Goal: Information Seeking & Learning: Learn about a topic

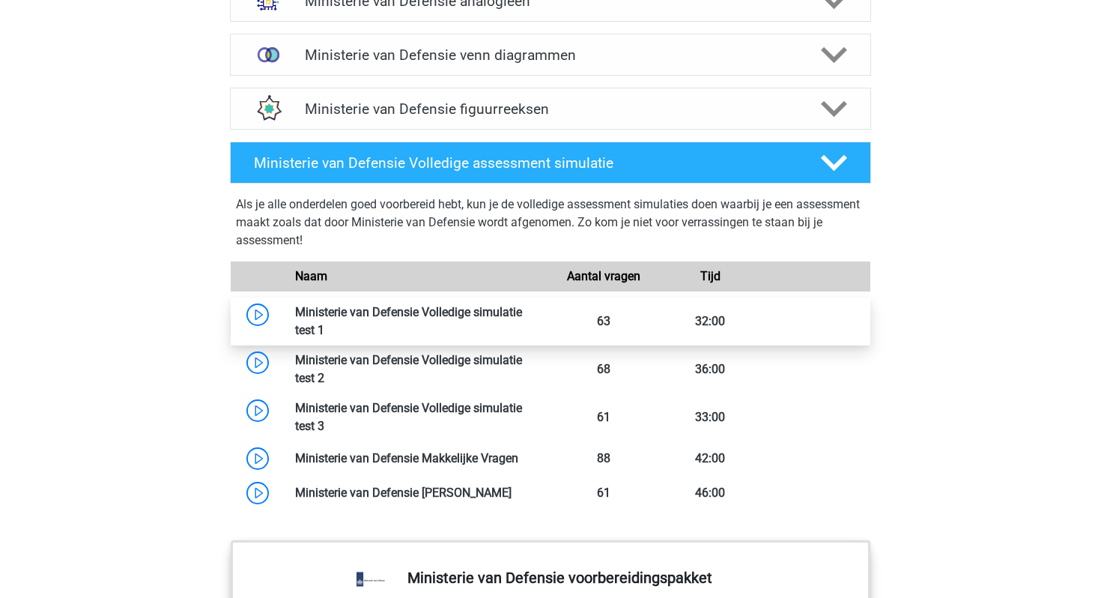
scroll to position [1237, 0]
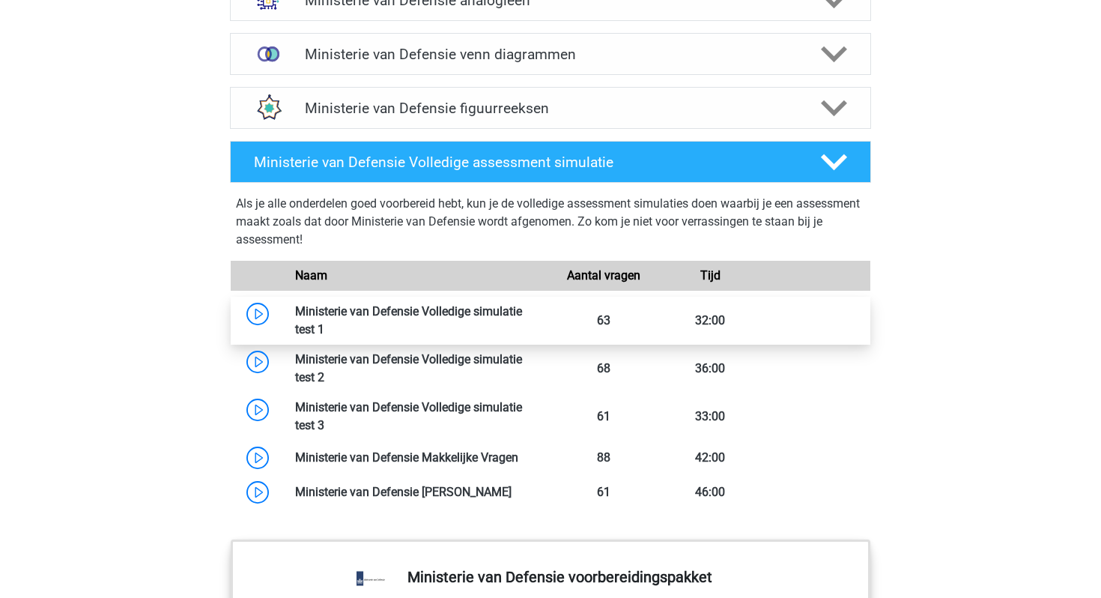
click at [324, 322] on link at bounding box center [324, 329] width 0 height 14
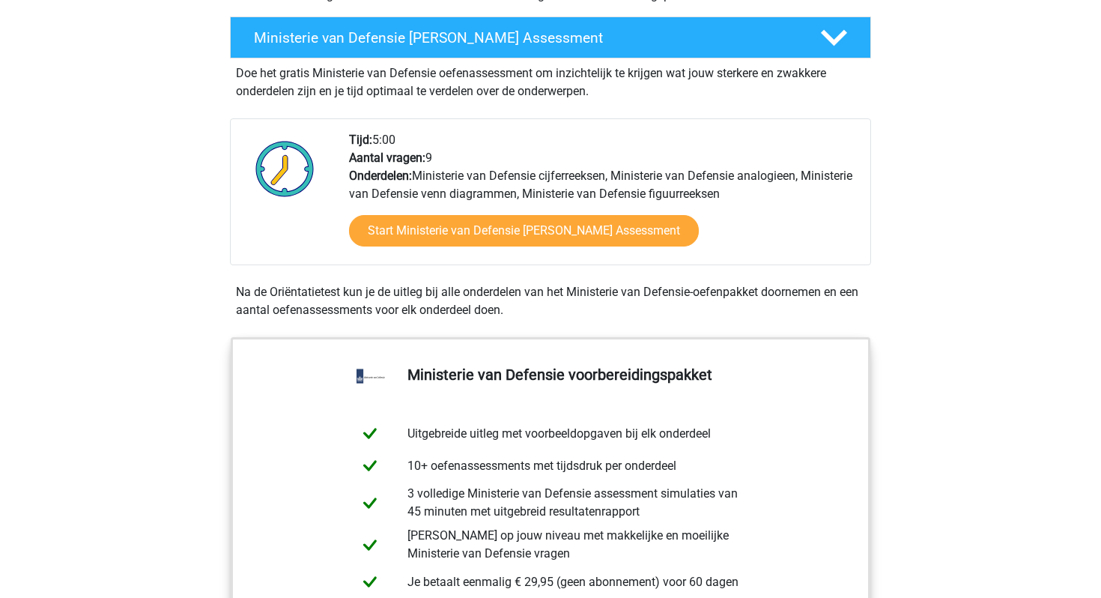
scroll to position [52, 0]
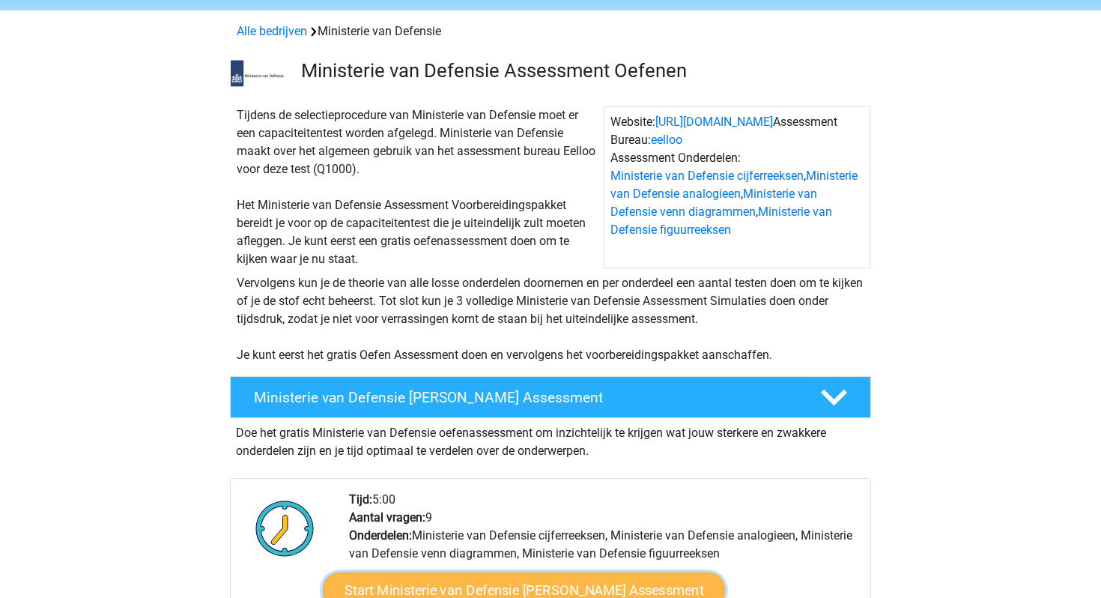
click at [456, 586] on link "Start Ministerie van Defensie Gratis Oefen Assessment" at bounding box center [524, 590] width 402 height 36
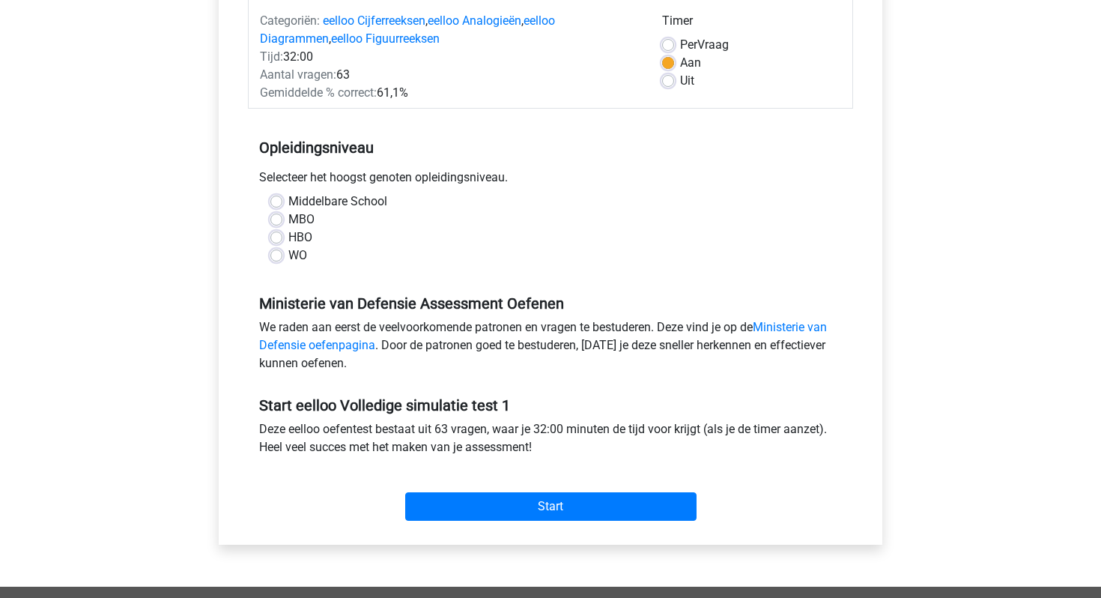
scroll to position [207, 0]
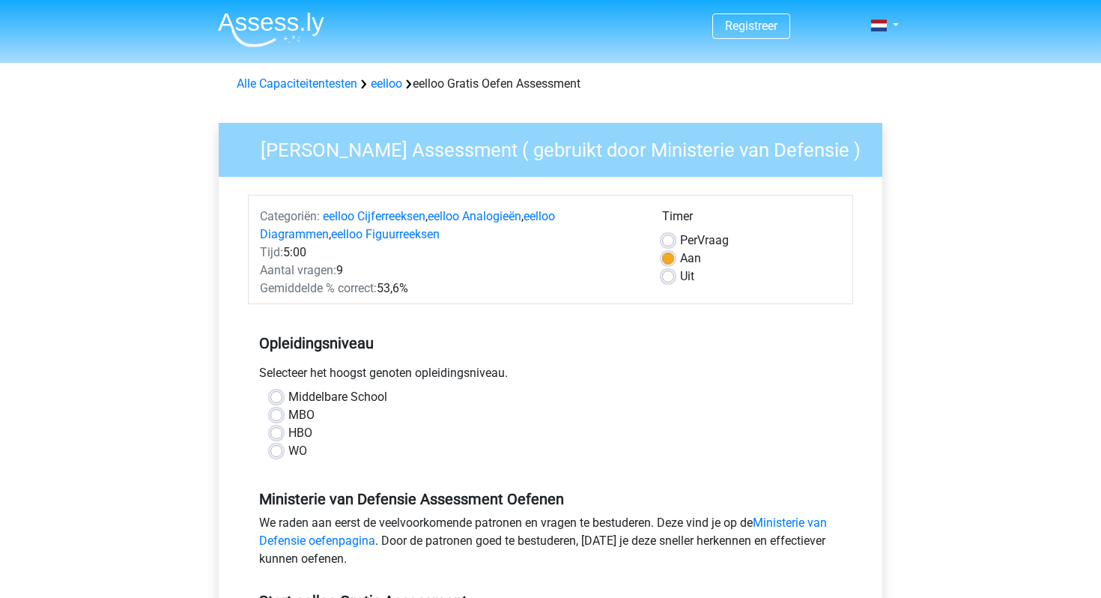
click at [297, 440] on label "HBO" at bounding box center [300, 433] width 24 height 18
click at [282, 439] on input "HBO" at bounding box center [276, 431] width 12 height 15
radio input "true"
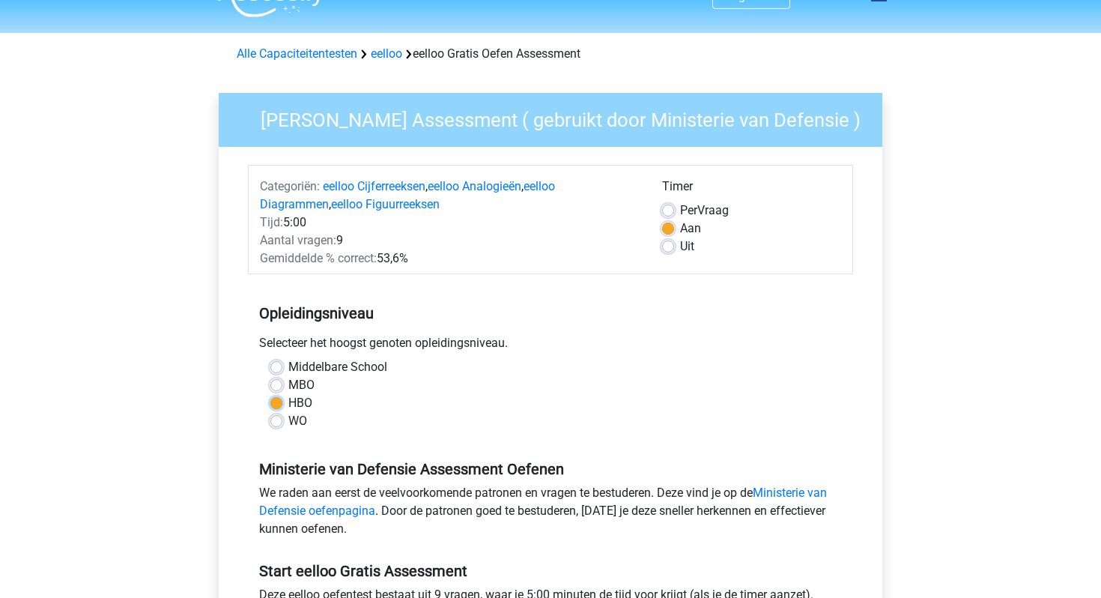
scroll to position [32, 0]
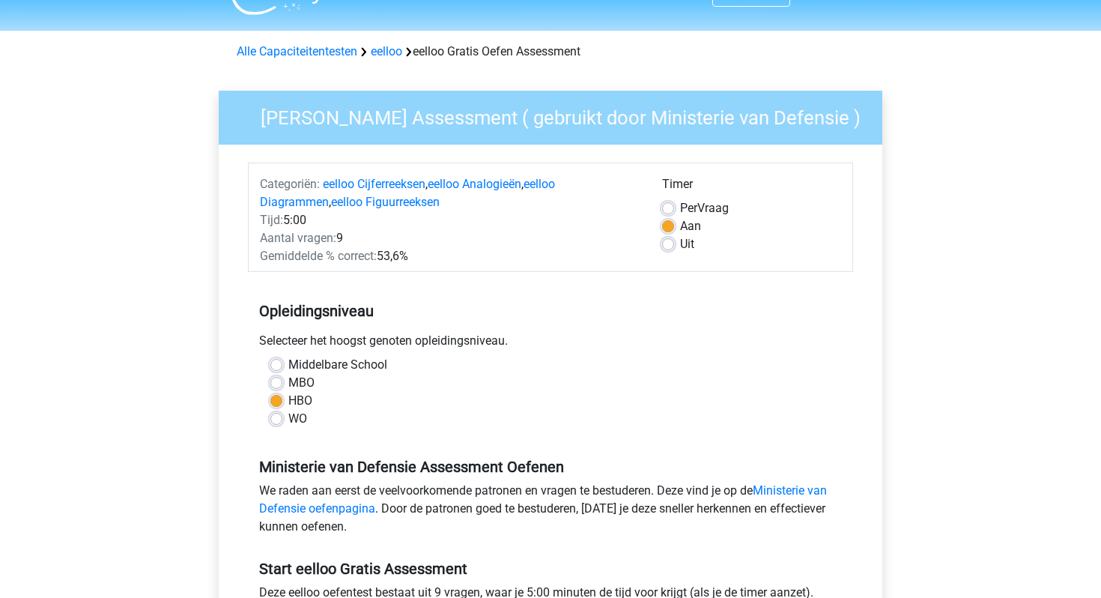
click at [321, 378] on div "MBO" at bounding box center [550, 383] width 560 height 18
click at [337, 370] on label "Middelbare School" at bounding box center [337, 365] width 99 height 18
click at [282, 370] on input "Middelbare School" at bounding box center [276, 363] width 12 height 15
radio input "true"
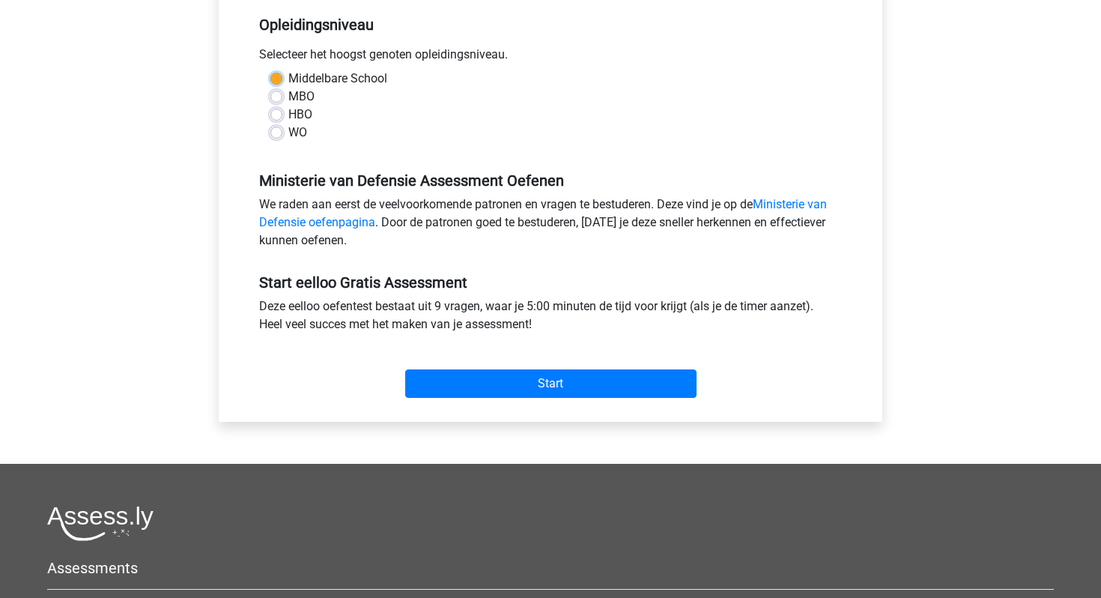
scroll to position [370, 0]
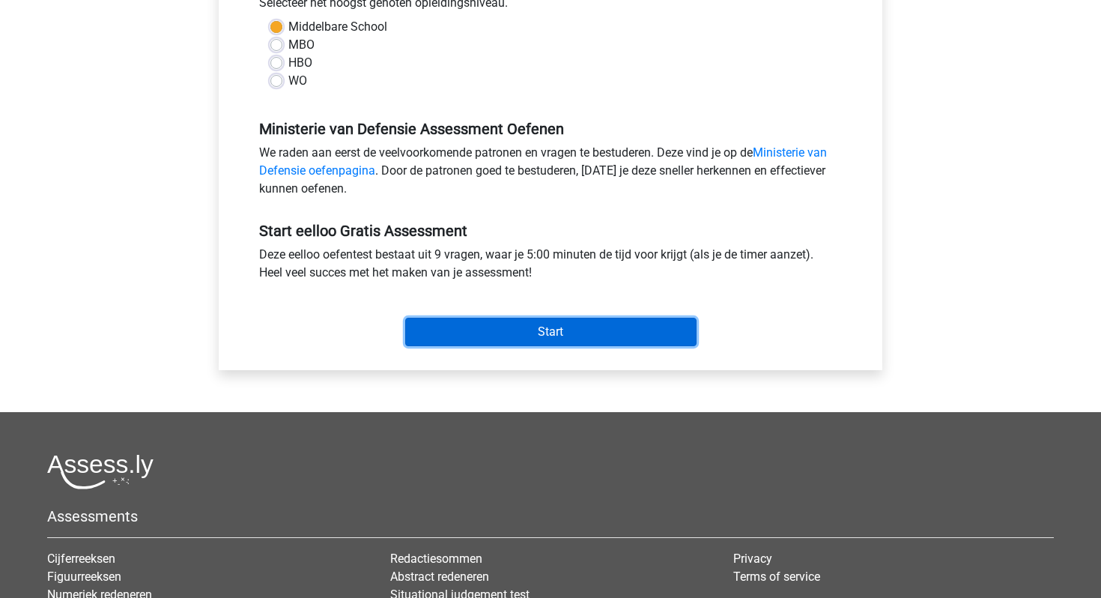
click at [455, 330] on input "Start" at bounding box center [550, 332] width 291 height 28
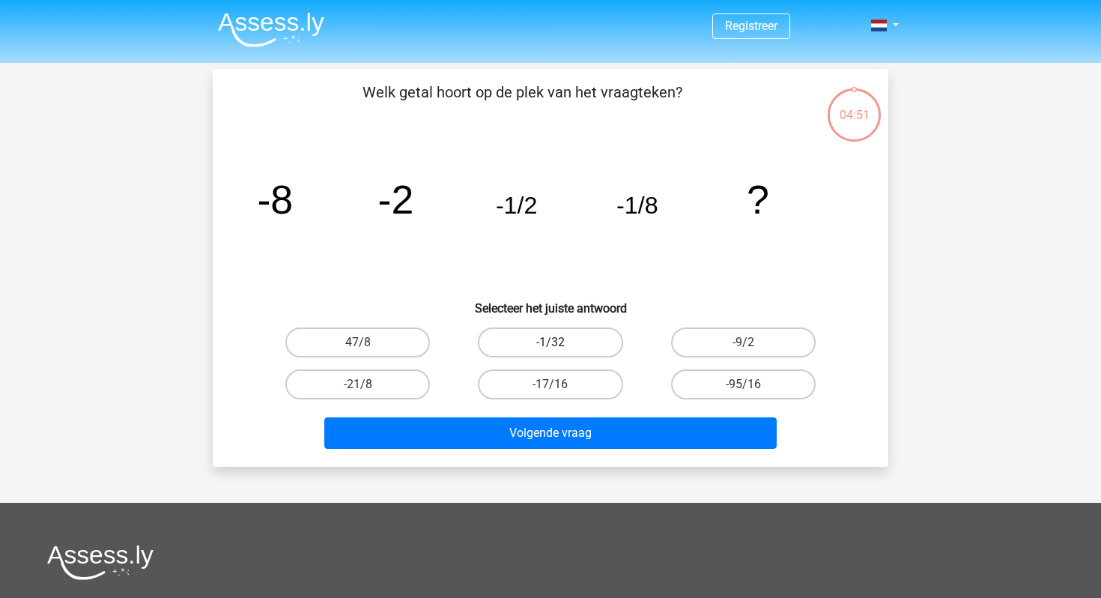
click at [572, 348] on label "-1/32" at bounding box center [550, 342] width 145 height 30
click at [560, 348] on input "-1/32" at bounding box center [556, 347] width 10 height 10
radio input "true"
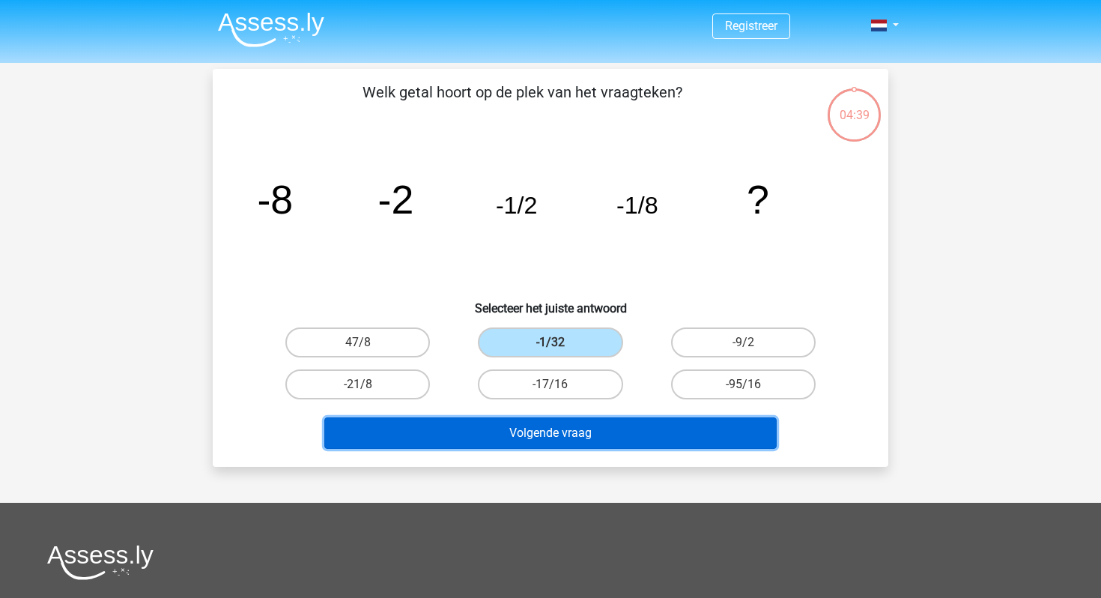
click at [565, 437] on button "Volgende vraag" at bounding box center [550, 432] width 453 height 31
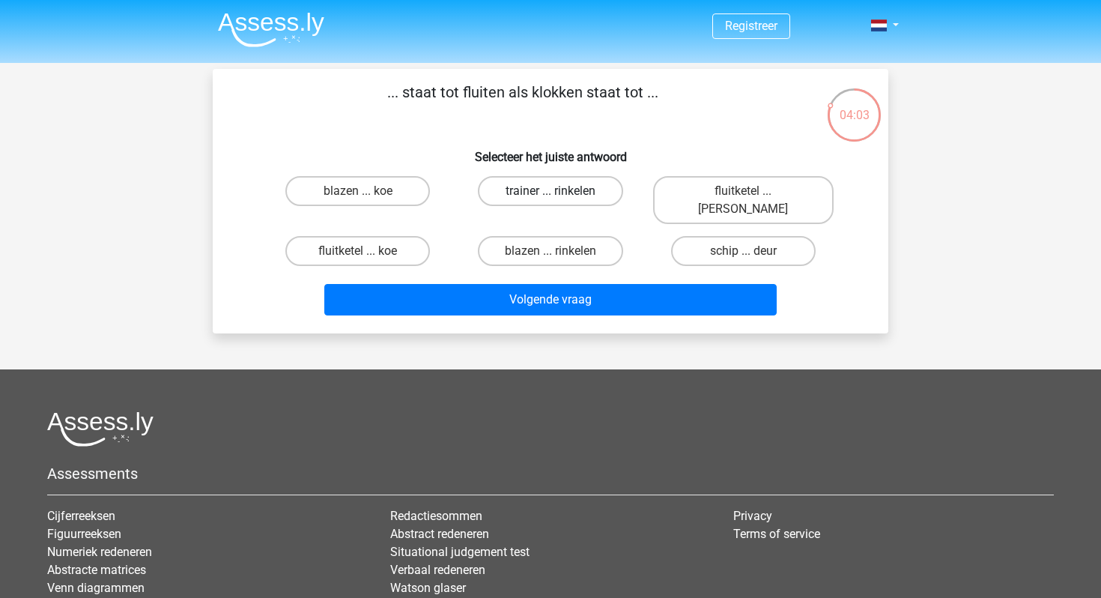
click at [501, 199] on label "trainer ... rinkelen" at bounding box center [550, 191] width 145 height 30
click at [551, 199] on input "trainer ... rinkelen" at bounding box center [556, 196] width 10 height 10
radio input "true"
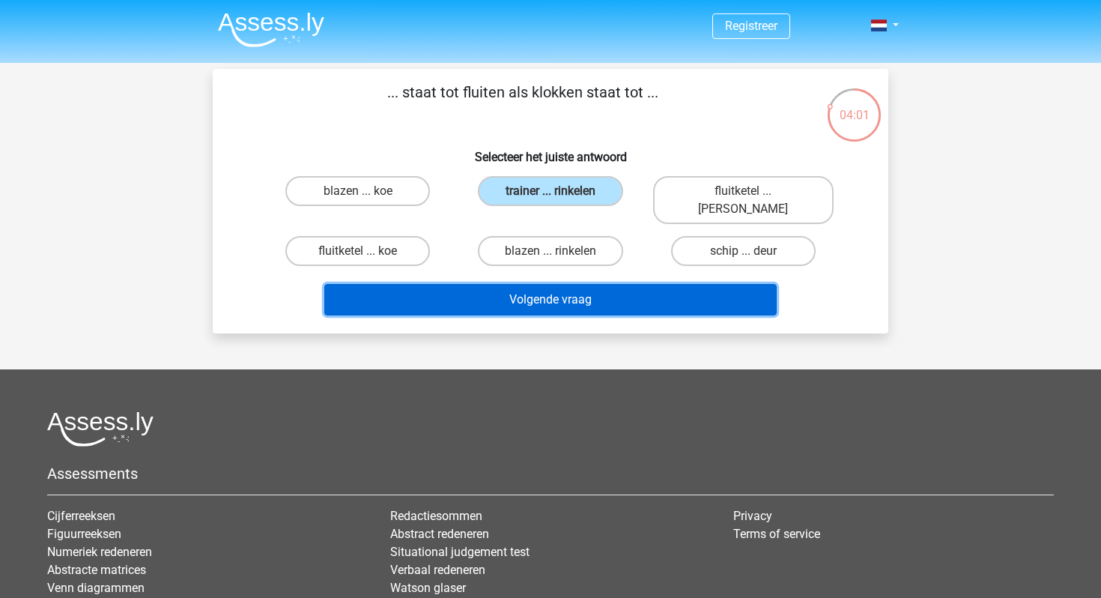
click at [519, 288] on button "Volgende vraag" at bounding box center [550, 299] width 453 height 31
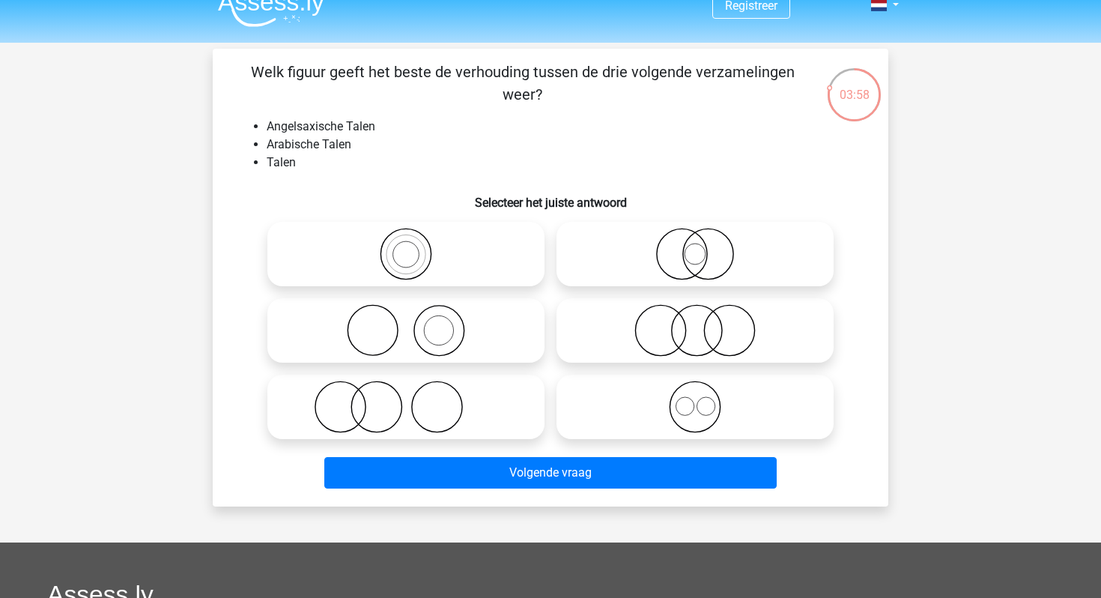
scroll to position [15, 0]
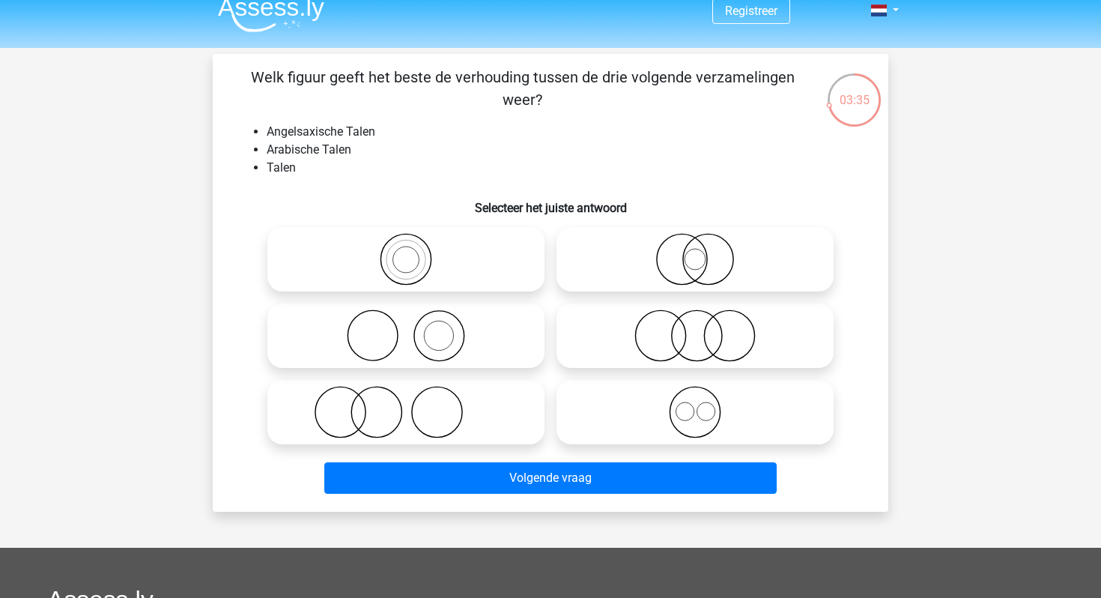
click at [676, 275] on icon at bounding box center [695, 259] width 265 height 52
click at [695, 252] on input "radio" at bounding box center [700, 247] width 10 height 10
radio input "true"
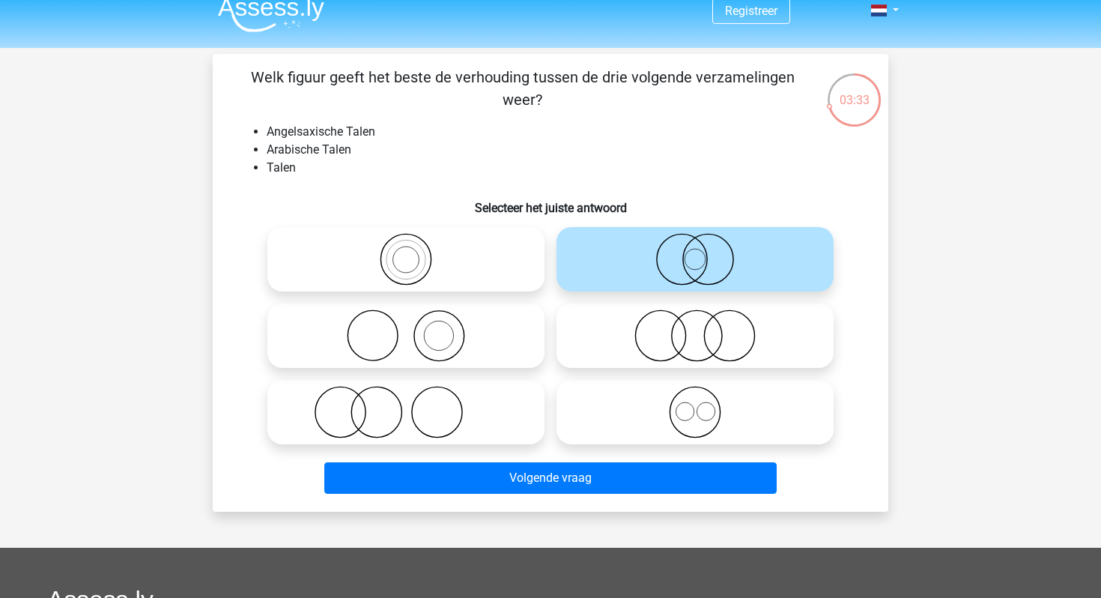
click at [683, 314] on circle at bounding box center [697, 336] width 50 height 50
click at [695, 318] on input "radio" at bounding box center [700, 323] width 10 height 10
radio input "true"
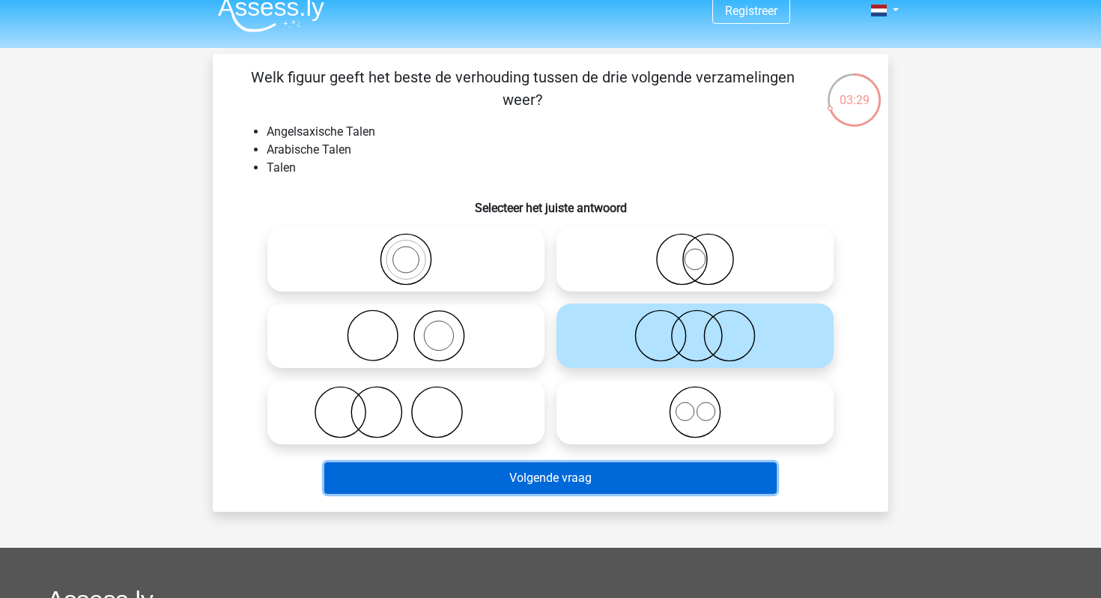
click at [664, 475] on button "Volgende vraag" at bounding box center [550, 477] width 453 height 31
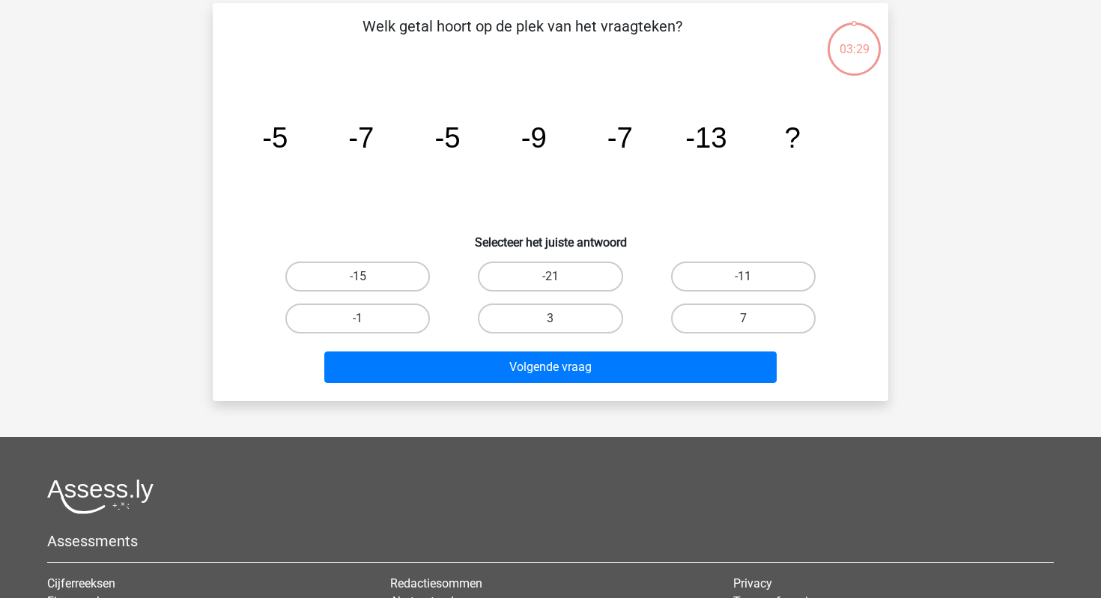
scroll to position [69, 0]
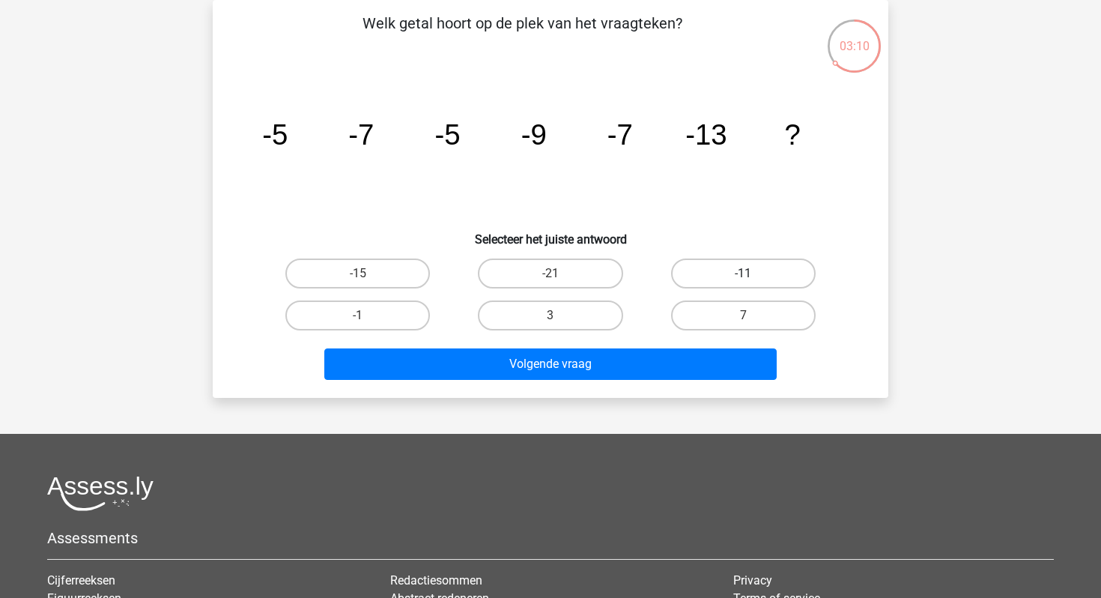
click at [697, 264] on label "-11" at bounding box center [743, 273] width 145 height 30
click at [743, 273] on input "-11" at bounding box center [748, 278] width 10 height 10
radio input "true"
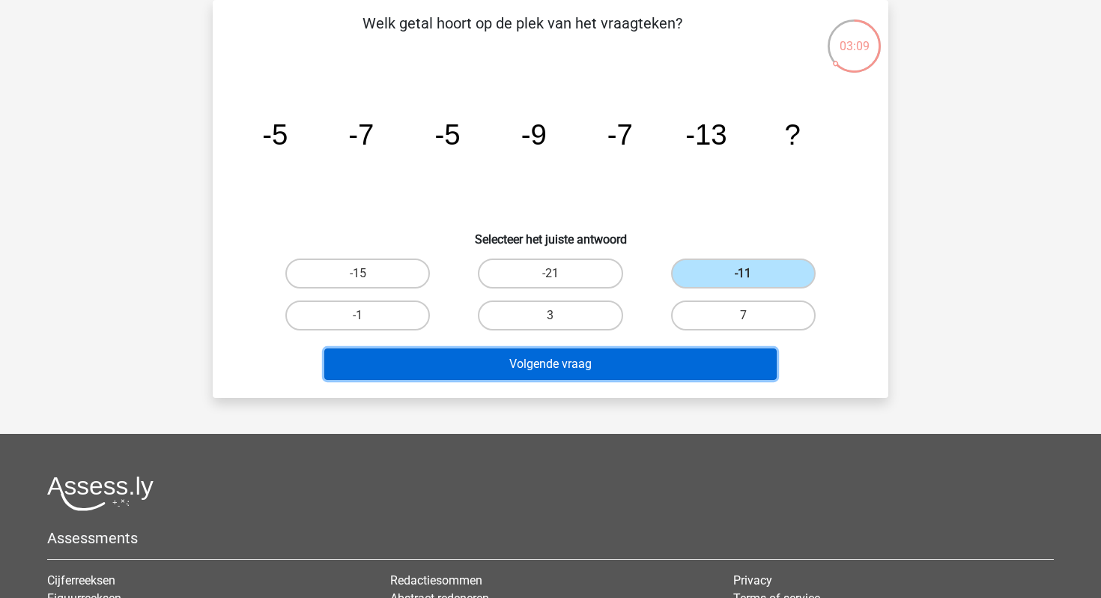
click at [631, 373] on button "Volgende vraag" at bounding box center [550, 363] width 453 height 31
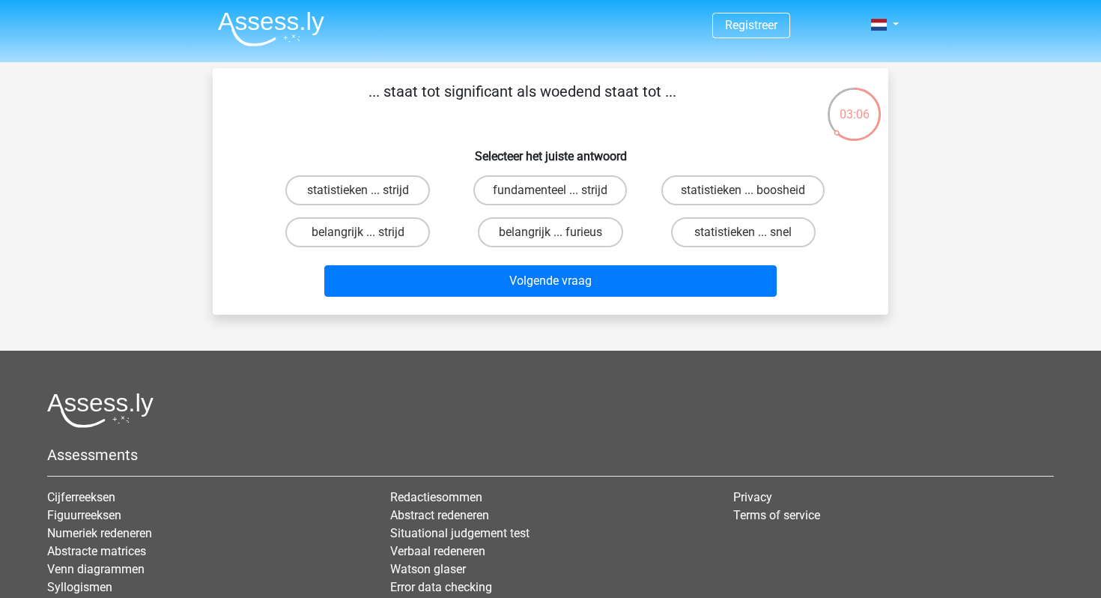
scroll to position [0, 0]
click at [591, 231] on label "belangrijk ... furieus" at bounding box center [550, 233] width 145 height 30
click at [560, 233] on input "belangrijk ... furieus" at bounding box center [556, 238] width 10 height 10
radio input "true"
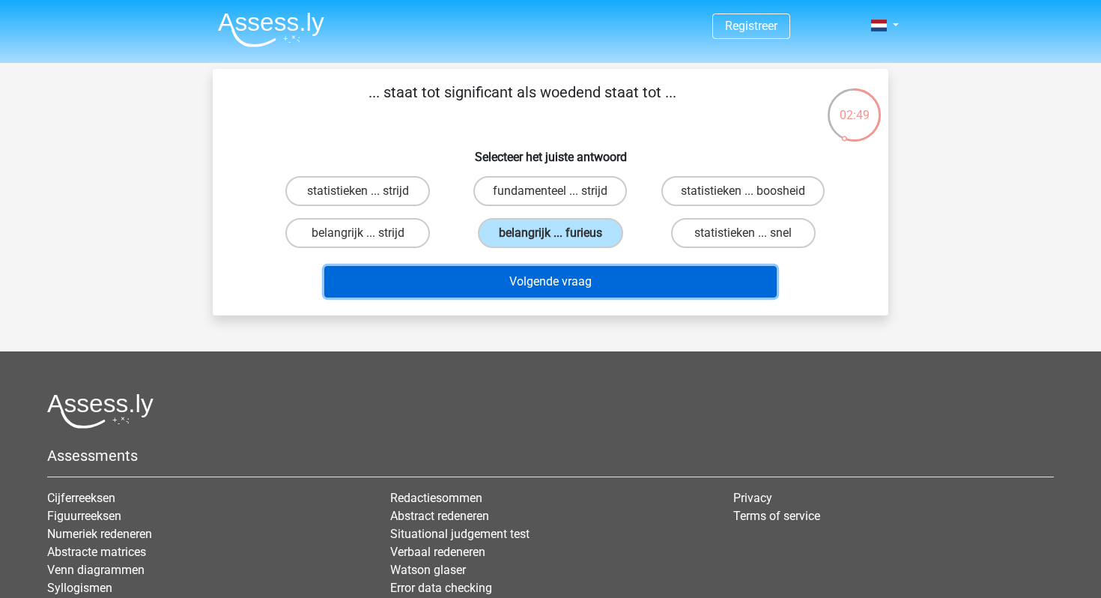
click at [584, 286] on button "Volgende vraag" at bounding box center [550, 281] width 453 height 31
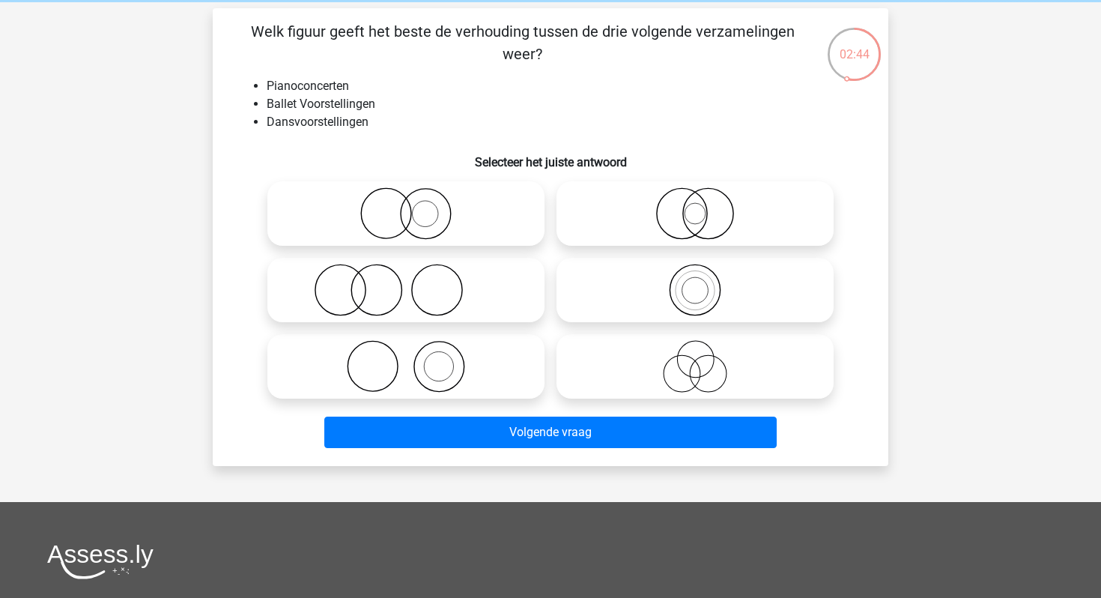
scroll to position [58, 0]
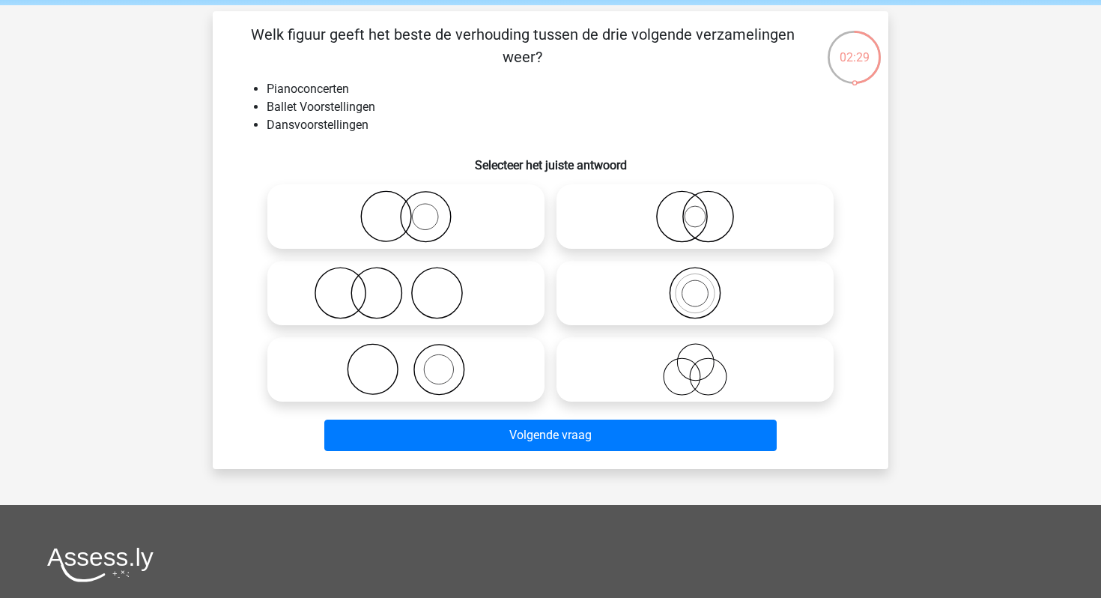
click at [508, 364] on icon at bounding box center [405, 369] width 265 height 52
click at [416, 362] on input "radio" at bounding box center [411, 357] width 10 height 10
radio input "true"
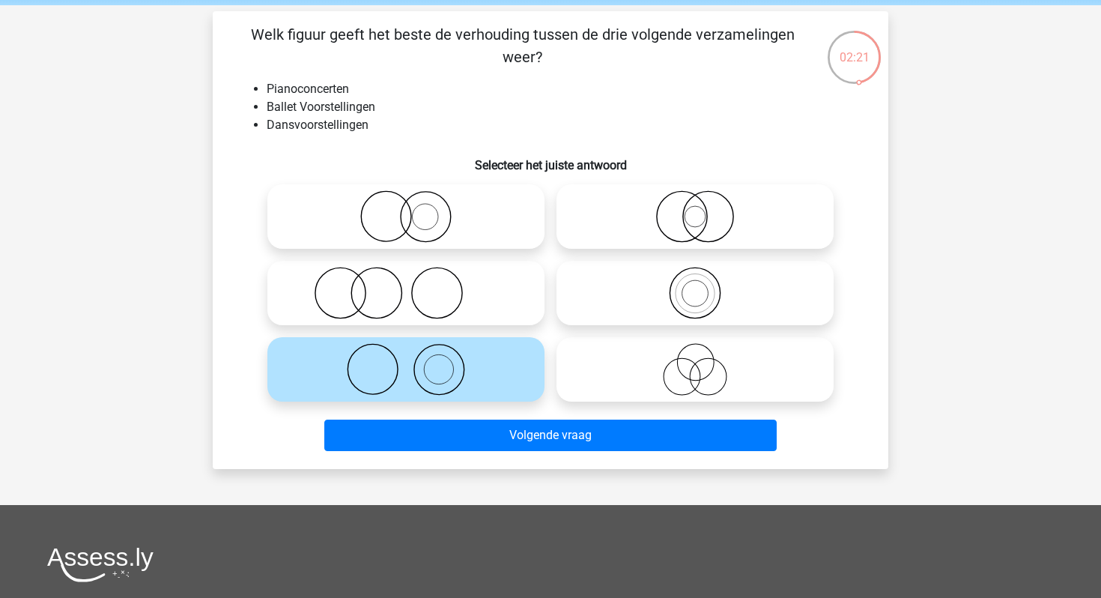
click at [468, 211] on icon at bounding box center [405, 216] width 265 height 52
click at [416, 209] on input "radio" at bounding box center [411, 204] width 10 height 10
radio input "true"
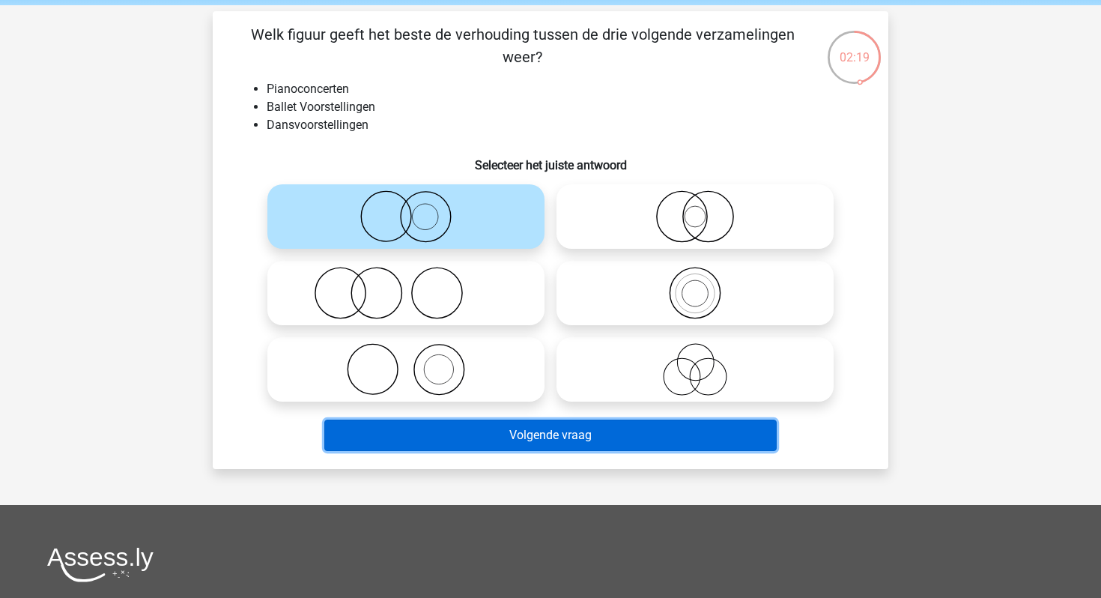
click at [537, 449] on button "Volgende vraag" at bounding box center [550, 434] width 453 height 31
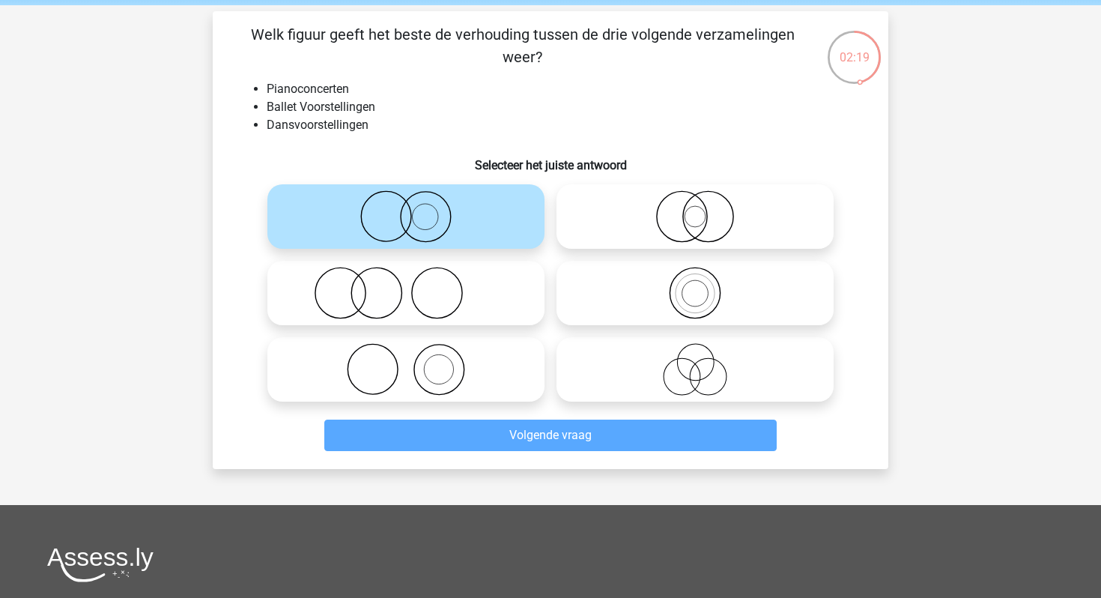
scroll to position [69, 0]
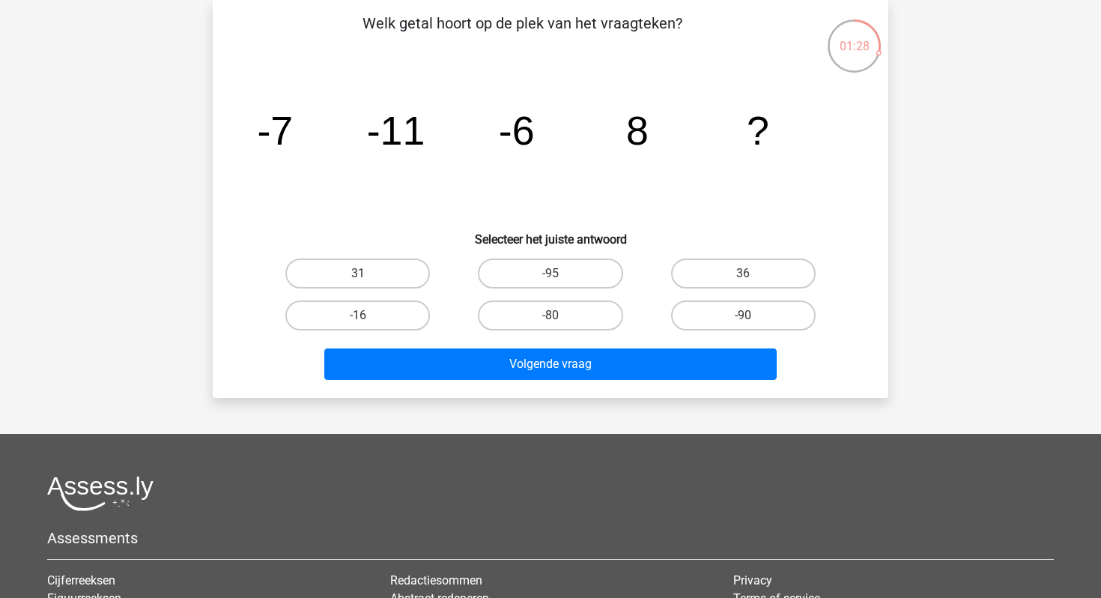
click at [592, 94] on icon "image/svg+xml -7 -11 -6 8 ?" at bounding box center [551, 144] width 604 height 151
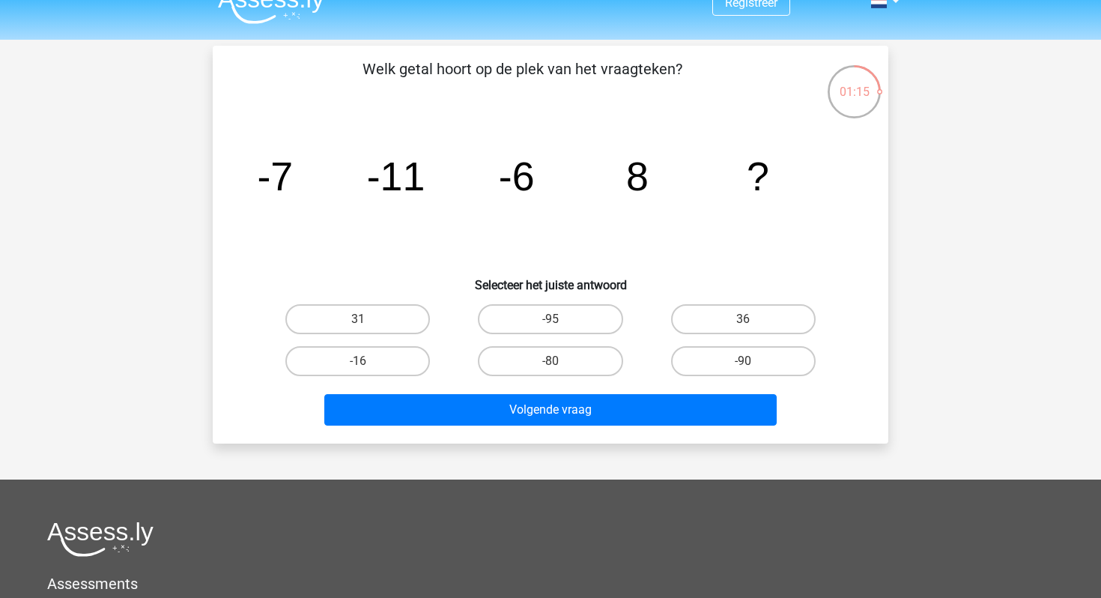
scroll to position [17, 0]
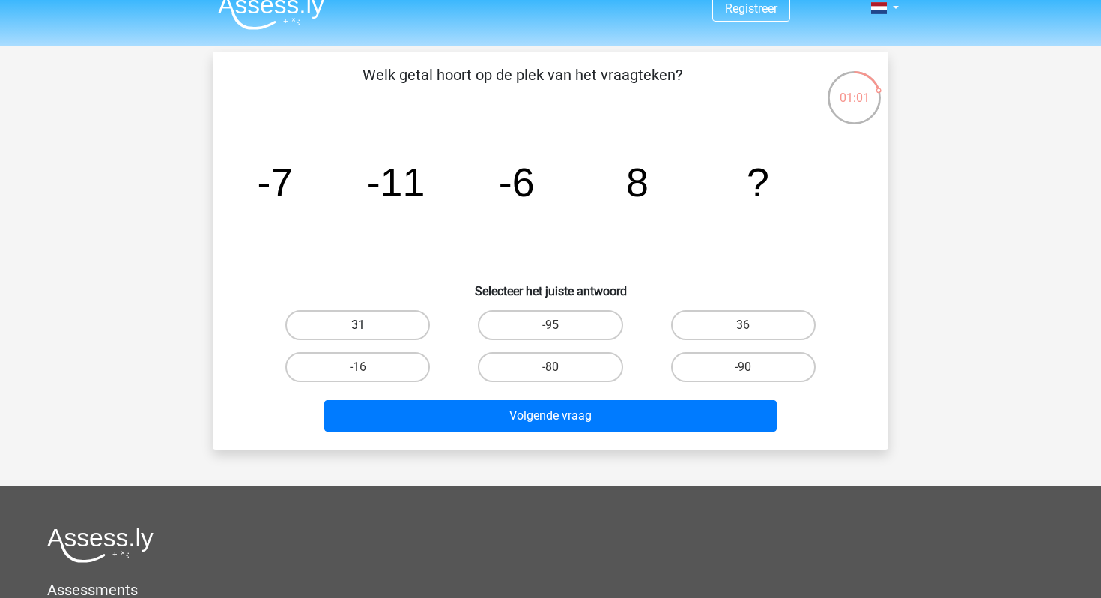
click at [413, 323] on label "31" at bounding box center [357, 325] width 145 height 30
click at [368, 325] on input "31" at bounding box center [363, 330] width 10 height 10
radio input "true"
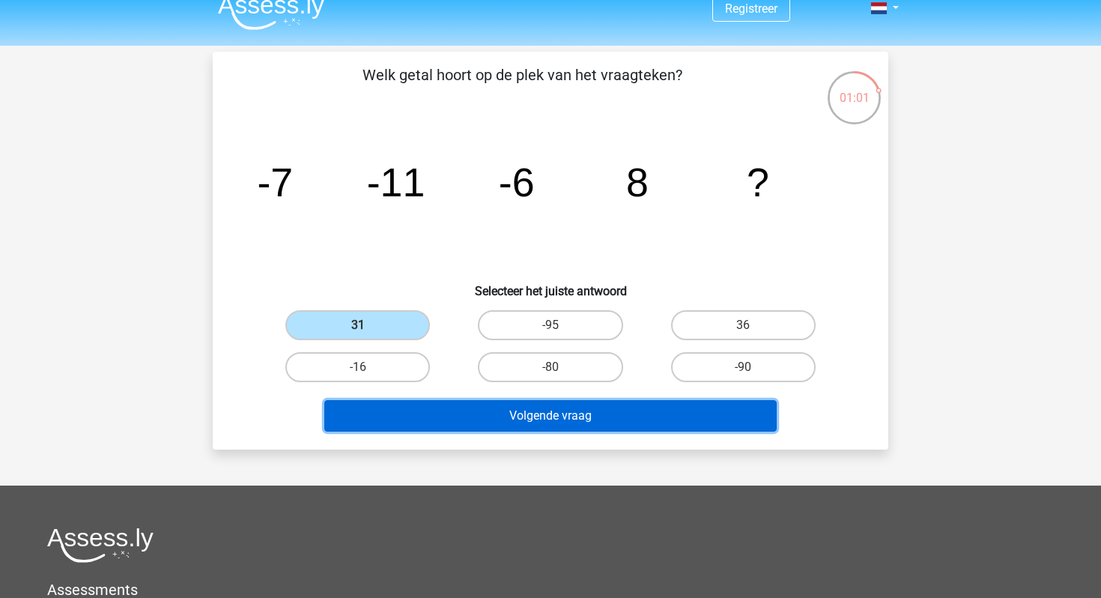
click at [452, 422] on button "Volgende vraag" at bounding box center [550, 415] width 453 height 31
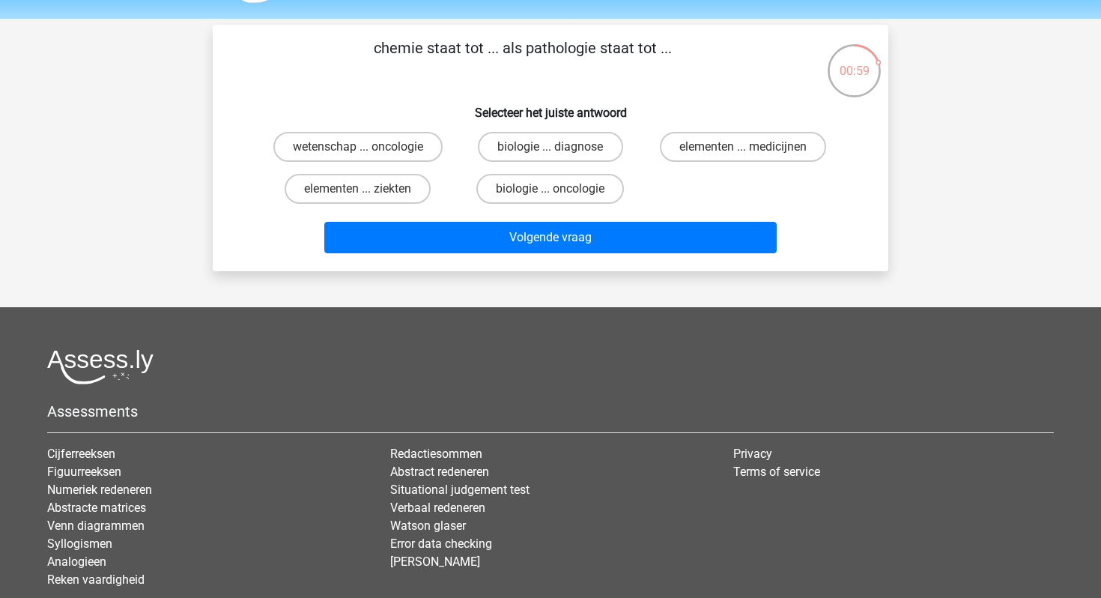
scroll to position [42, 0]
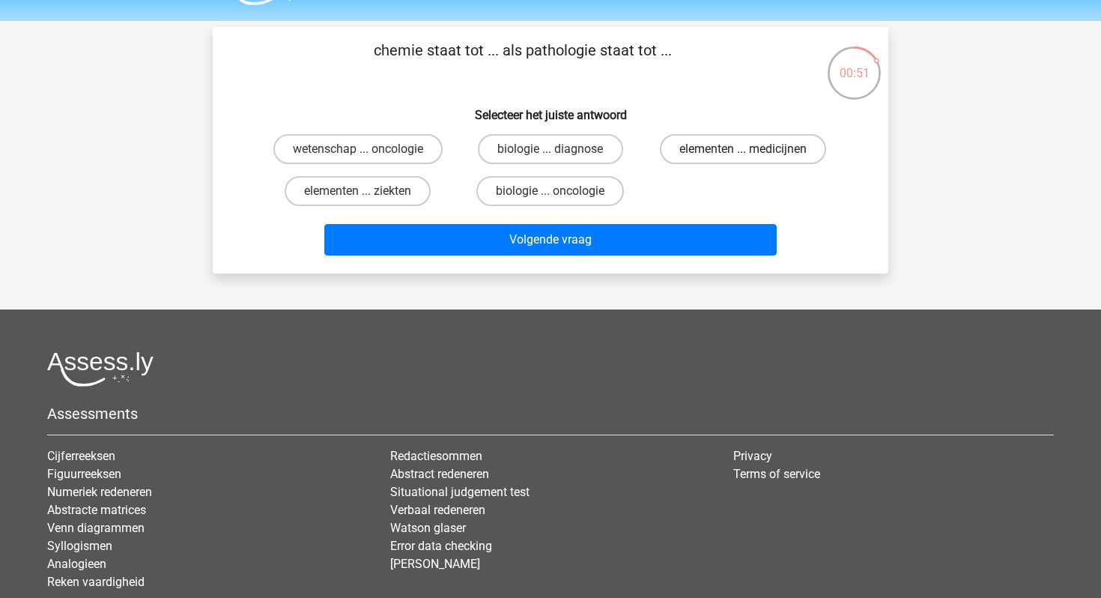
click at [695, 148] on label "elementen ... medicijnen" at bounding box center [743, 149] width 166 height 30
click at [743, 149] on input "elementen ... medicijnen" at bounding box center [748, 154] width 10 height 10
radio input "true"
drag, startPoint x: 519, startPoint y: 49, endPoint x: 599, endPoint y: 54, distance: 80.3
click at [600, 54] on p "chemie staat tot ... als pathologie staat tot ..." at bounding box center [523, 61] width 572 height 45
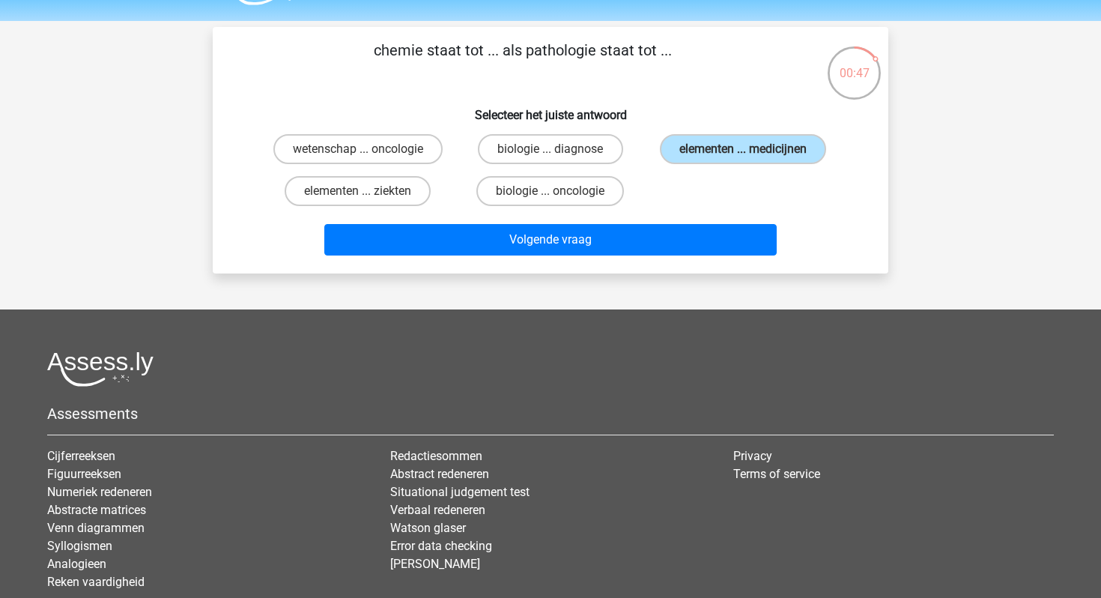
click at [599, 54] on p "chemie staat tot ... als pathologie staat tot ..." at bounding box center [523, 61] width 572 height 45
drag, startPoint x: 593, startPoint y: 53, endPoint x: 525, endPoint y: 53, distance: 68.2
click at [525, 53] on p "chemie staat tot ... als pathologie staat tot ..." at bounding box center [523, 61] width 572 height 45
copy p "pathologie"
click at [628, 219] on div "Volgende vraag" at bounding box center [551, 236] width 628 height 49
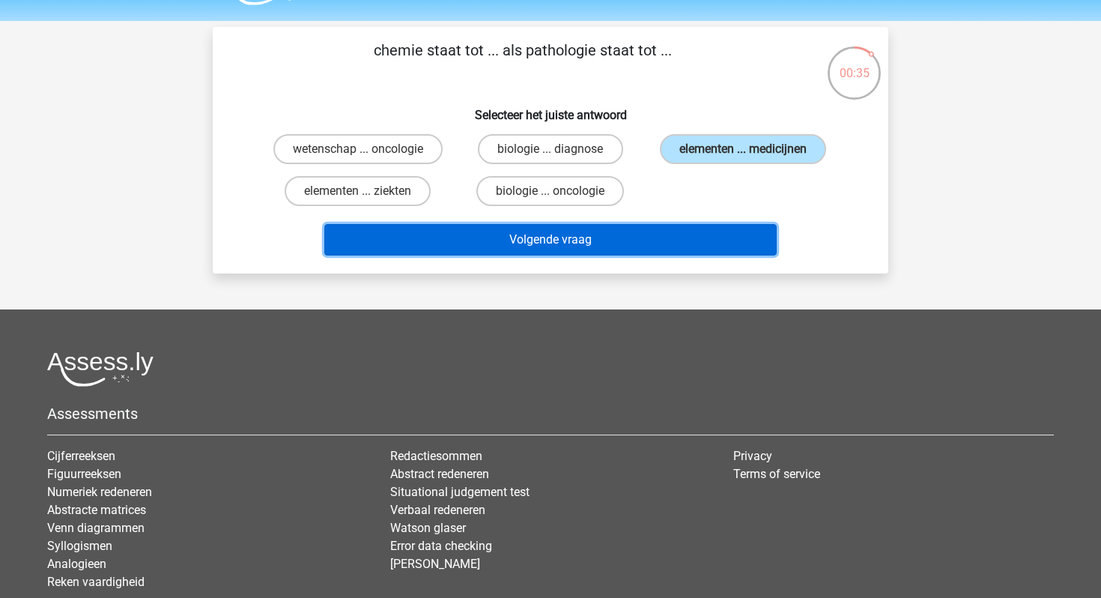
click at [631, 230] on button "Volgende vraag" at bounding box center [550, 239] width 453 height 31
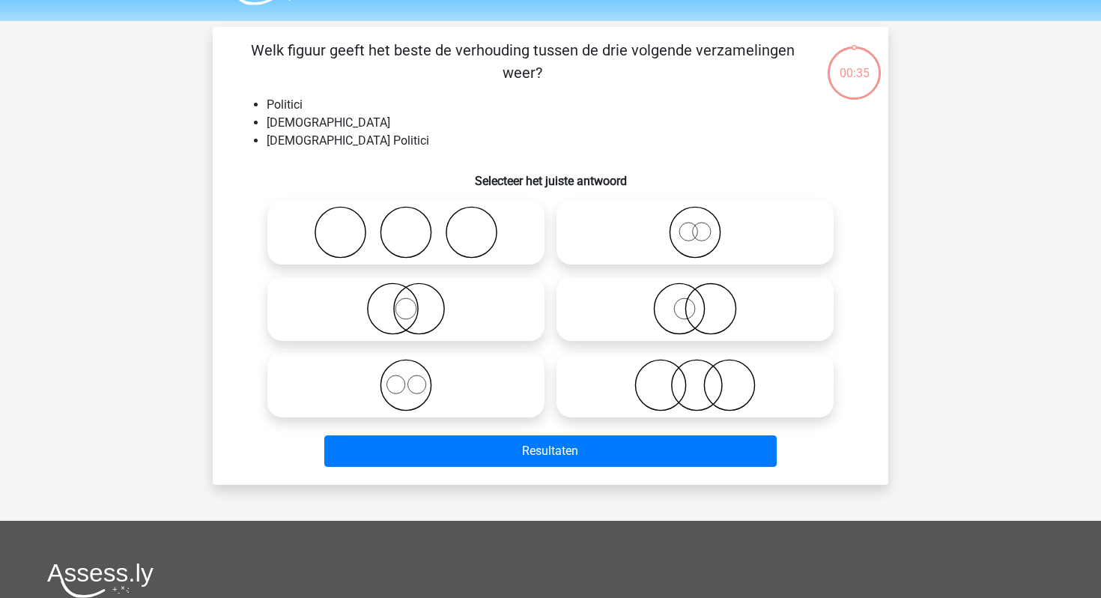
scroll to position [69, 0]
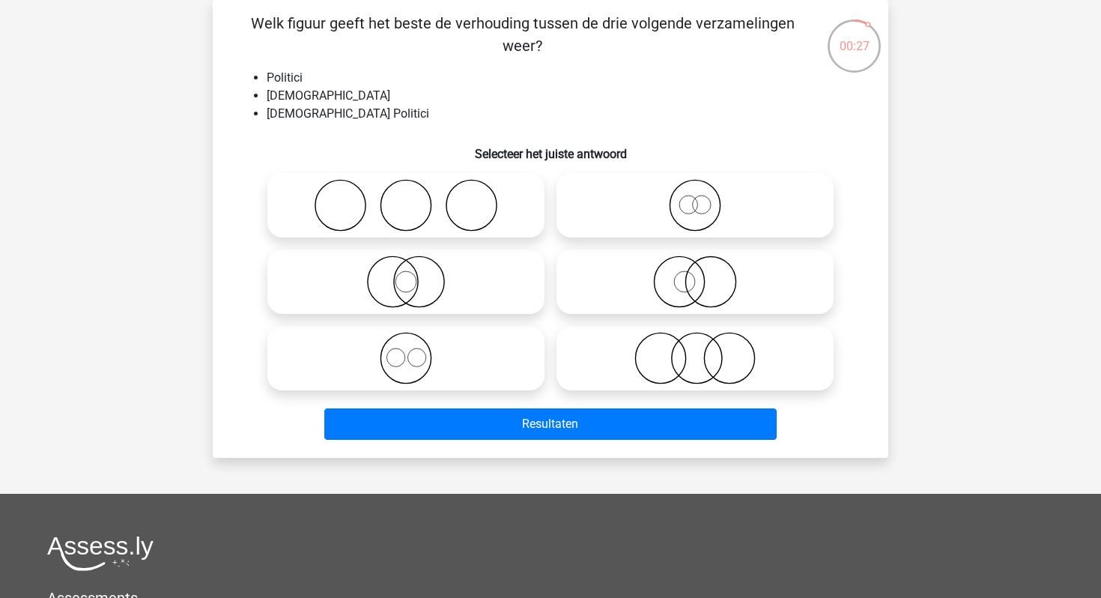
click at [458, 270] on icon at bounding box center [405, 281] width 265 height 52
click at [416, 270] on input "radio" at bounding box center [411, 269] width 10 height 10
radio input "true"
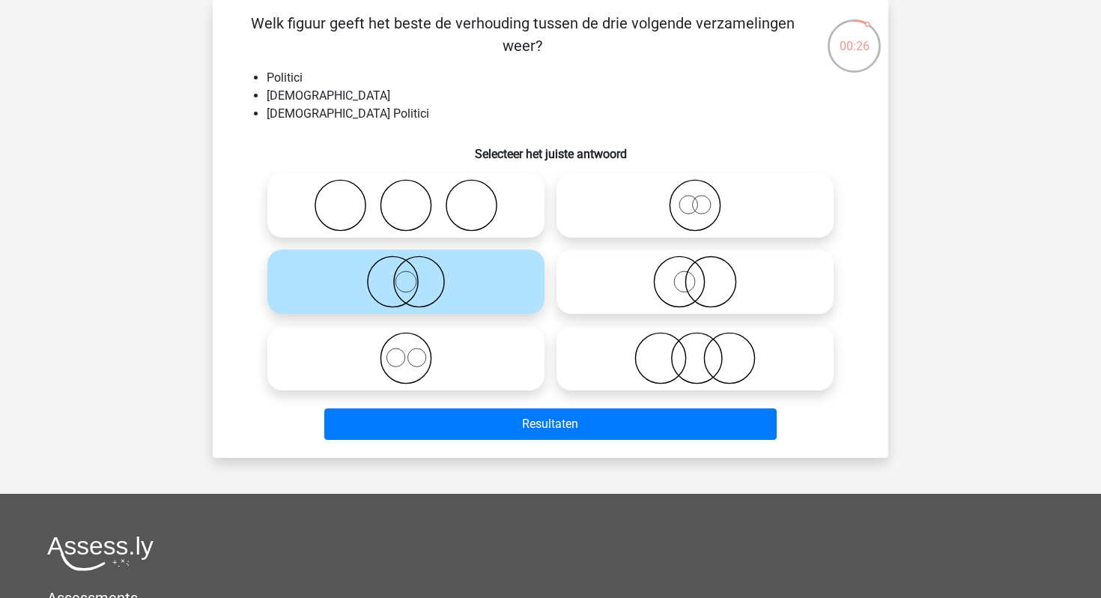
click at [472, 288] on icon at bounding box center [405, 281] width 265 height 52
click at [416, 274] on input "radio" at bounding box center [411, 269] width 10 height 10
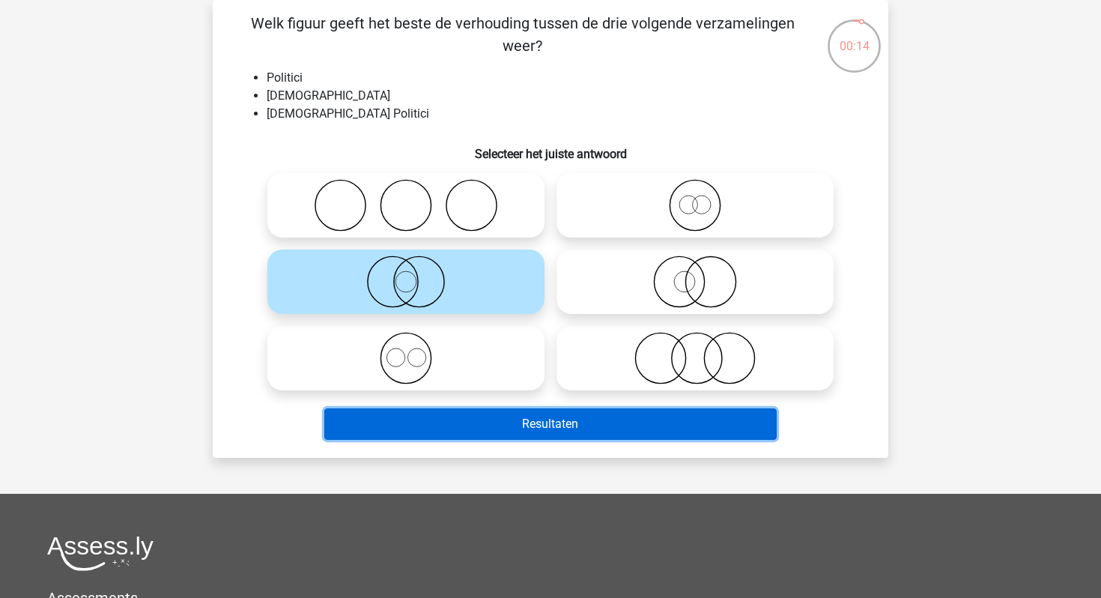
click at [492, 414] on button "Resultaten" at bounding box center [550, 423] width 453 height 31
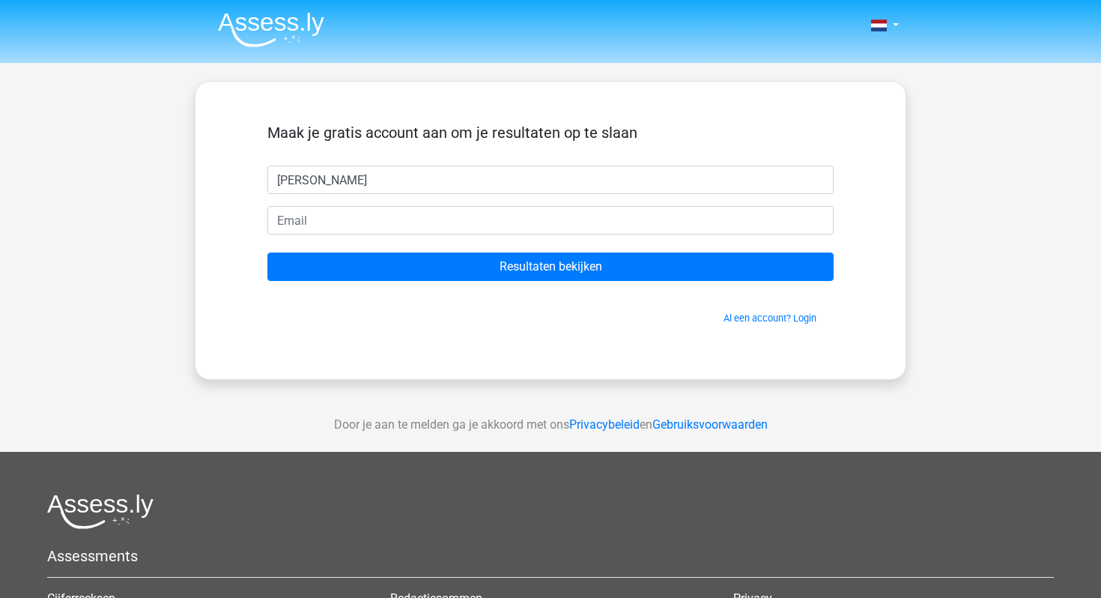
type input "[PERSON_NAME]"
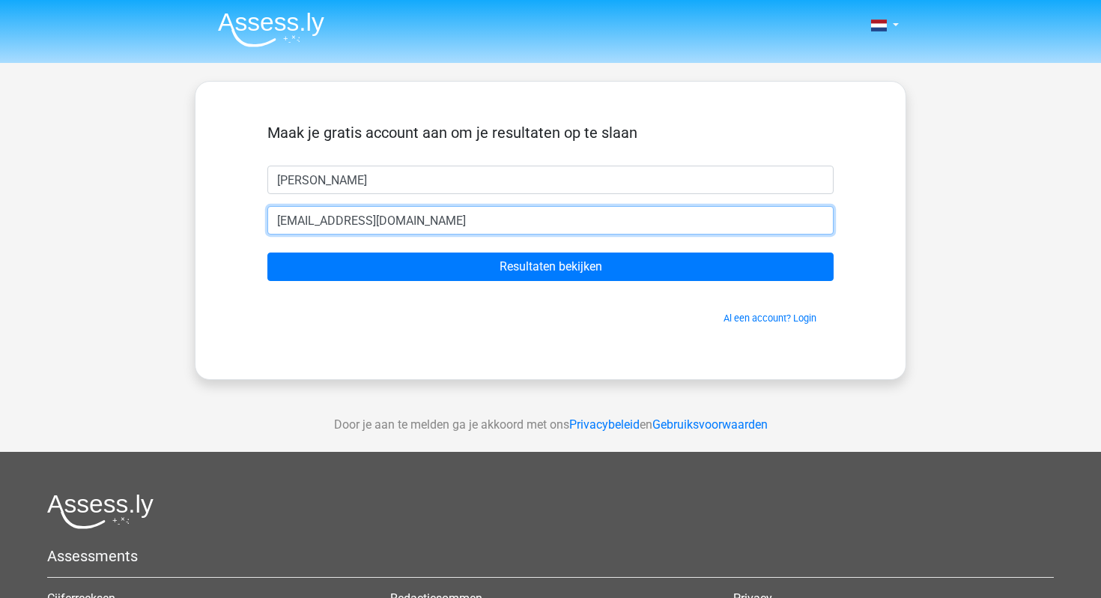
drag, startPoint x: 366, startPoint y: 222, endPoint x: 342, endPoint y: 222, distance: 24.7
click at [342, 222] on input "olivier.groot2005@gmail.com" at bounding box center [550, 220] width 566 height 28
type input "[EMAIL_ADDRESS][DOMAIN_NAME]"
click at [267, 252] on input "Resultaten bekijken" at bounding box center [550, 266] width 566 height 28
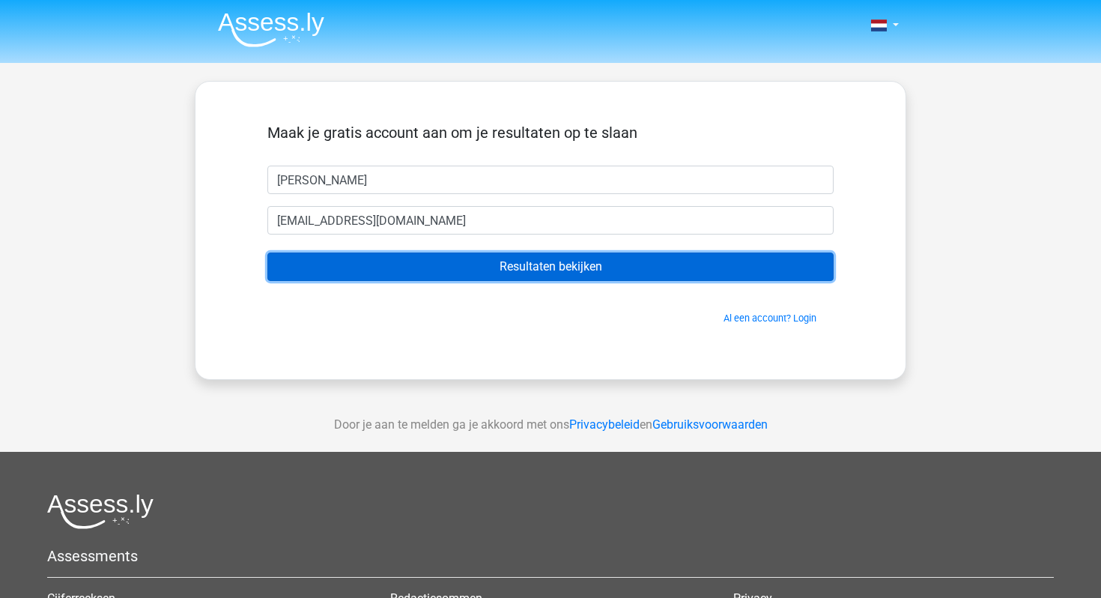
click at [389, 263] on input "Resultaten bekijken" at bounding box center [550, 266] width 566 height 28
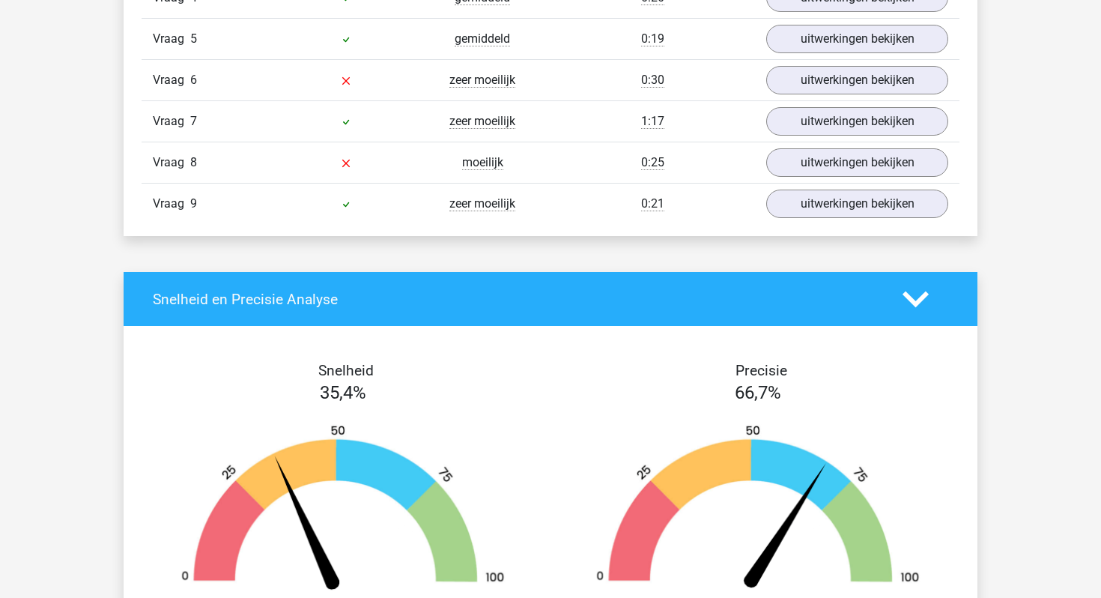
scroll to position [1870, 0]
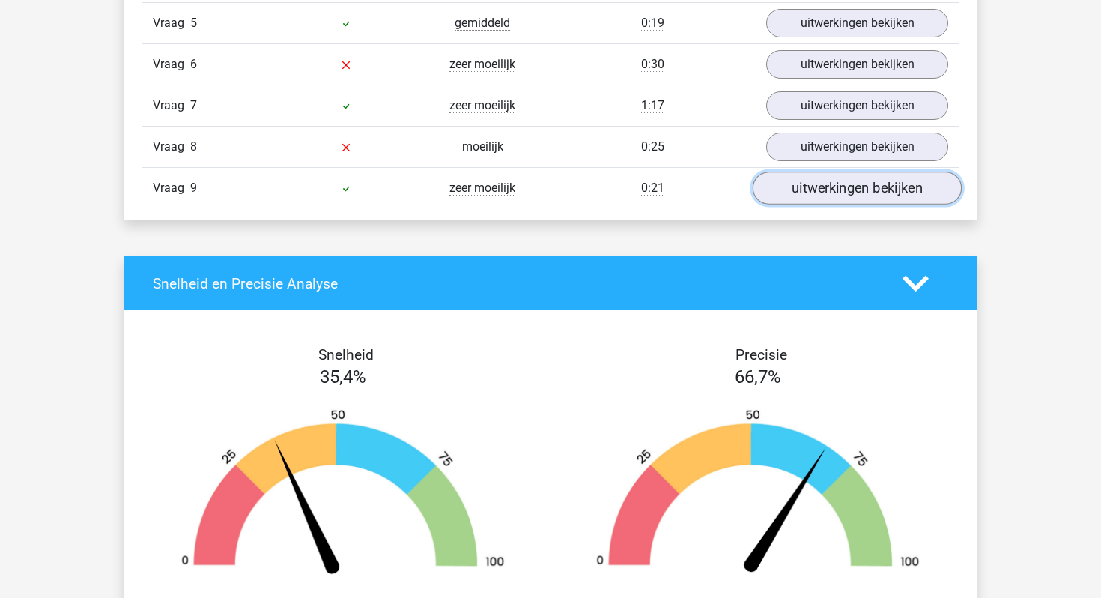
click at [848, 193] on link "uitwerkingen bekijken" at bounding box center [857, 188] width 209 height 33
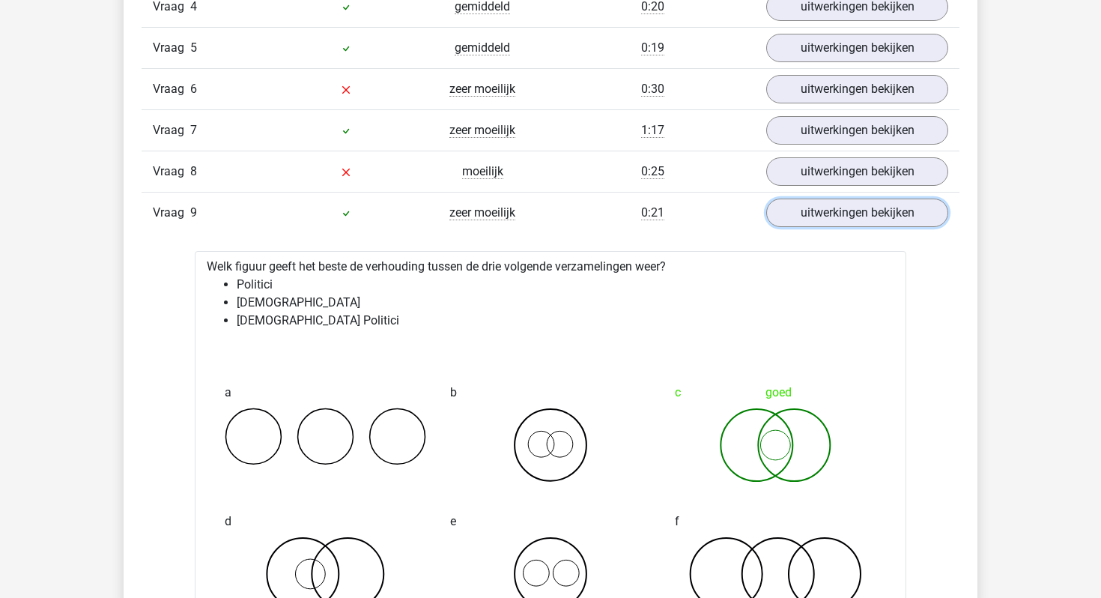
scroll to position [1838, 0]
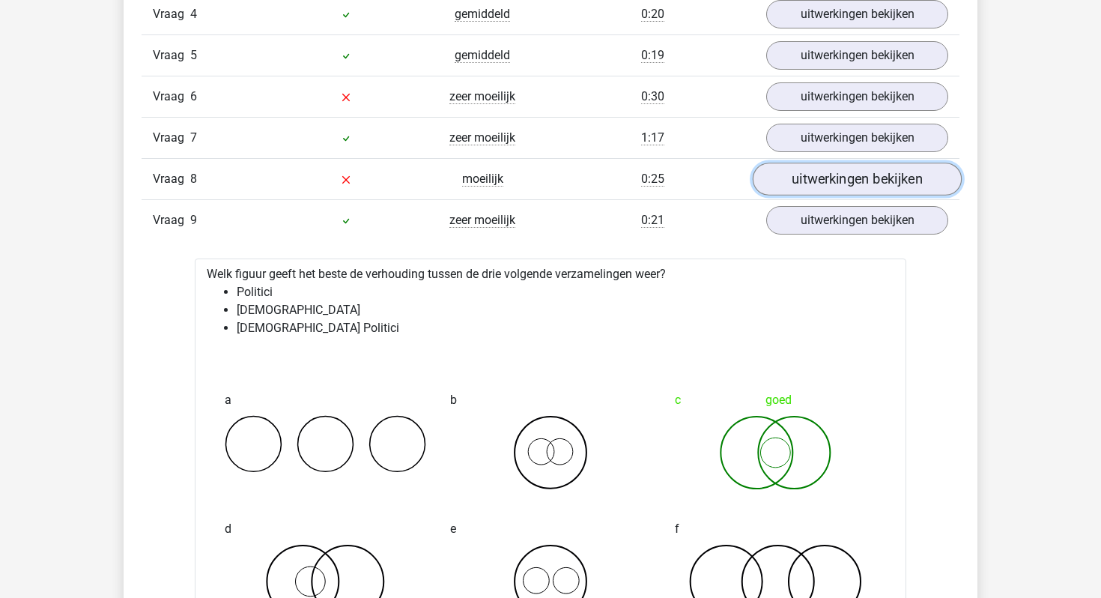
click at [837, 188] on link "uitwerkingen bekijken" at bounding box center [857, 179] width 209 height 33
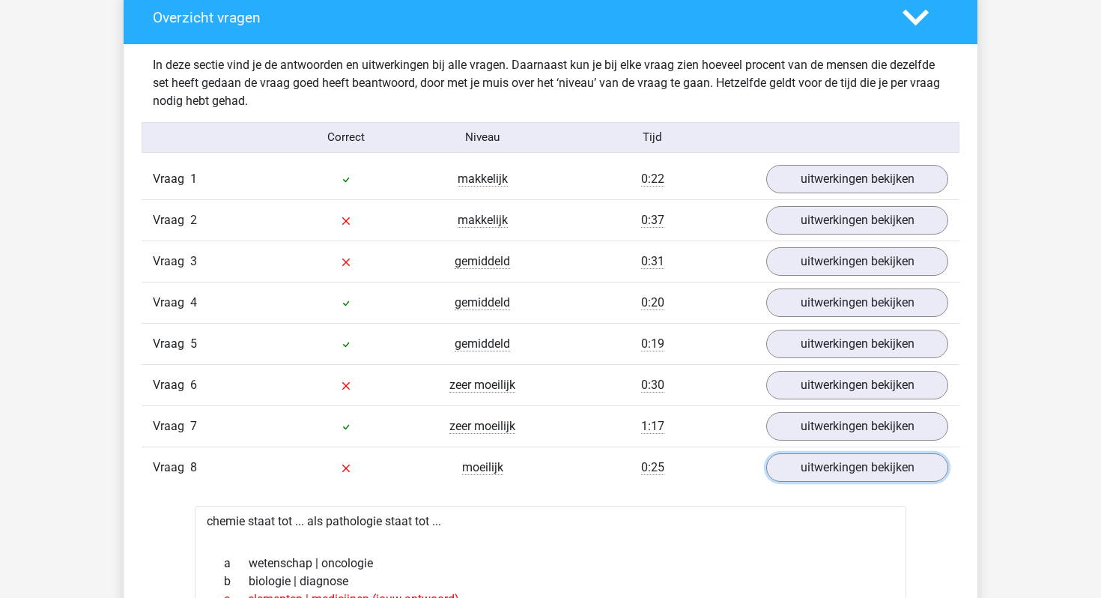
scroll to position [1551, 0]
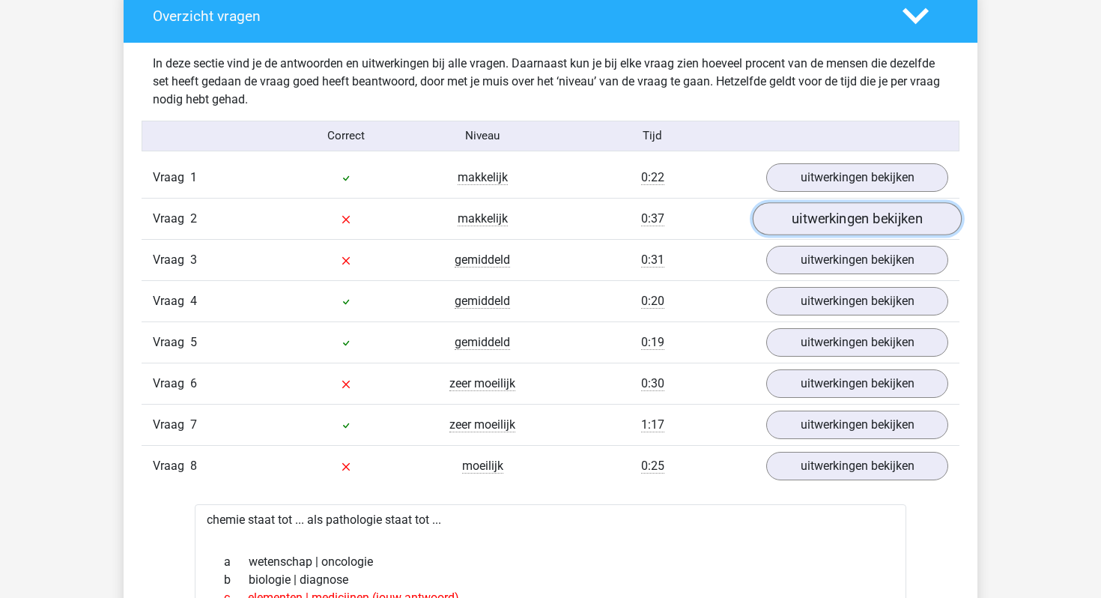
click at [831, 212] on link "uitwerkingen bekijken" at bounding box center [857, 218] width 209 height 33
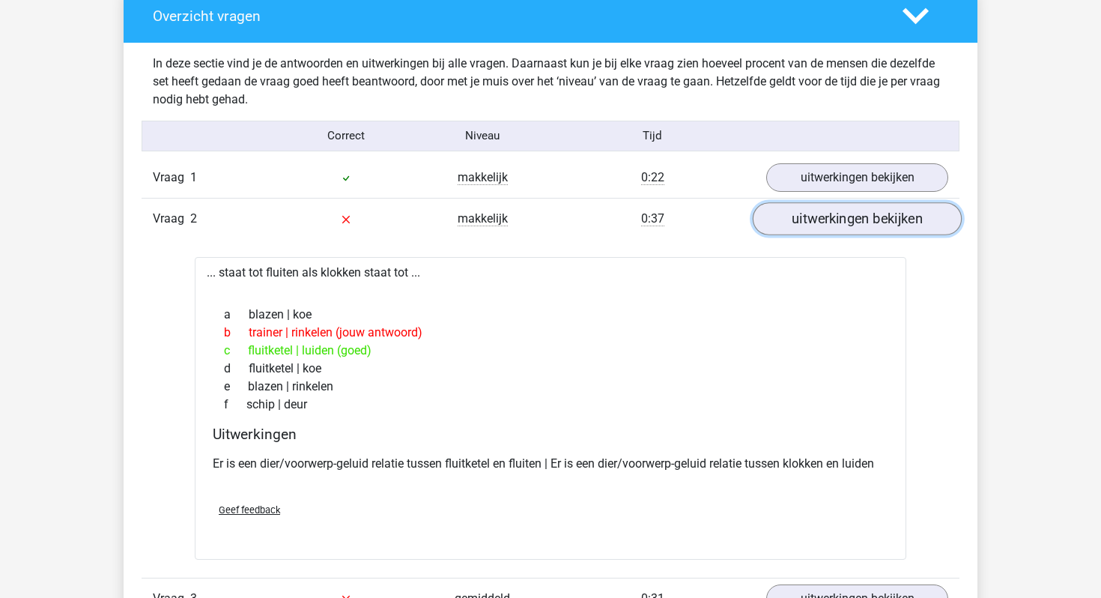
click at [834, 219] on link "uitwerkingen bekijken" at bounding box center [857, 218] width 209 height 33
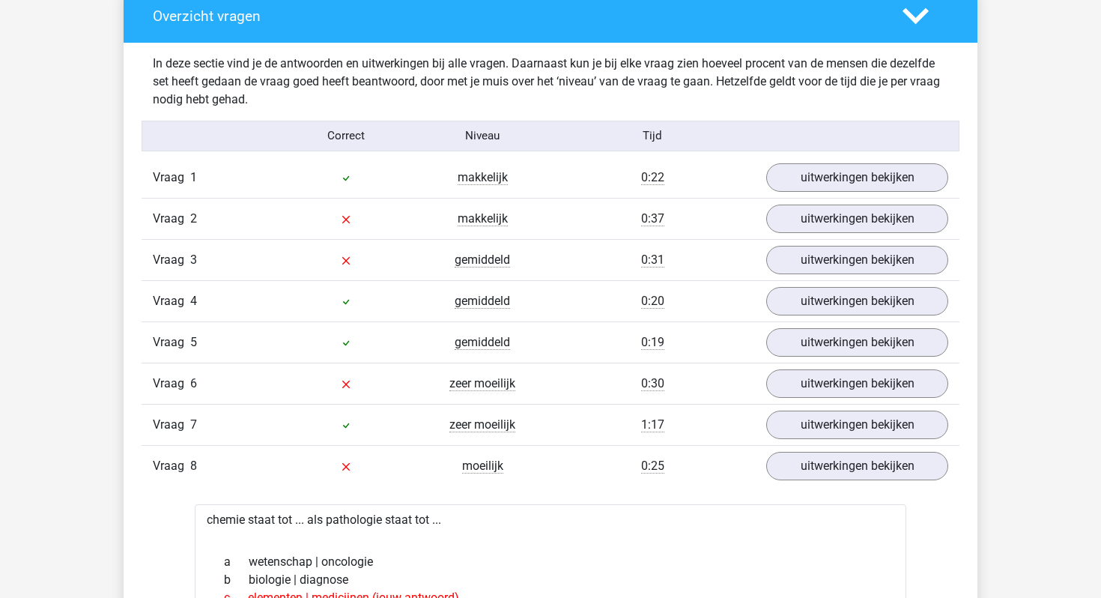
click at [819, 243] on div "Vraag 3 gemiddeld 0:31 uitwerkingen bekijken" at bounding box center [551, 259] width 818 height 41
click at [822, 265] on link "uitwerkingen bekijken" at bounding box center [857, 259] width 209 height 33
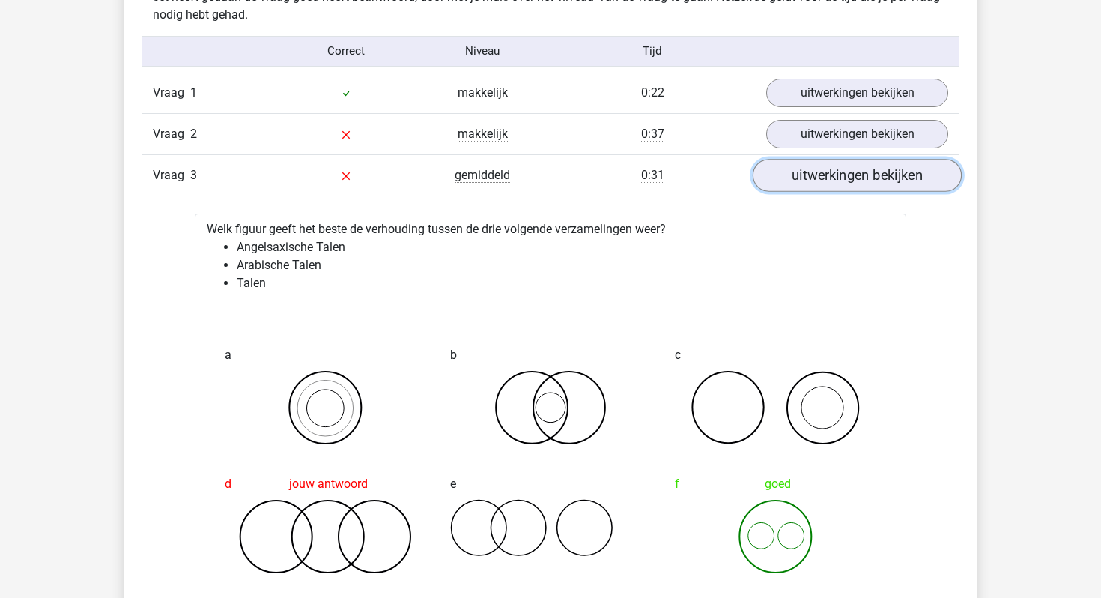
scroll to position [1744, 0]
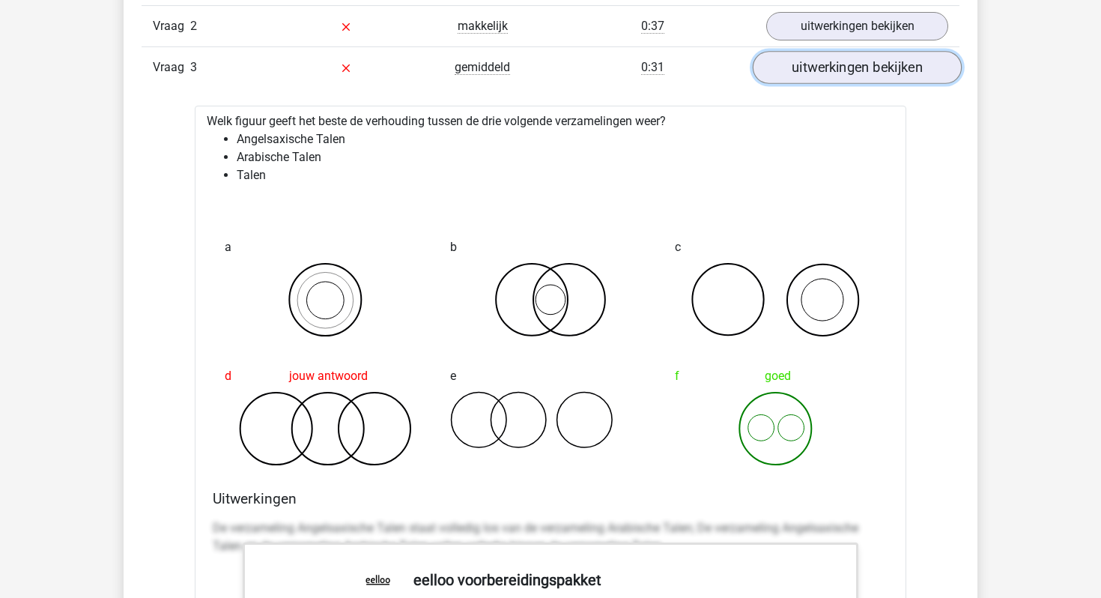
click at [855, 72] on link "uitwerkingen bekijken" at bounding box center [857, 67] width 209 height 33
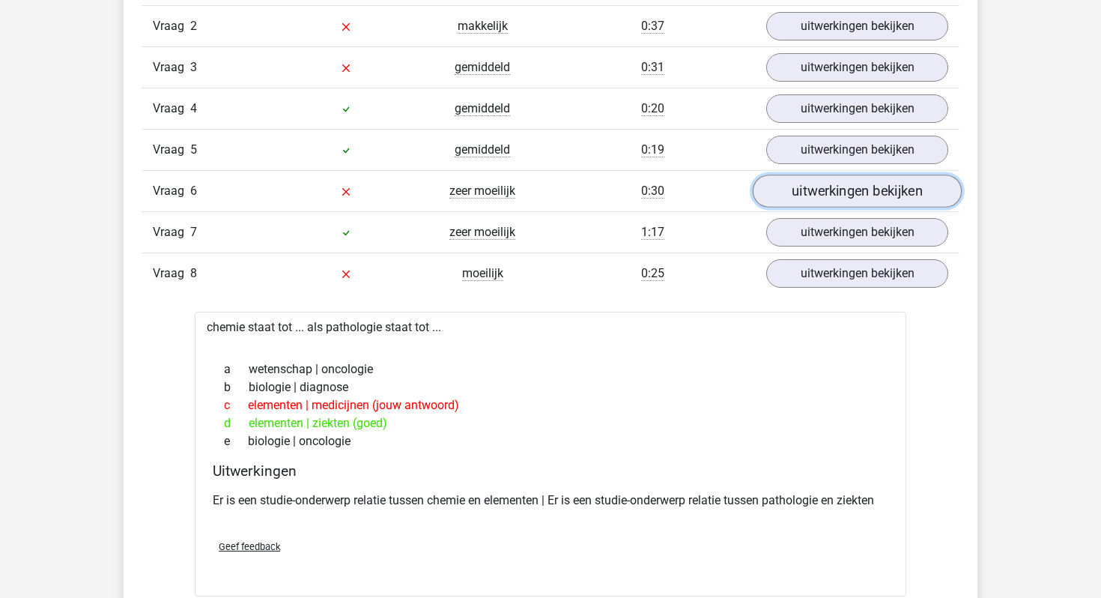
click at [842, 198] on link "uitwerkingen bekijken" at bounding box center [857, 191] width 209 height 33
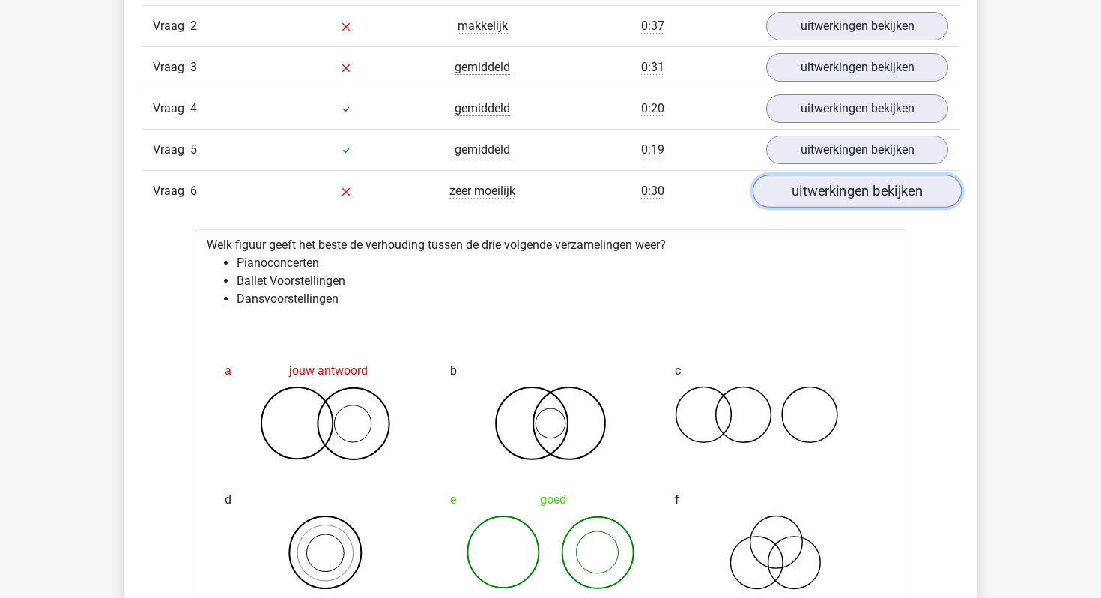
click at [842, 197] on link "uitwerkingen bekijken" at bounding box center [857, 191] width 209 height 33
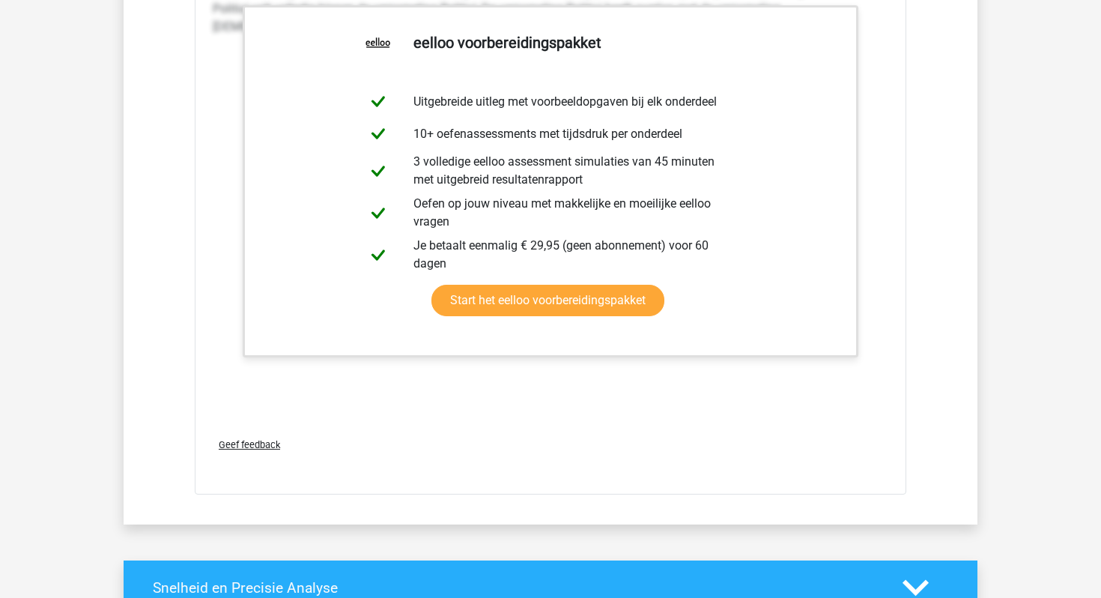
scroll to position [2937, 0]
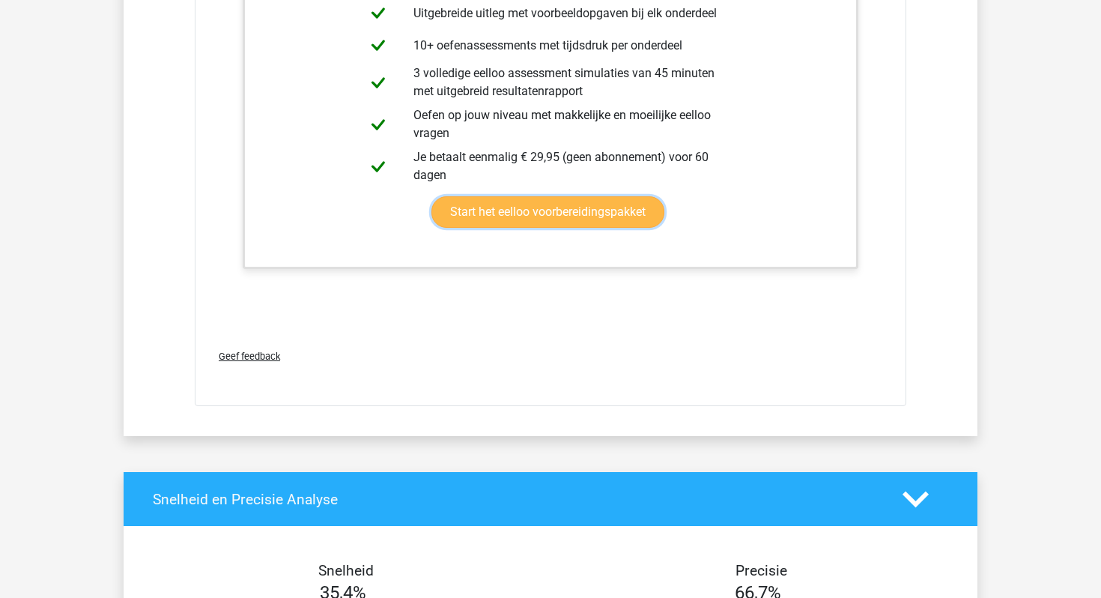
click at [664, 197] on link "Start het eelloo voorbereidingspakket" at bounding box center [547, 211] width 233 height 31
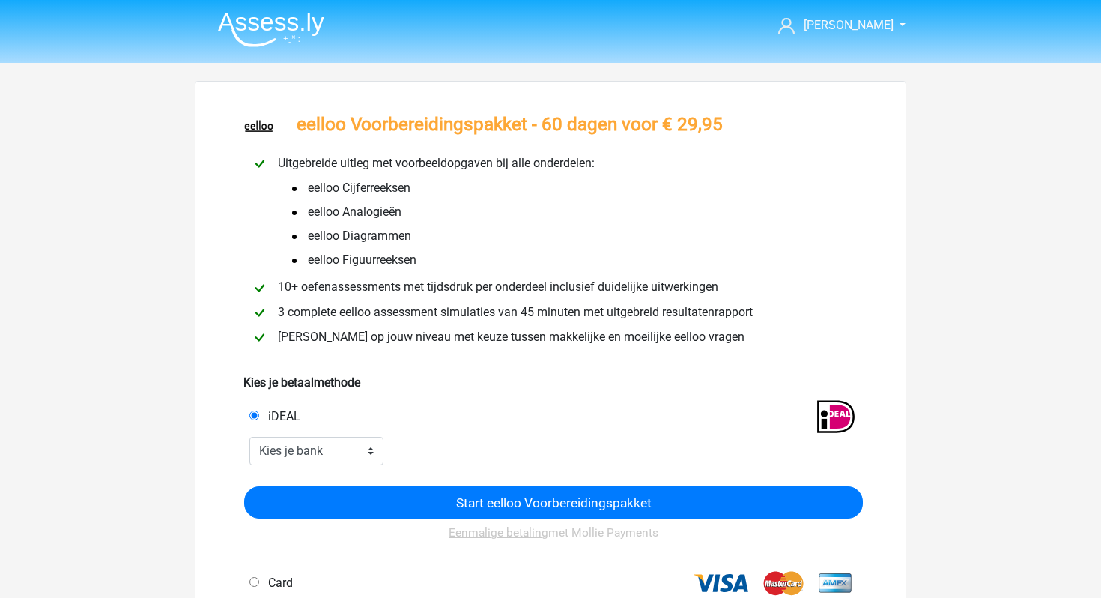
click at [253, 16] on img at bounding box center [271, 29] width 106 height 35
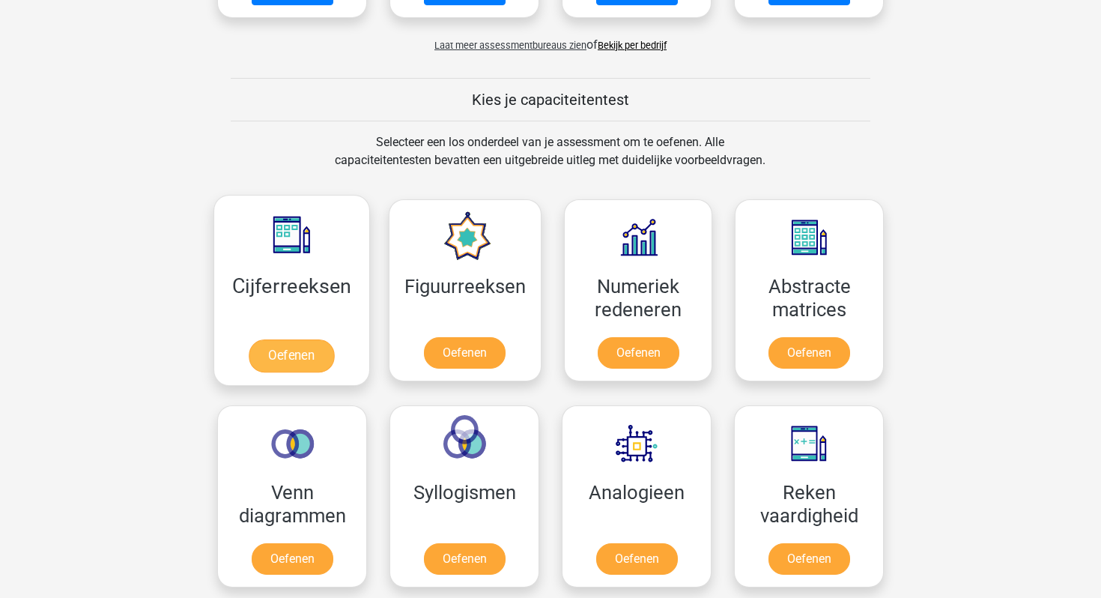
scroll to position [509, 0]
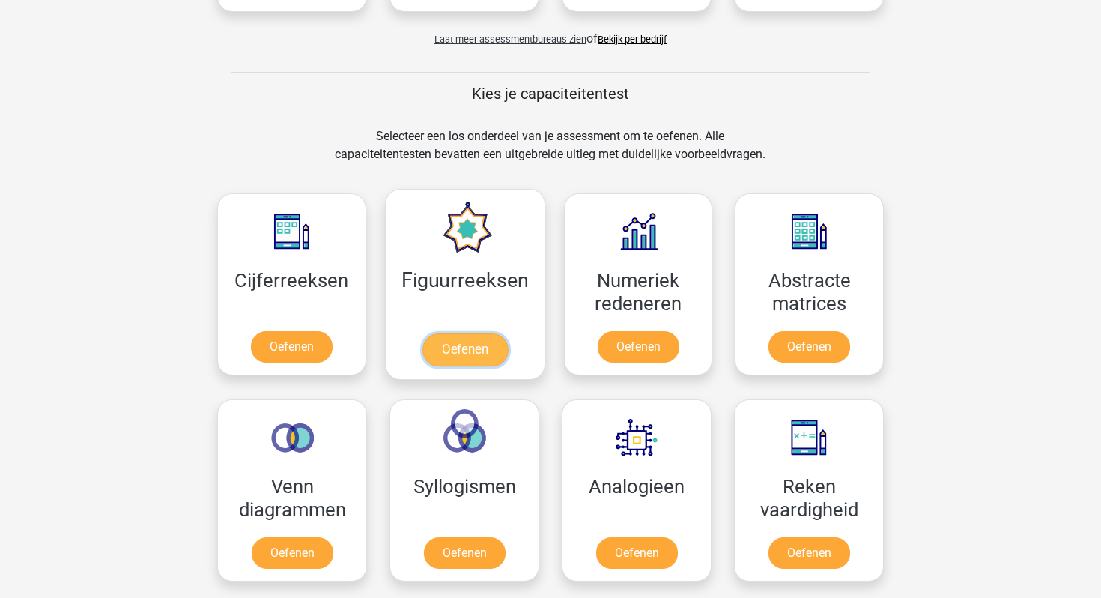
click at [470, 333] on link "Oefenen" at bounding box center [464, 349] width 85 height 33
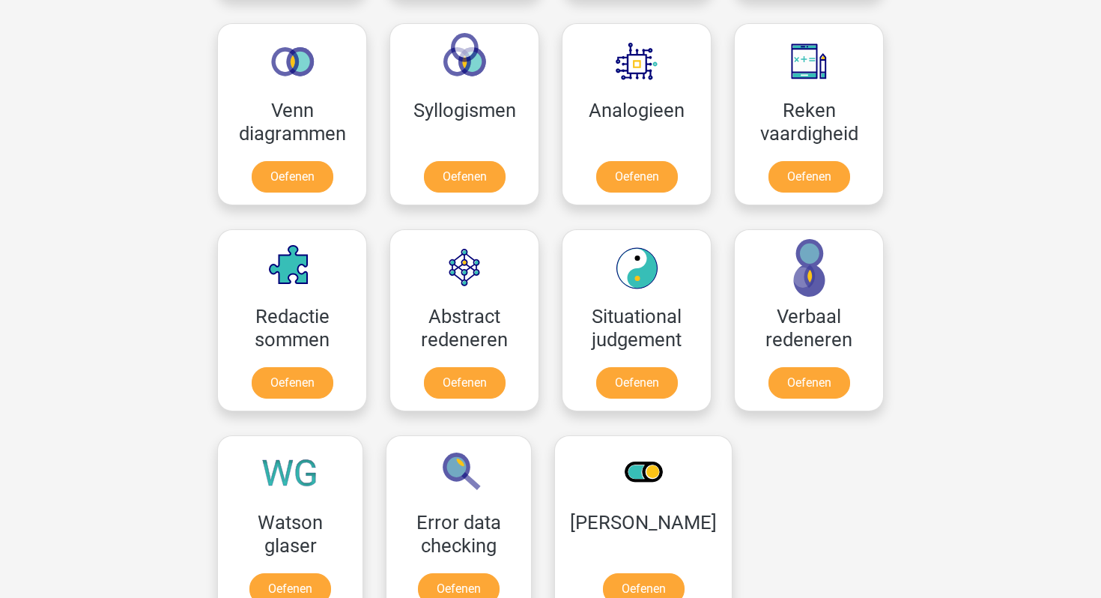
scroll to position [0, 0]
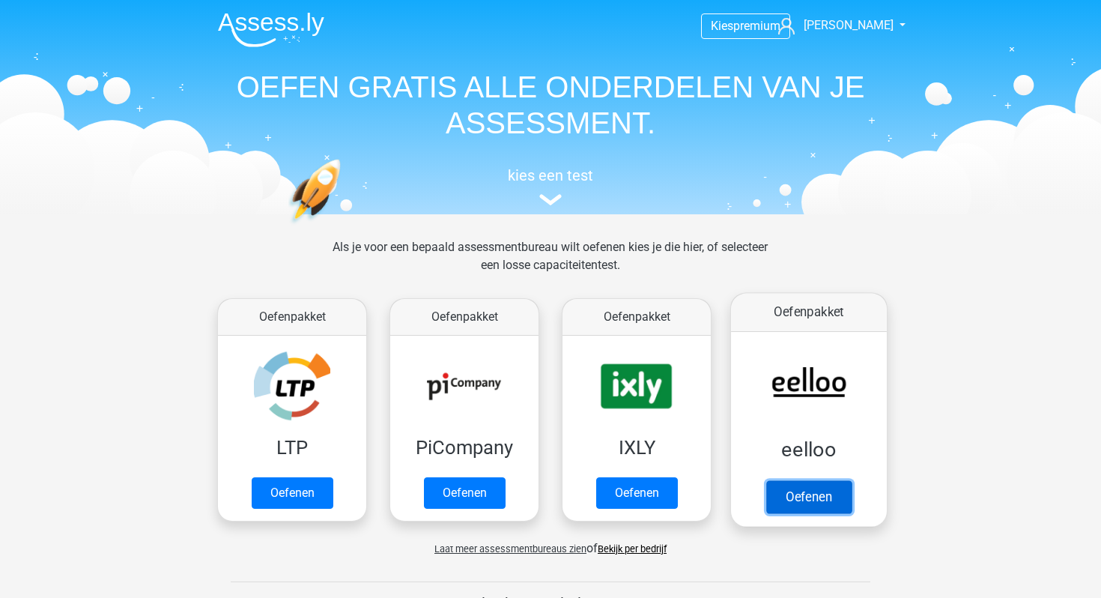
click at [852, 480] on link "Oefenen" at bounding box center [808, 496] width 85 height 33
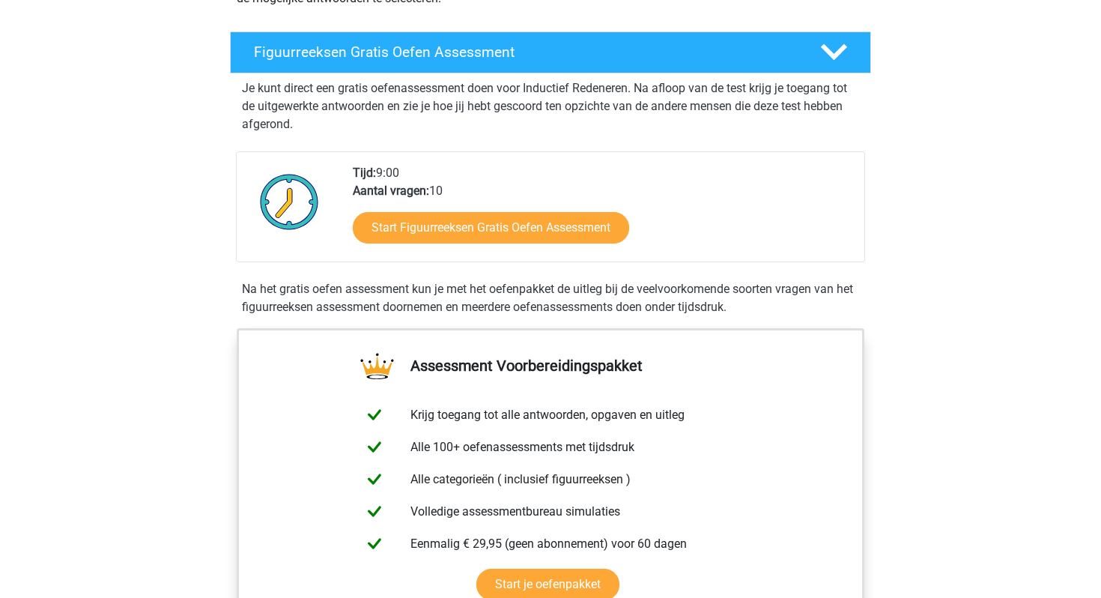
scroll to position [236, 0]
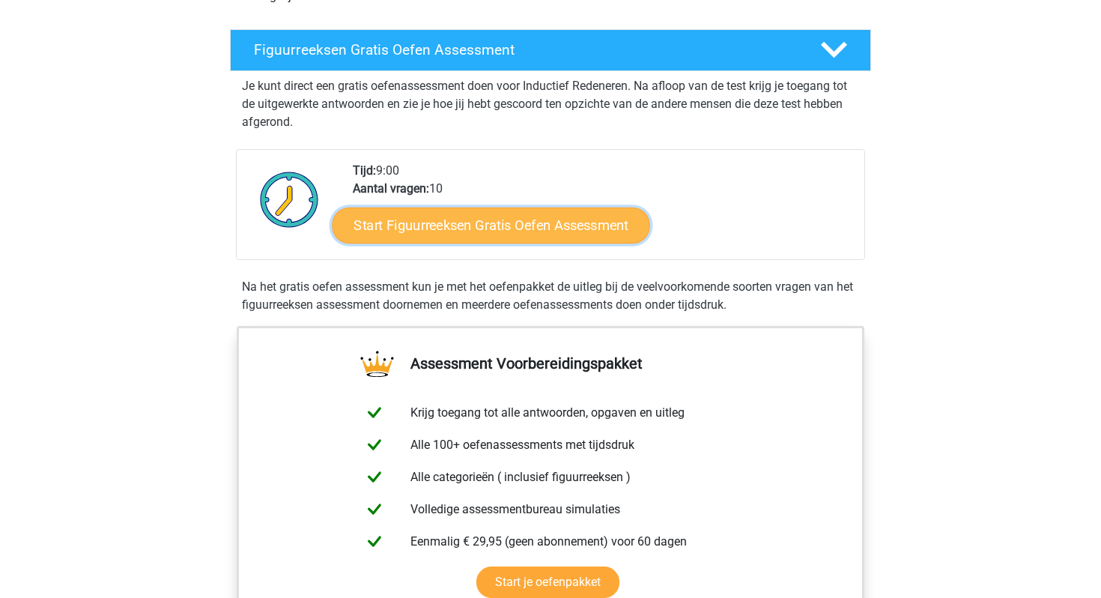
click at [466, 213] on link "Start Figuurreeksen Gratis Oefen Assessment" at bounding box center [492, 225] width 318 height 36
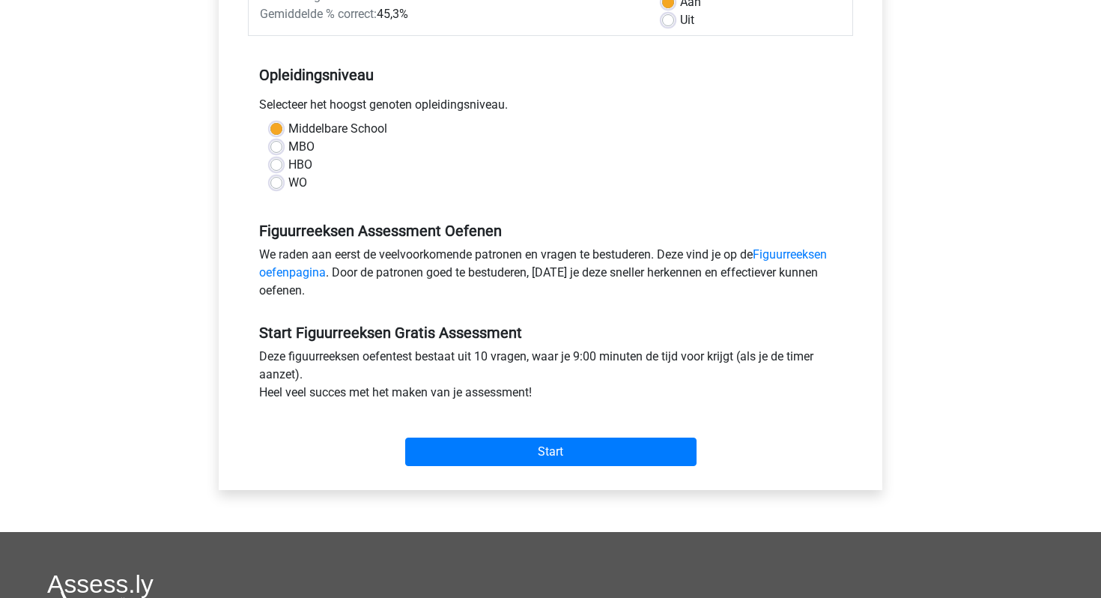
scroll to position [287, 0]
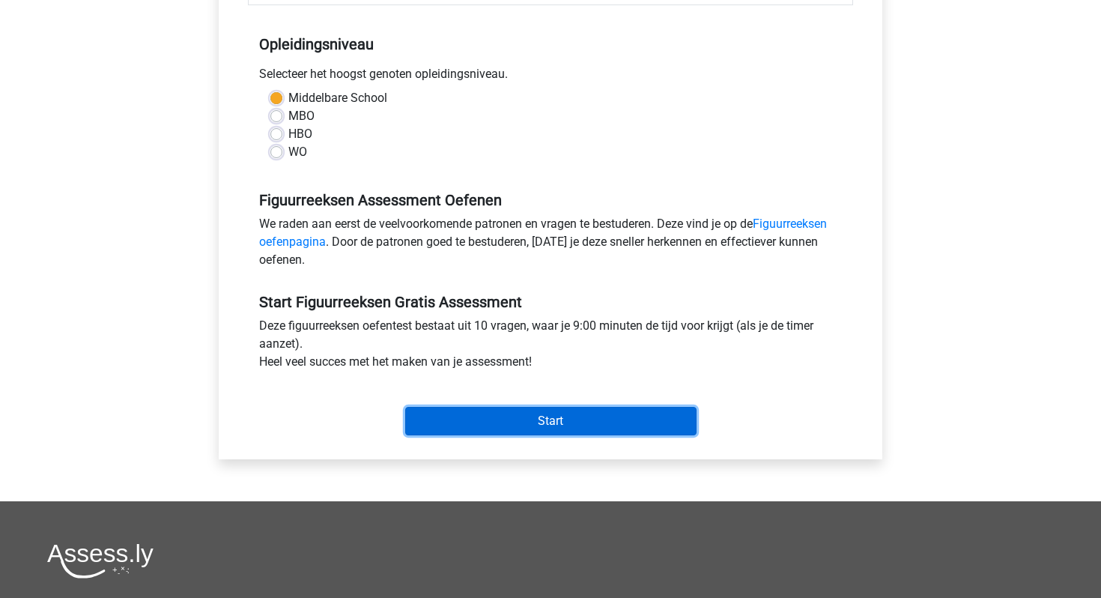
click at [507, 415] on input "Start" at bounding box center [550, 421] width 291 height 28
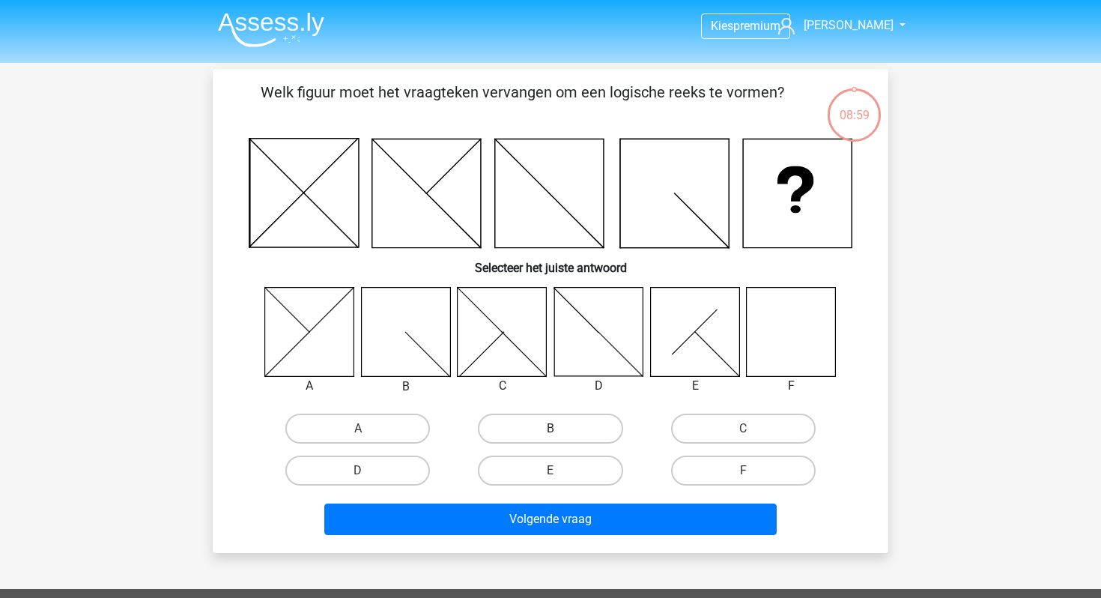
scroll to position [3, 0]
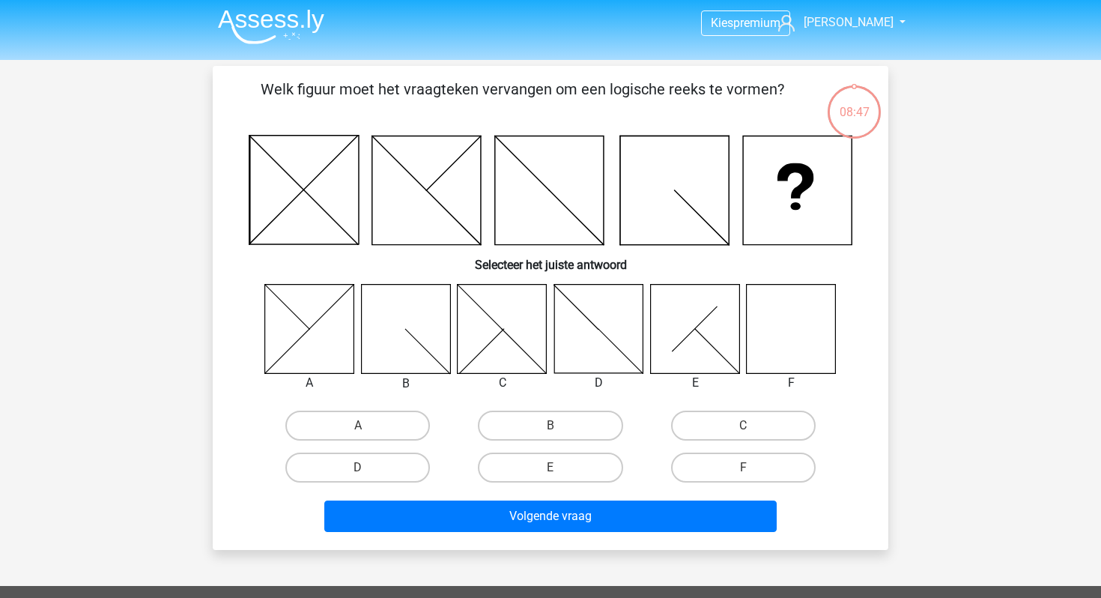
click at [792, 333] on icon at bounding box center [791, 328] width 89 height 89
click at [700, 458] on label "F" at bounding box center [743, 467] width 145 height 30
click at [743, 467] on input "F" at bounding box center [748, 472] width 10 height 10
radio input "true"
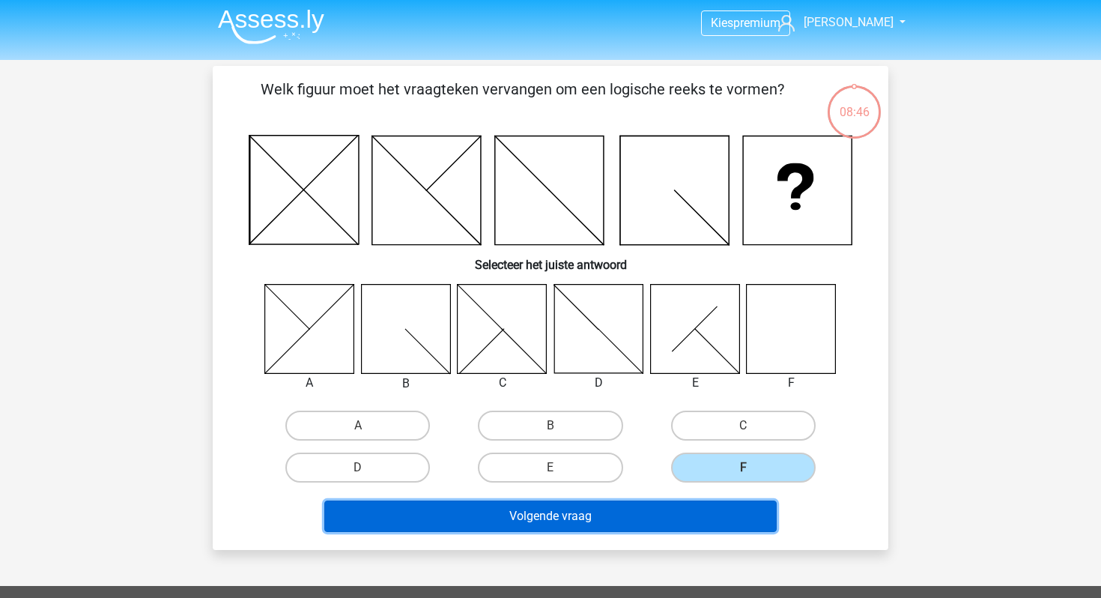
click at [667, 503] on button "Volgende vraag" at bounding box center [550, 515] width 453 height 31
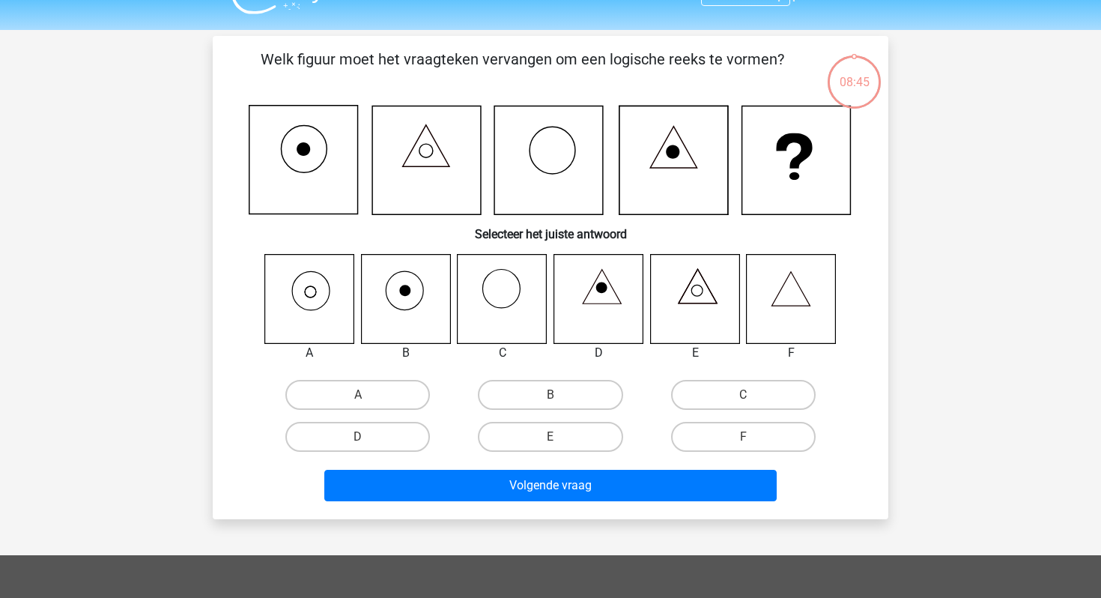
scroll to position [32, 0]
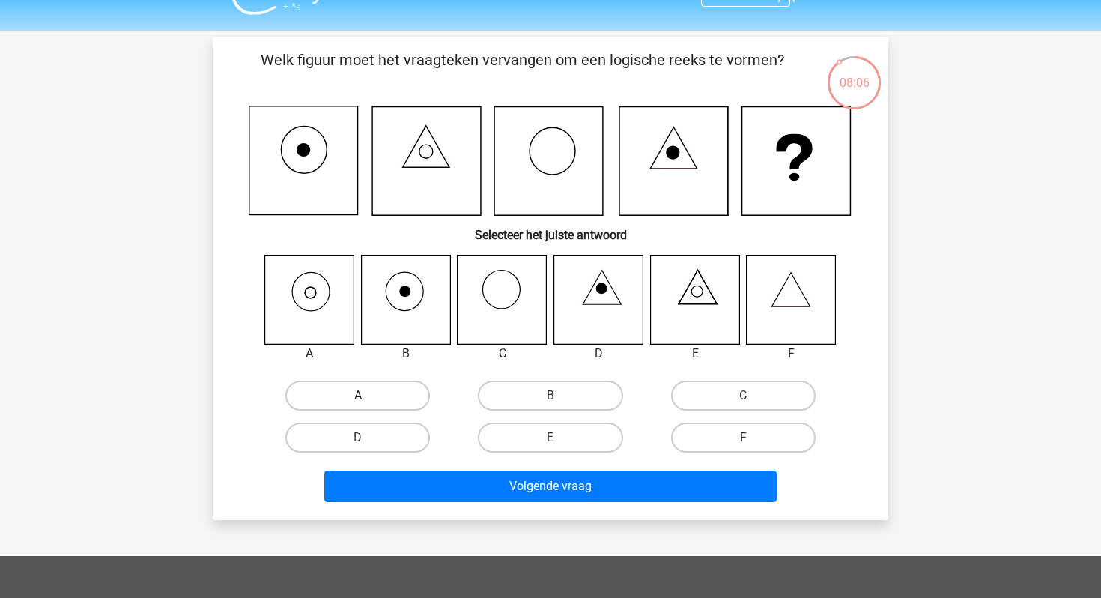
click at [371, 390] on label "A" at bounding box center [357, 396] width 145 height 30
click at [368, 395] on input "A" at bounding box center [363, 400] width 10 height 10
radio input "true"
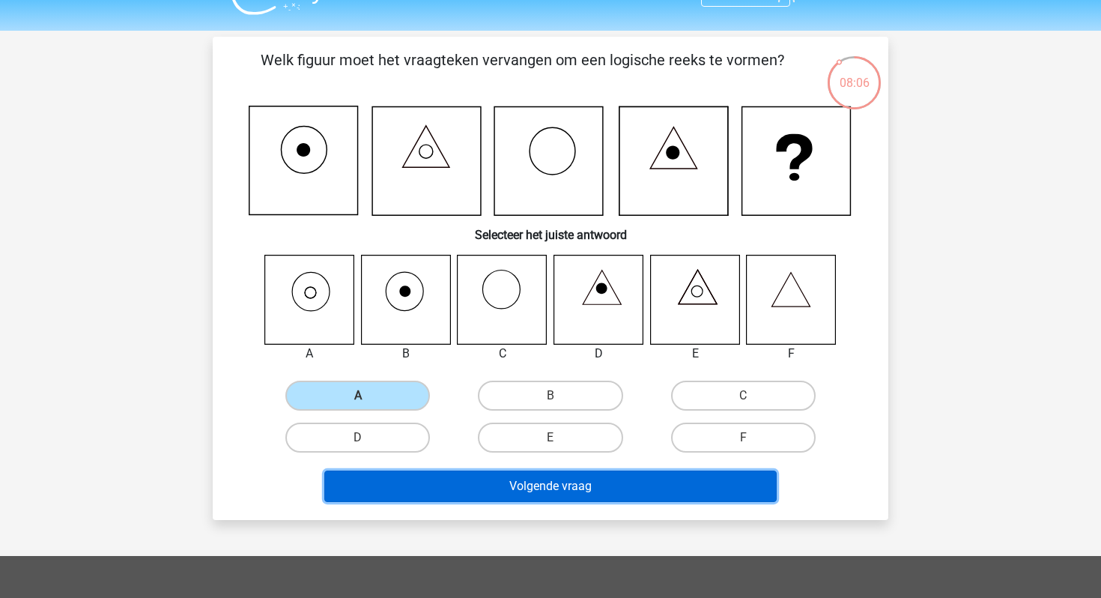
click at [412, 494] on button "Volgende vraag" at bounding box center [550, 485] width 453 height 31
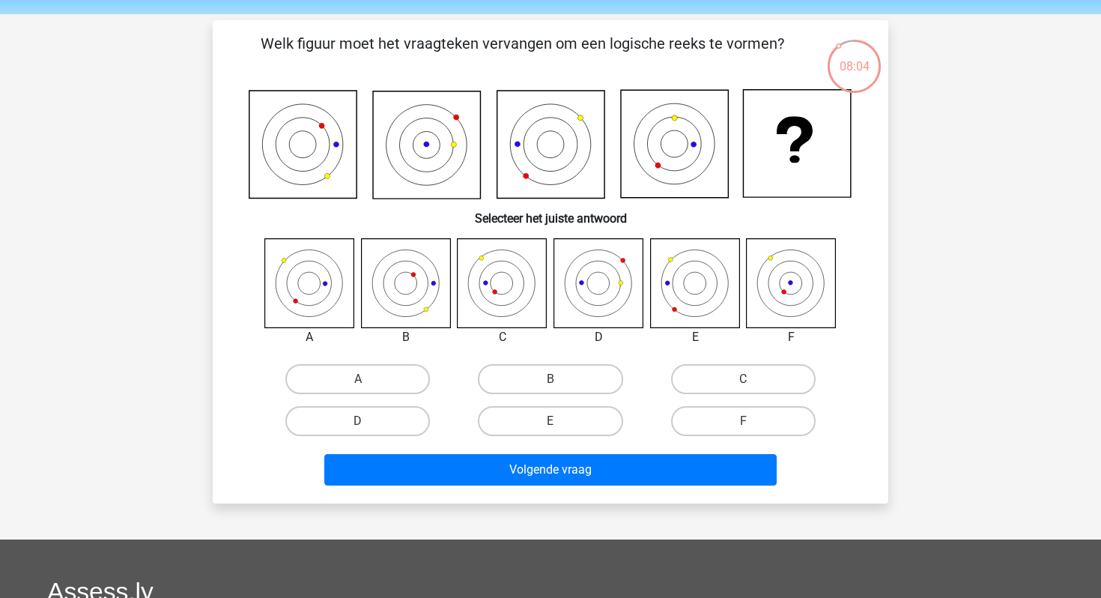
scroll to position [52, 0]
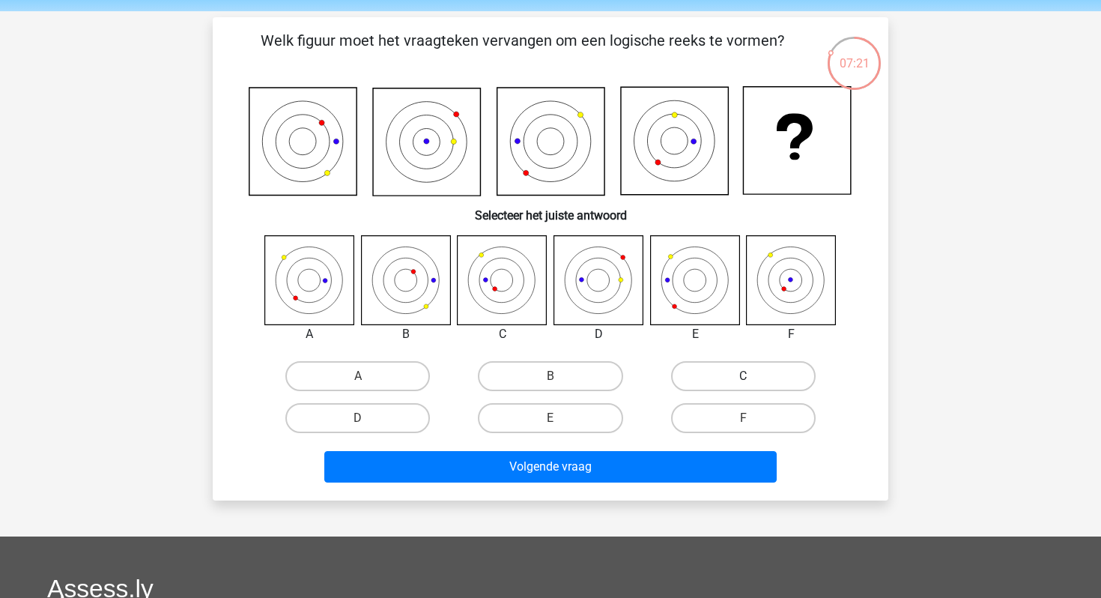
click at [673, 378] on label "C" at bounding box center [743, 376] width 145 height 30
click at [743, 378] on input "C" at bounding box center [748, 381] width 10 height 10
radio input "true"
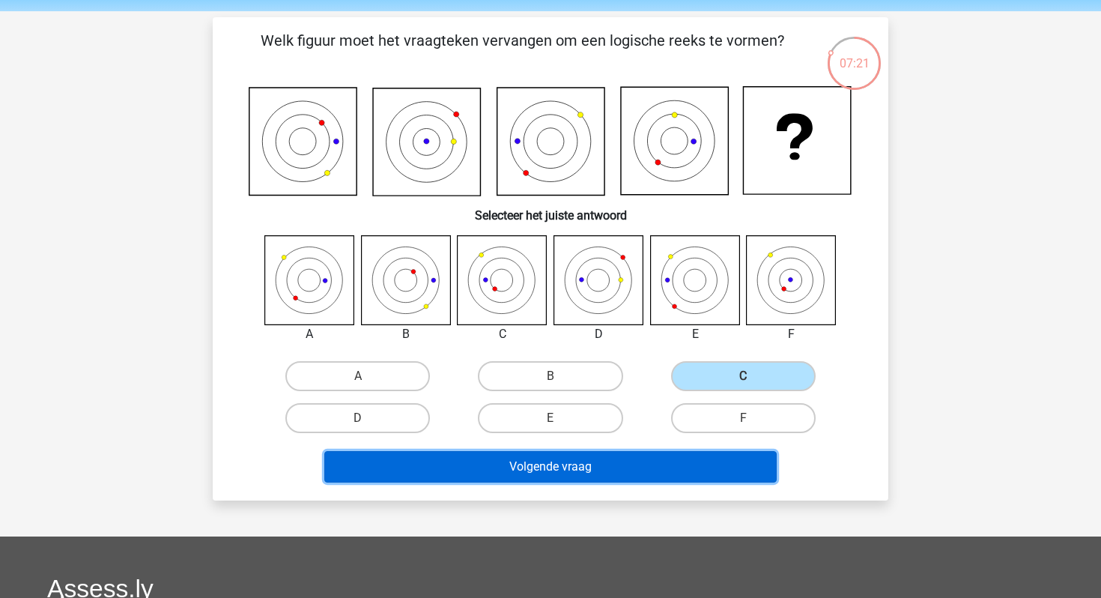
click at [608, 452] on button "Volgende vraag" at bounding box center [550, 466] width 453 height 31
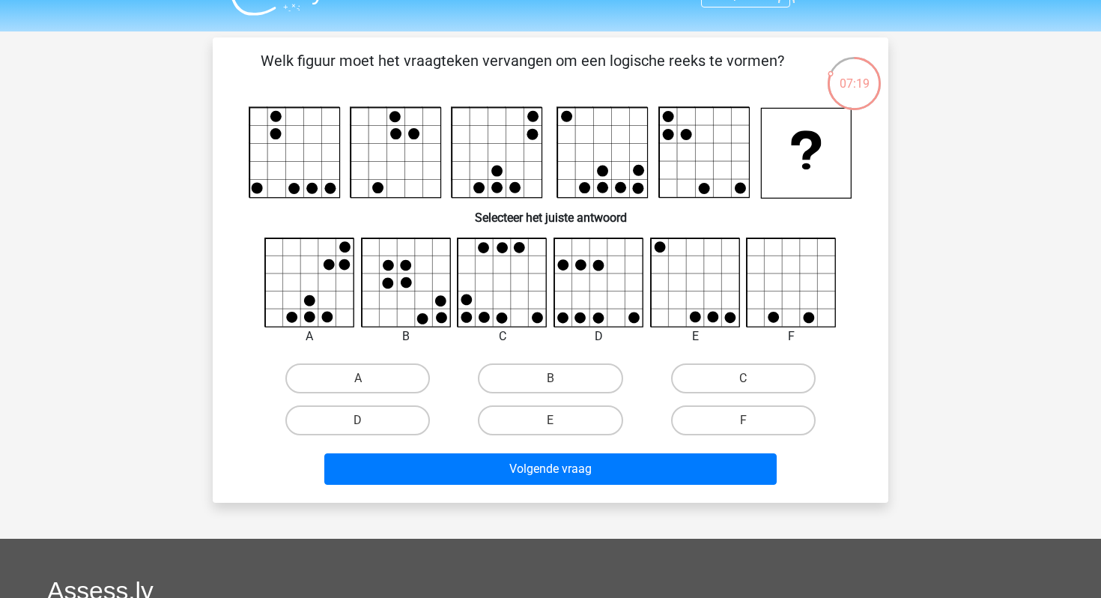
scroll to position [18, 0]
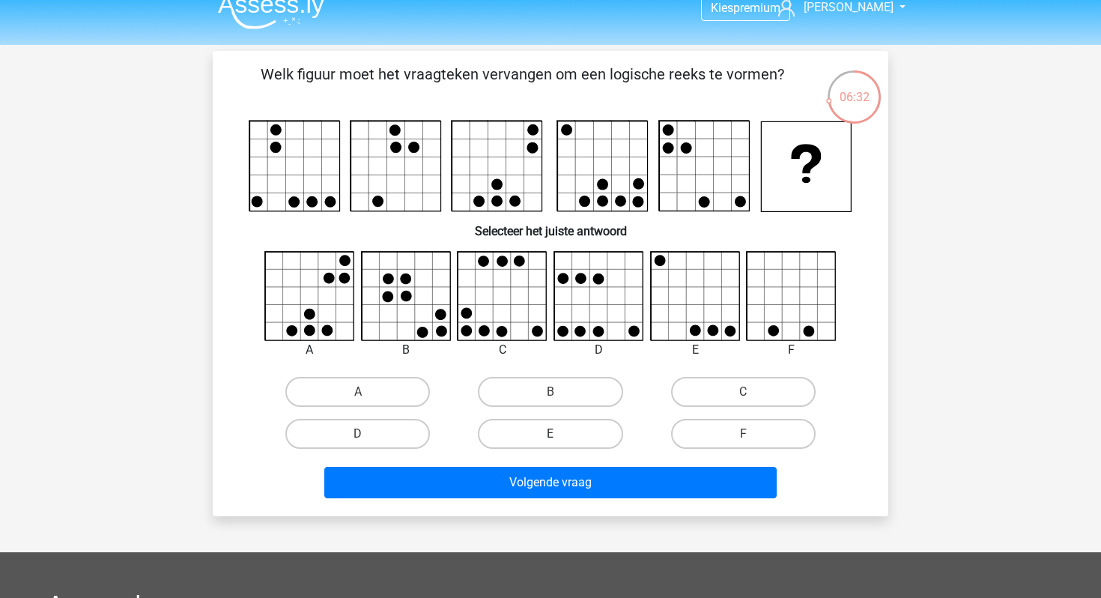
click at [550, 431] on label "E" at bounding box center [550, 434] width 145 height 30
click at [551, 434] on input "E" at bounding box center [556, 439] width 10 height 10
radio input "true"
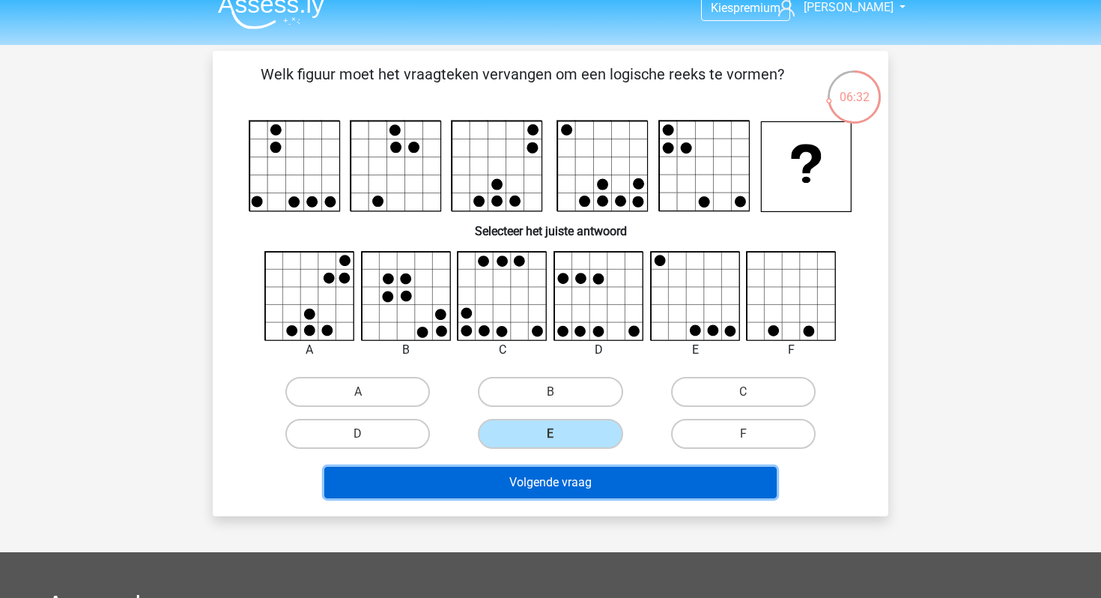
click at [540, 469] on button "Volgende vraag" at bounding box center [550, 482] width 453 height 31
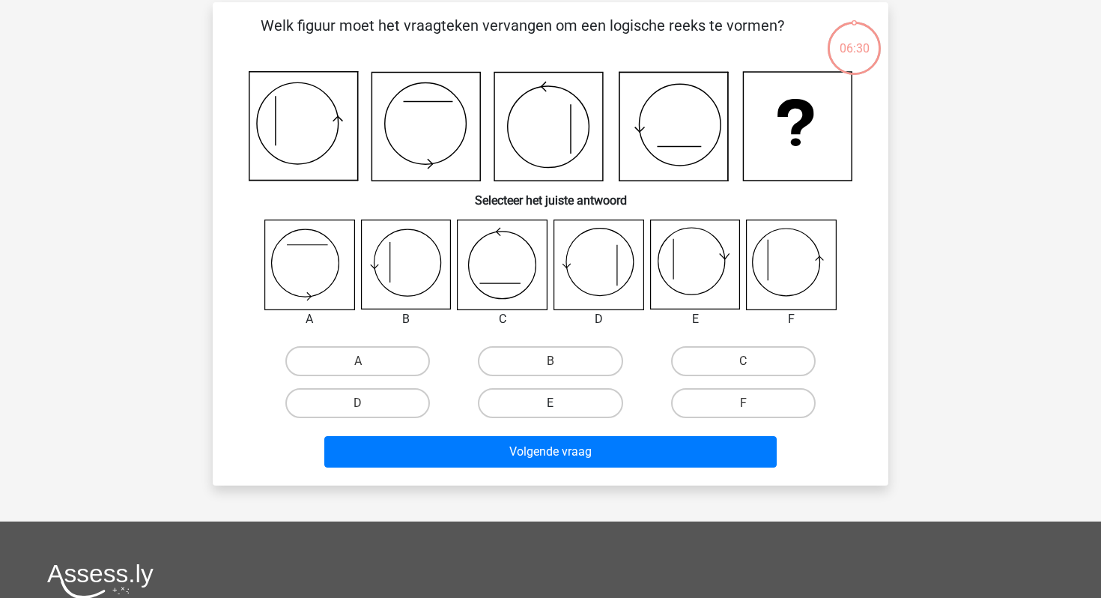
scroll to position [69, 0]
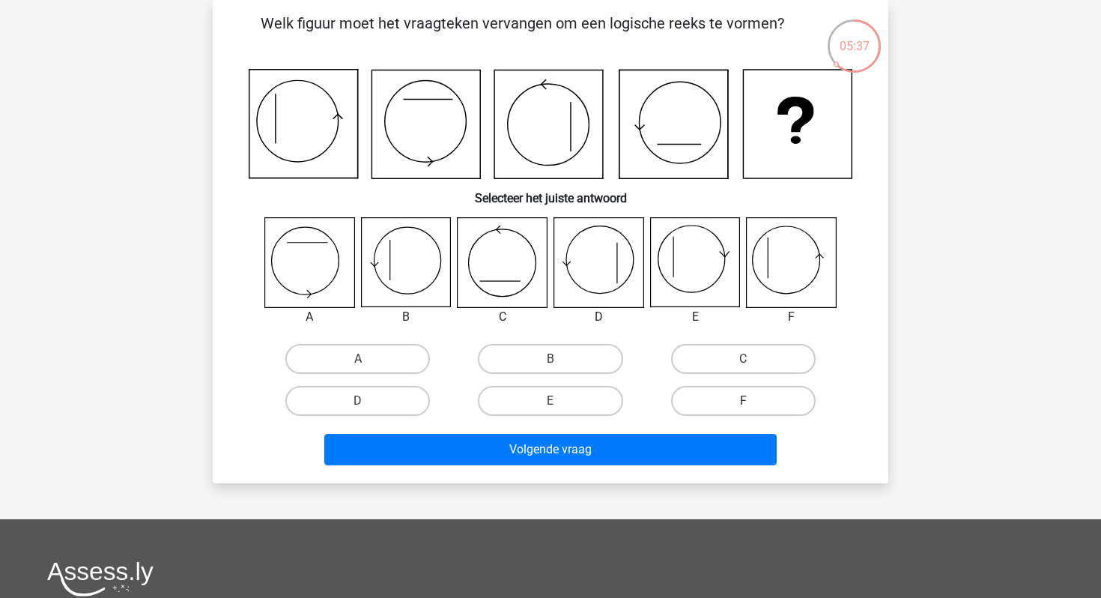
click at [771, 396] on label "F" at bounding box center [743, 401] width 145 height 30
click at [753, 401] on input "F" at bounding box center [748, 406] width 10 height 10
radio input "true"
click at [739, 357] on label "C" at bounding box center [743, 359] width 145 height 30
click at [743, 359] on input "C" at bounding box center [748, 364] width 10 height 10
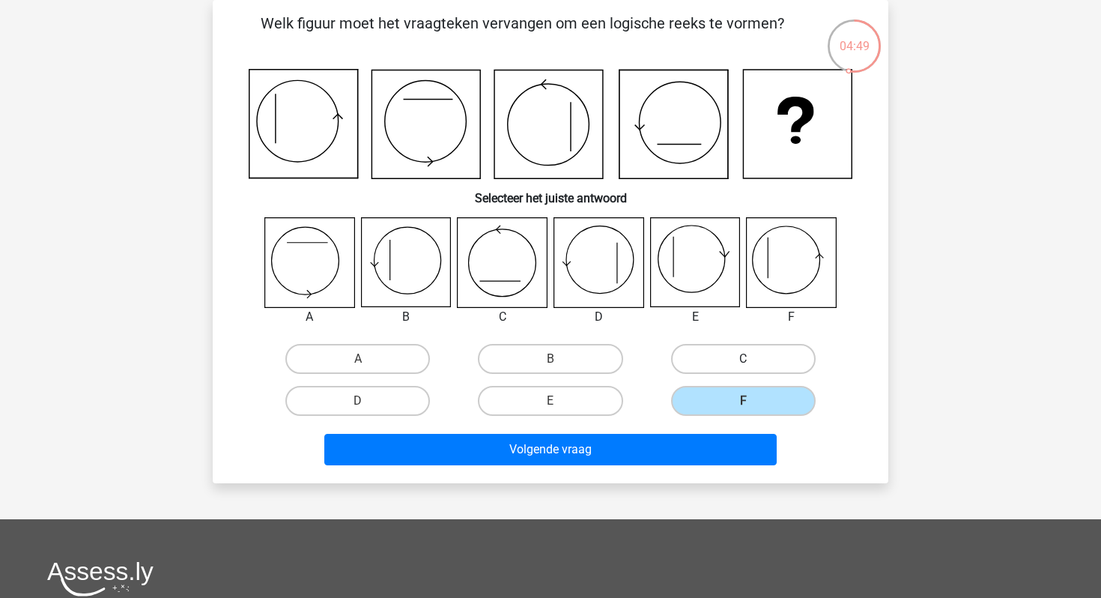
radio input "true"
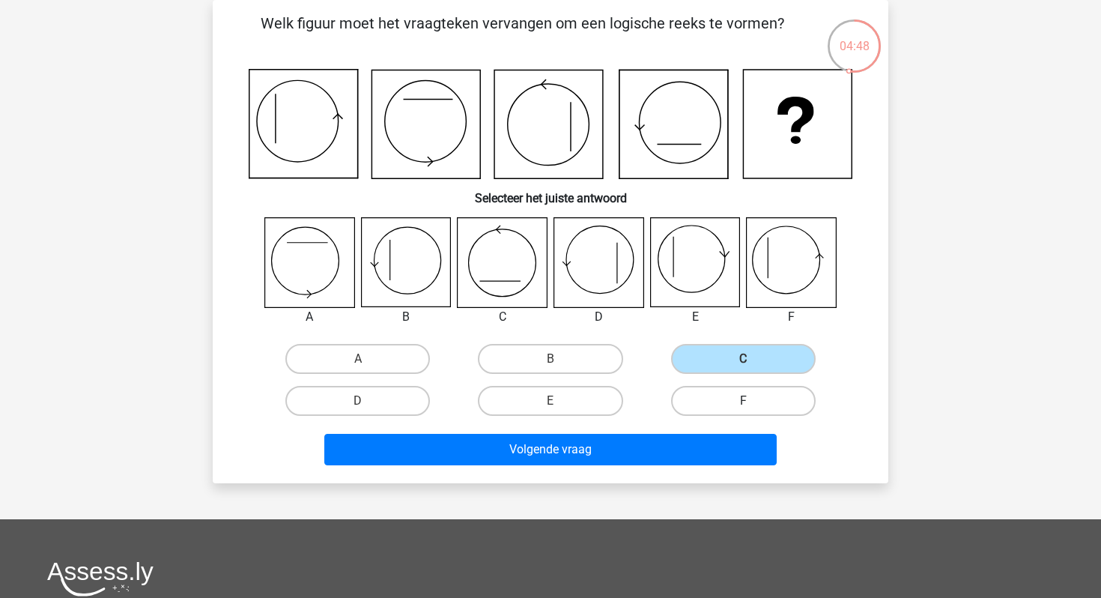
click at [738, 392] on label "F" at bounding box center [743, 401] width 145 height 30
click at [743, 401] on input "F" at bounding box center [748, 406] width 10 height 10
radio input "true"
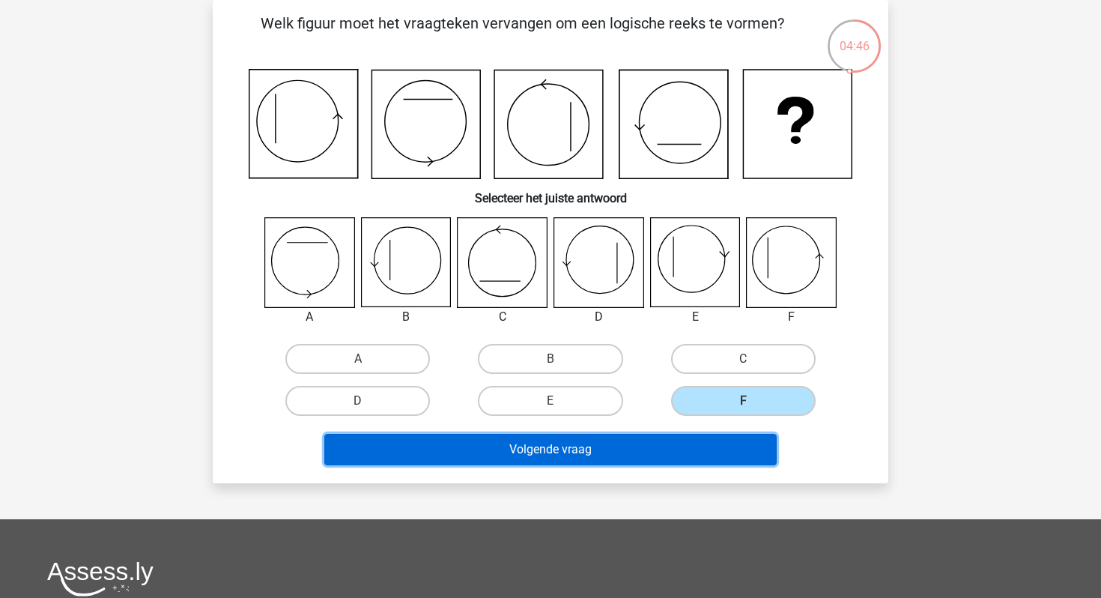
click at [685, 436] on button "Volgende vraag" at bounding box center [550, 449] width 453 height 31
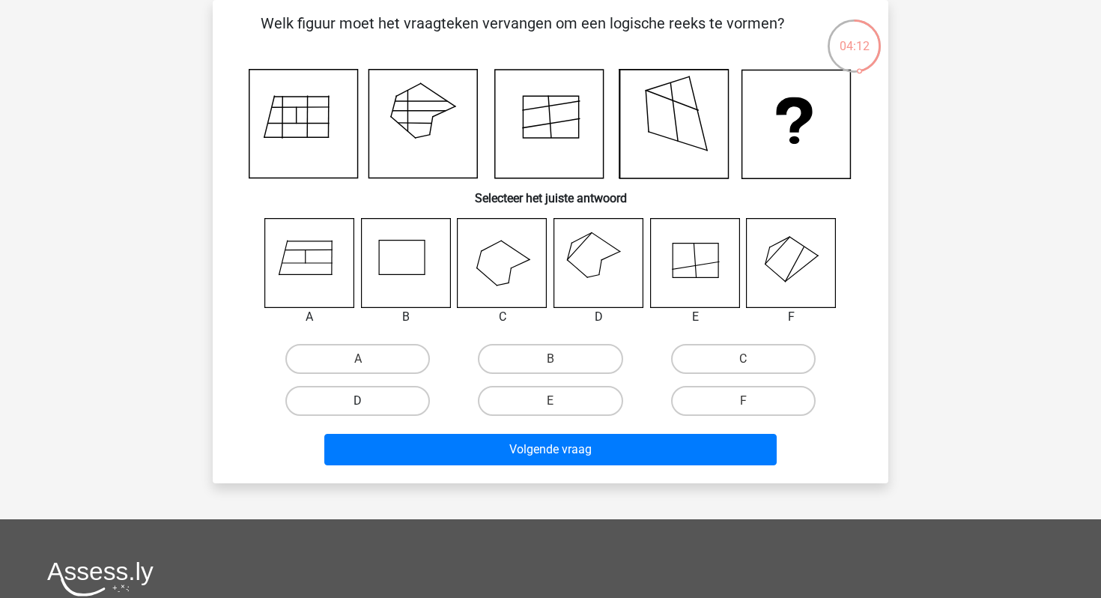
click at [389, 407] on label "D" at bounding box center [357, 401] width 145 height 30
click at [368, 407] on input "D" at bounding box center [363, 406] width 10 height 10
radio input "true"
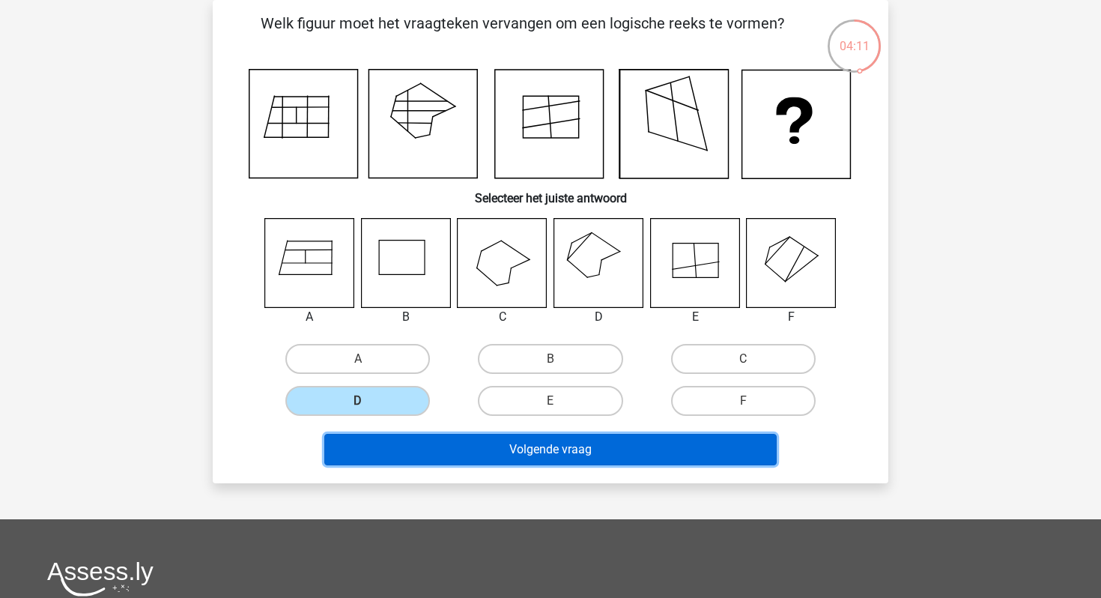
click at [426, 454] on button "Volgende vraag" at bounding box center [550, 449] width 453 height 31
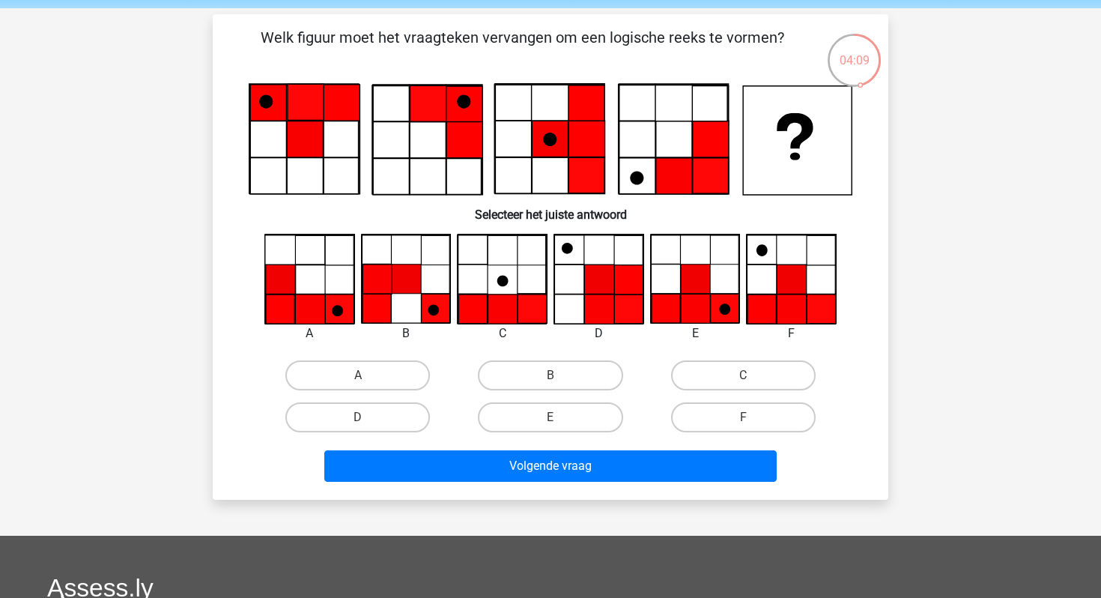
scroll to position [52, 0]
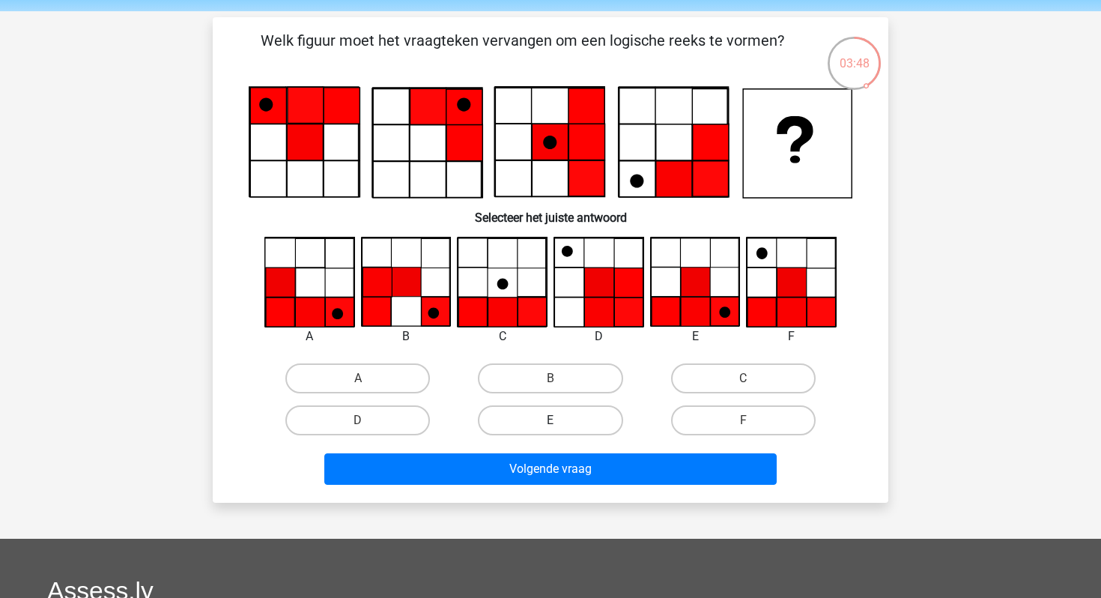
click at [520, 426] on label "E" at bounding box center [550, 420] width 145 height 30
click at [551, 426] on input "E" at bounding box center [556, 425] width 10 height 10
radio input "true"
click at [541, 491] on div "Welk figuur moet het vraagteken vervangen om een logische reeks te vormen?" at bounding box center [551, 259] width 676 height 485
click at [392, 389] on label "A" at bounding box center [357, 378] width 145 height 30
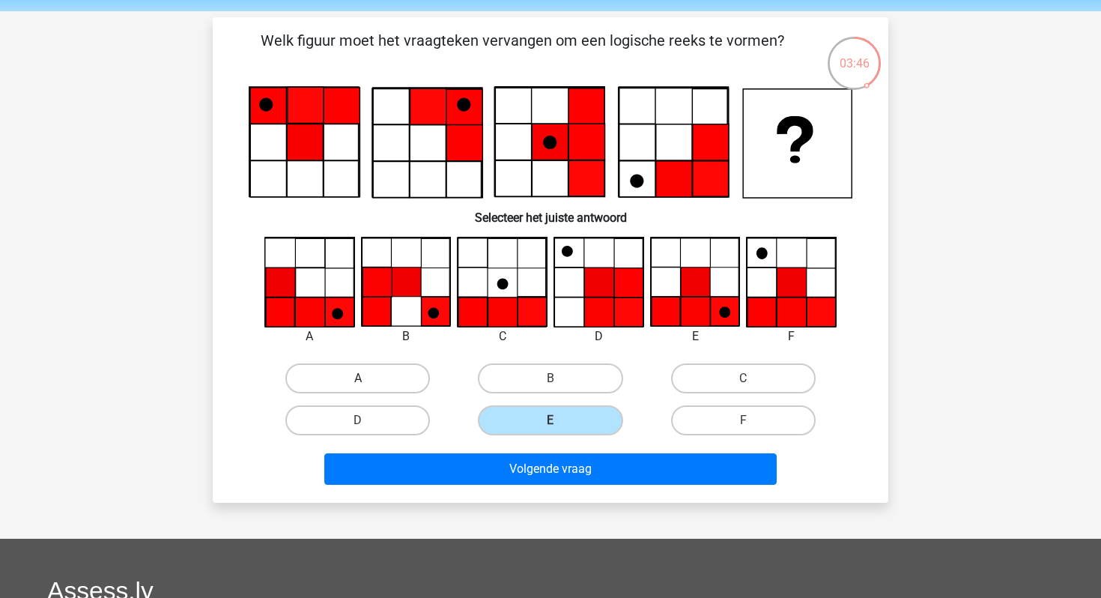
click at [368, 388] on input "A" at bounding box center [363, 383] width 10 height 10
radio input "true"
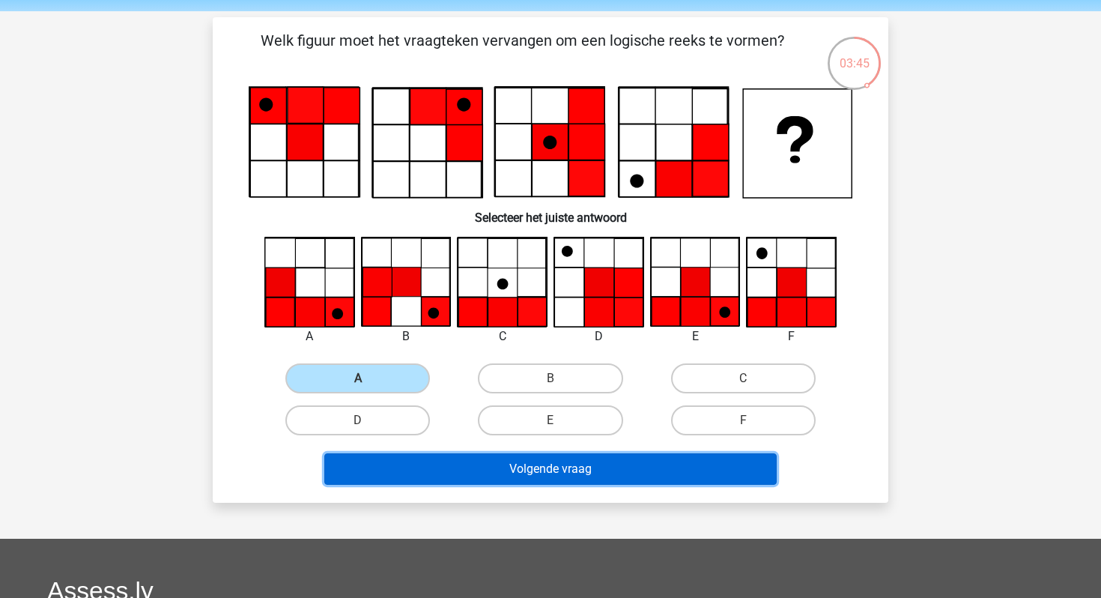
click at [464, 470] on button "Volgende vraag" at bounding box center [550, 468] width 453 height 31
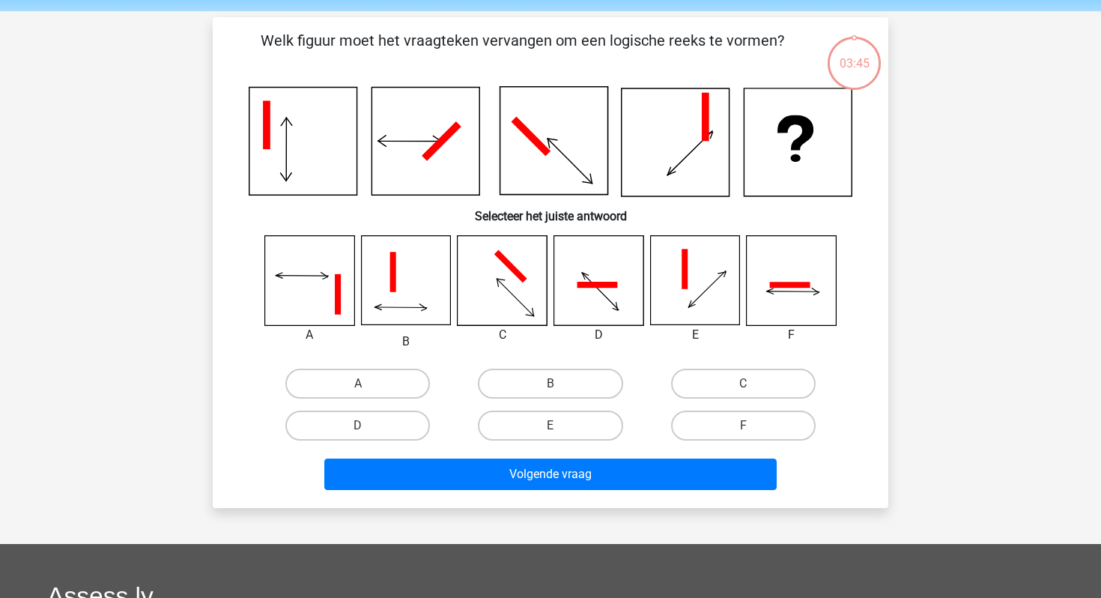
scroll to position [69, 0]
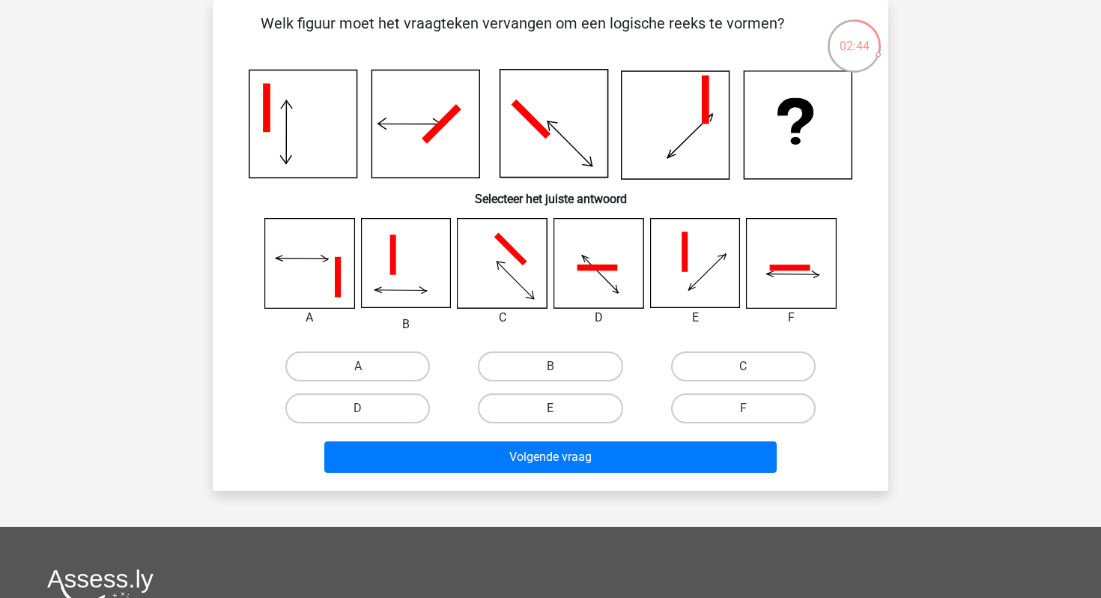
click at [563, 408] on label "E" at bounding box center [550, 408] width 145 height 30
click at [560, 408] on input "E" at bounding box center [556, 413] width 10 height 10
radio input "true"
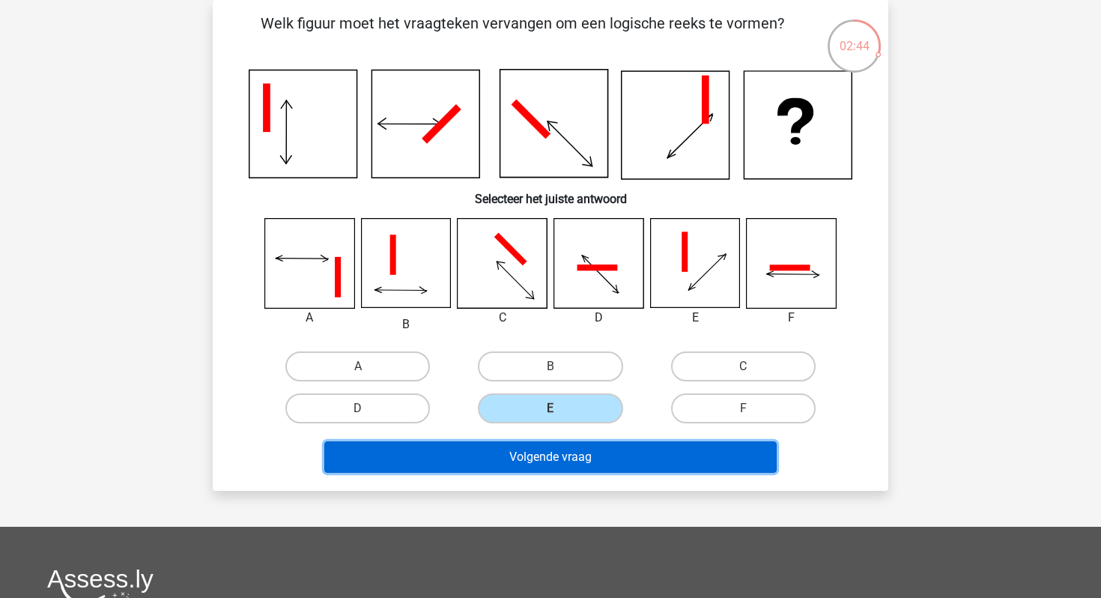
click at [567, 450] on button "Volgende vraag" at bounding box center [550, 456] width 453 height 31
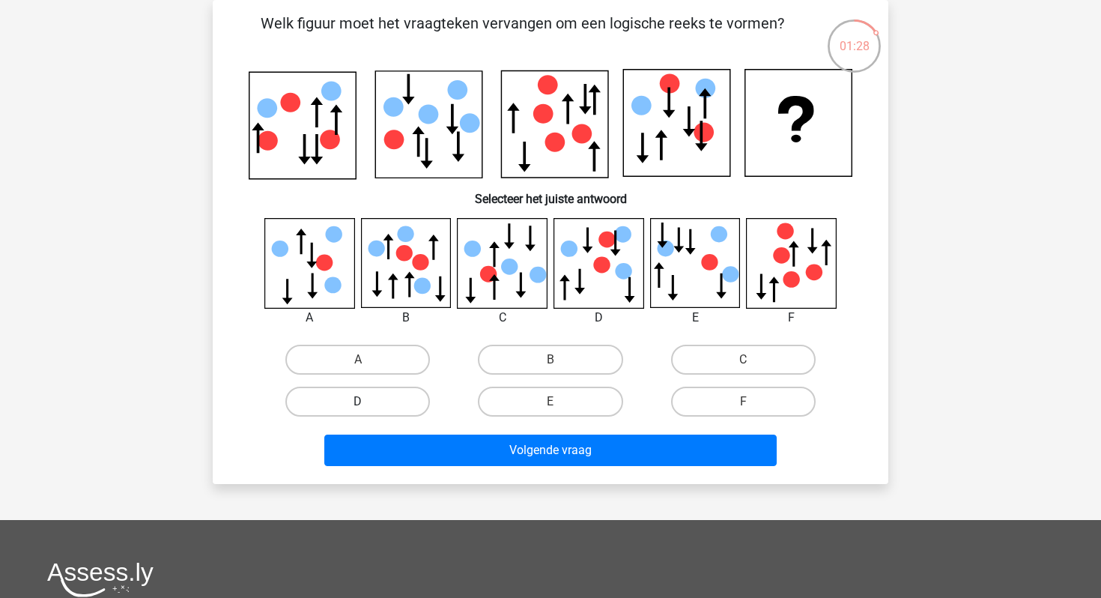
click at [389, 398] on label "D" at bounding box center [357, 402] width 145 height 30
click at [368, 401] on input "D" at bounding box center [363, 406] width 10 height 10
radio input "true"
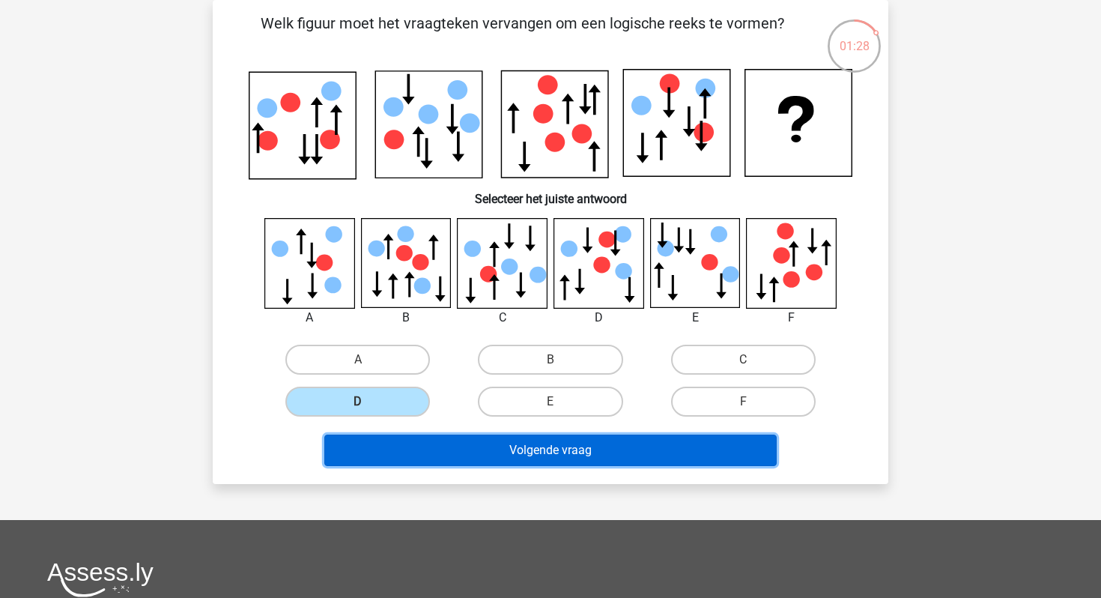
click at [406, 459] on button "Volgende vraag" at bounding box center [550, 449] width 453 height 31
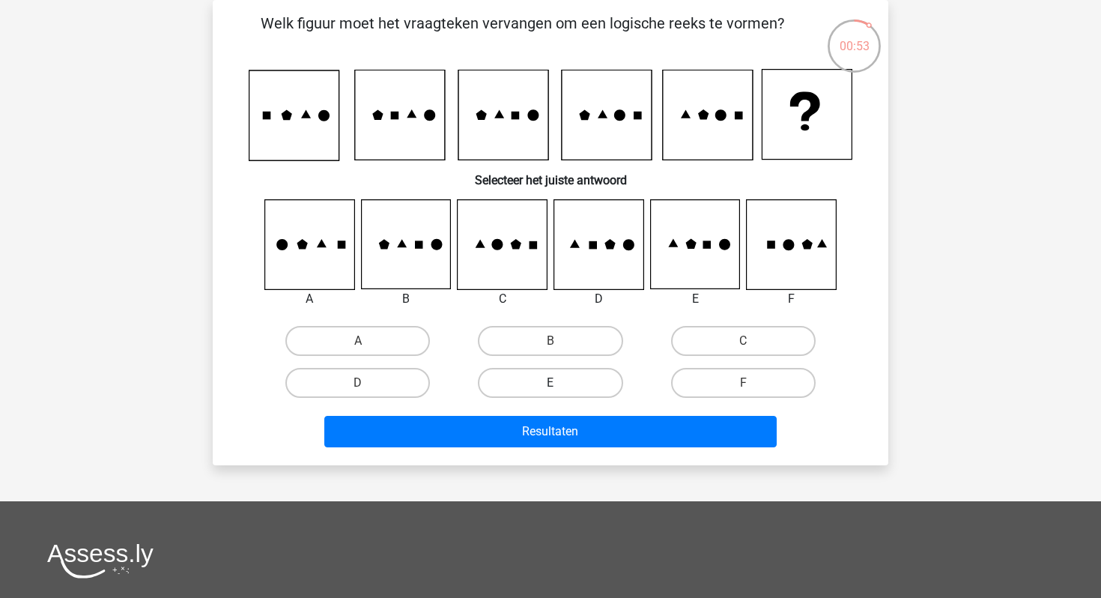
click at [563, 378] on label "E" at bounding box center [550, 383] width 145 height 30
click at [560, 383] on input "E" at bounding box center [556, 388] width 10 height 10
radio input "true"
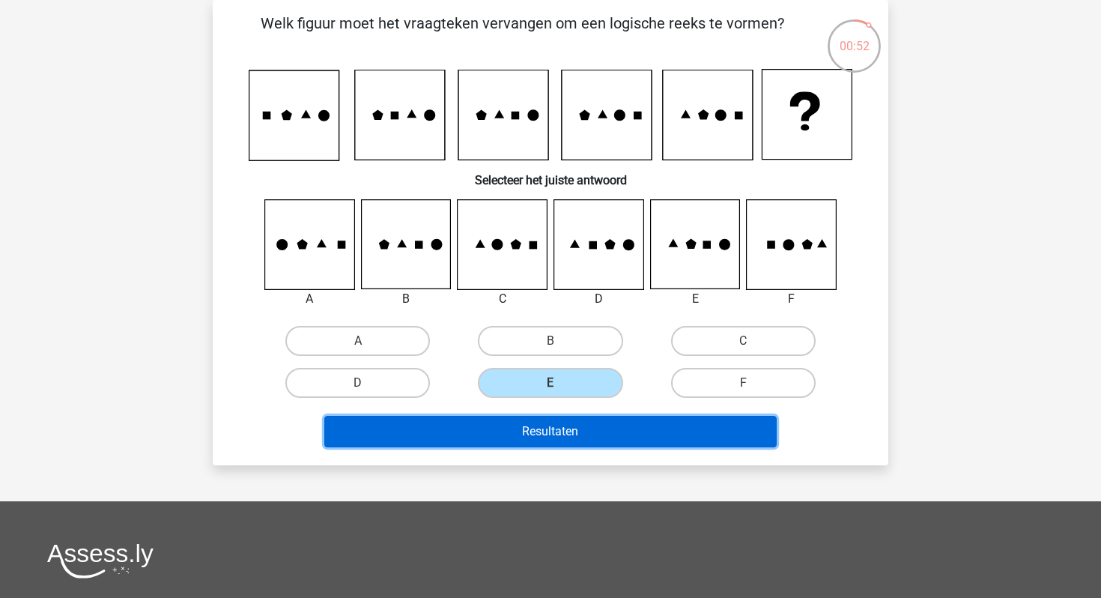
click at [565, 418] on button "Resultaten" at bounding box center [550, 431] width 453 height 31
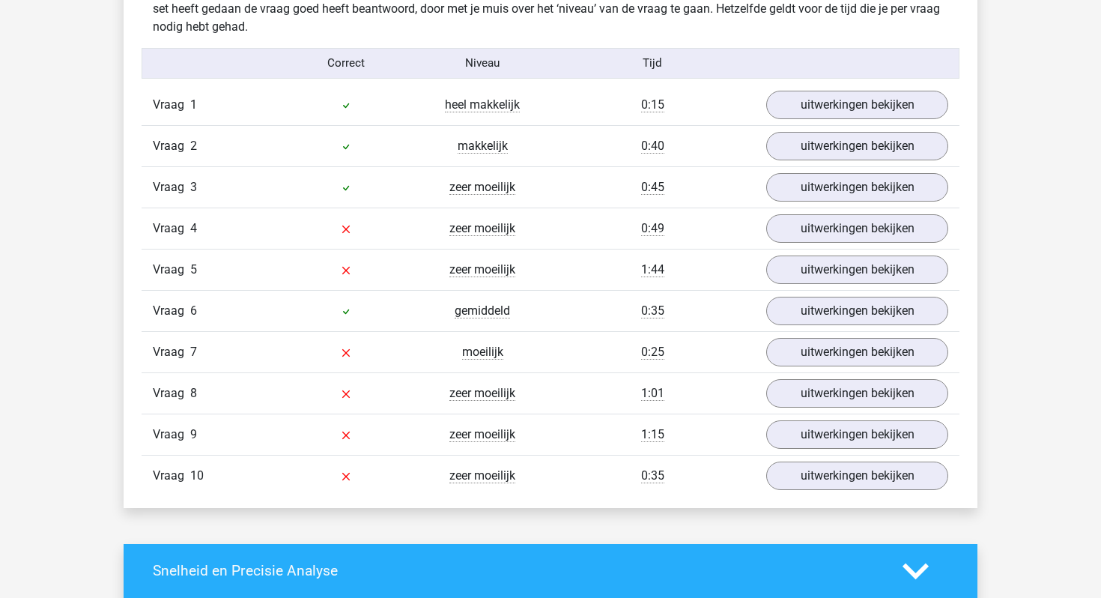
scroll to position [1216, 0]
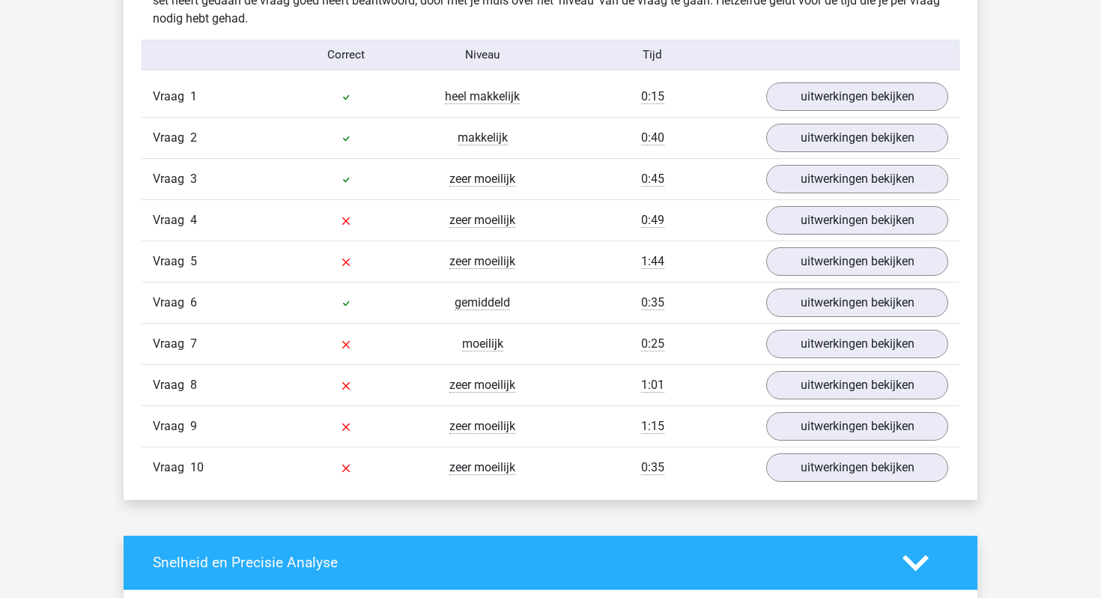
click at [560, 463] on div "0:35" at bounding box center [653, 467] width 204 height 18
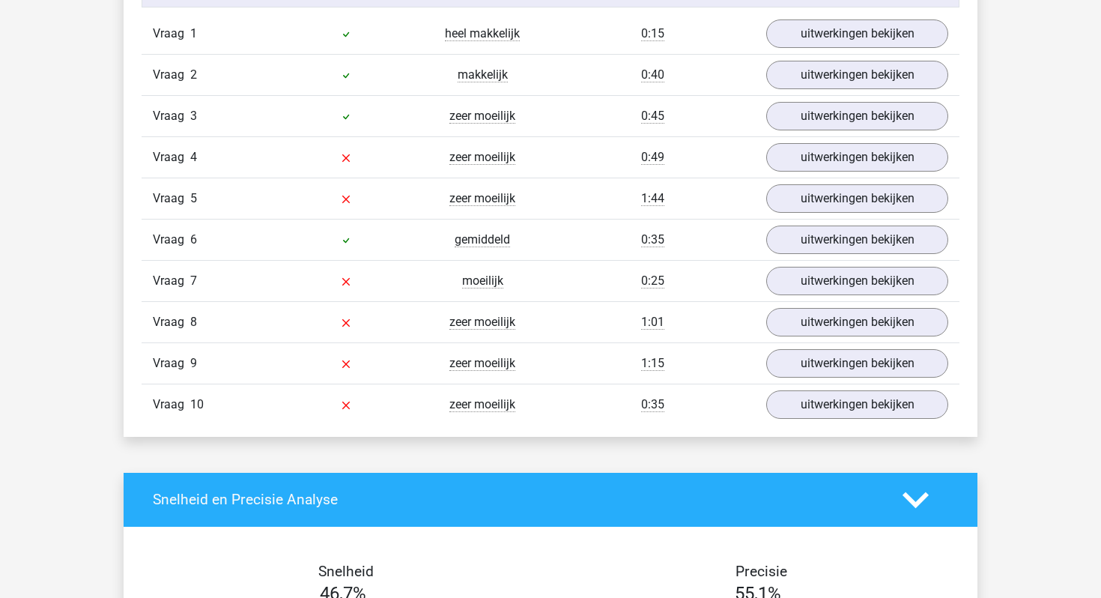
scroll to position [1284, 0]
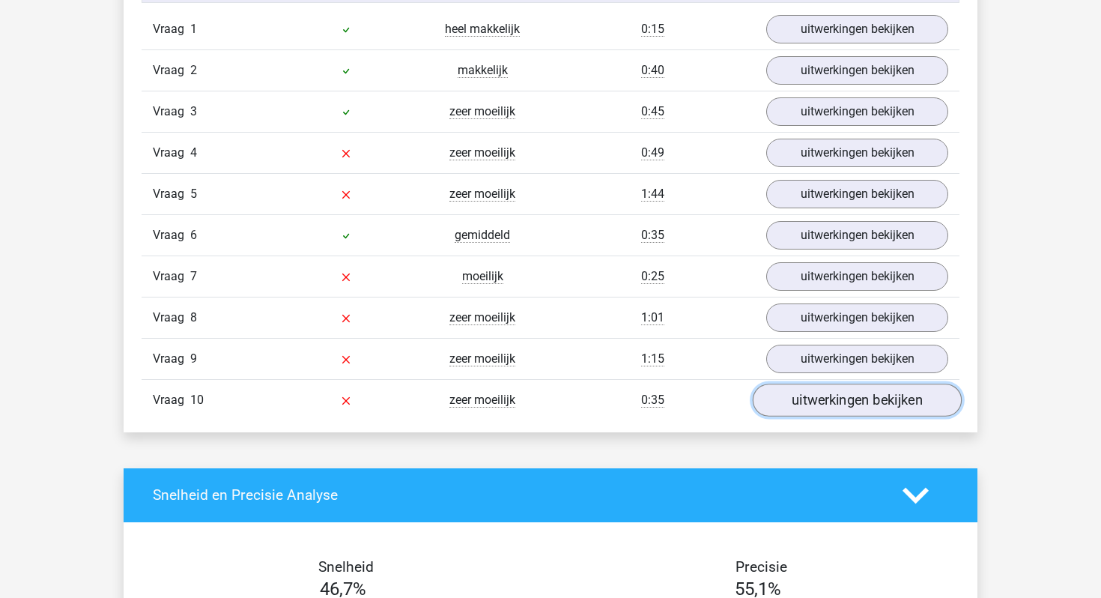
click at [813, 392] on link "uitwerkingen bekijken" at bounding box center [857, 400] width 209 height 33
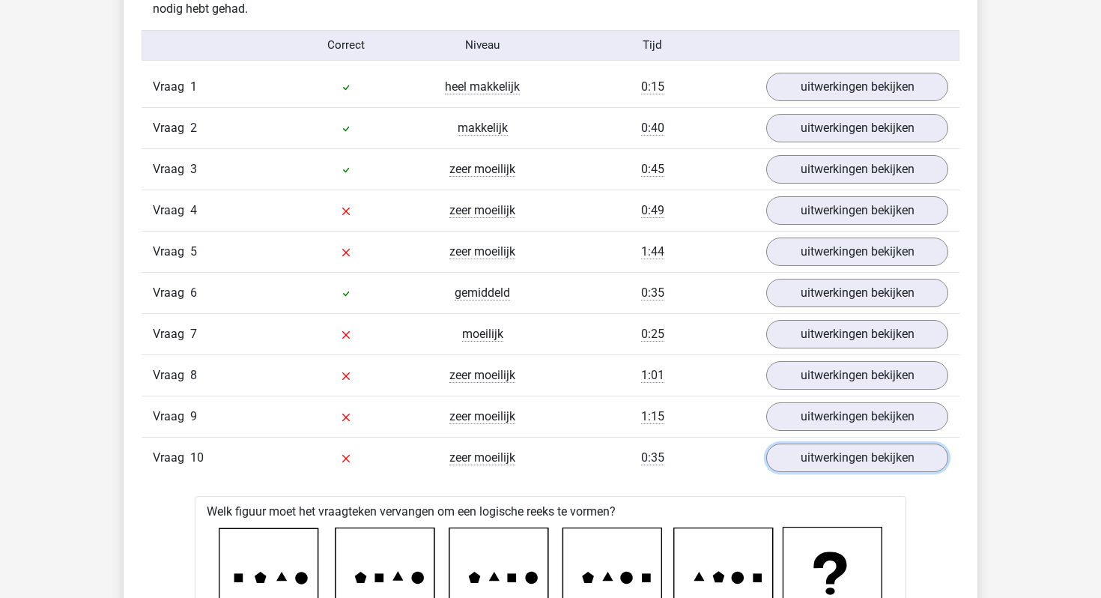
scroll to position [1227, 0]
click at [586, 414] on div "1:15" at bounding box center [653, 416] width 204 height 18
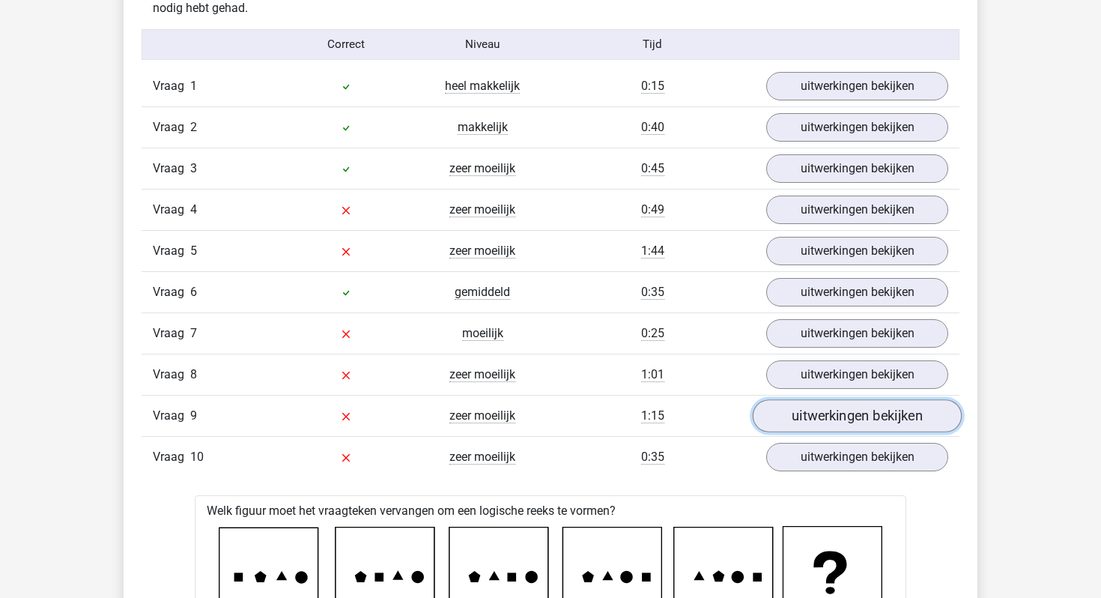
click at [817, 410] on link "uitwerkingen bekijken" at bounding box center [857, 415] width 209 height 33
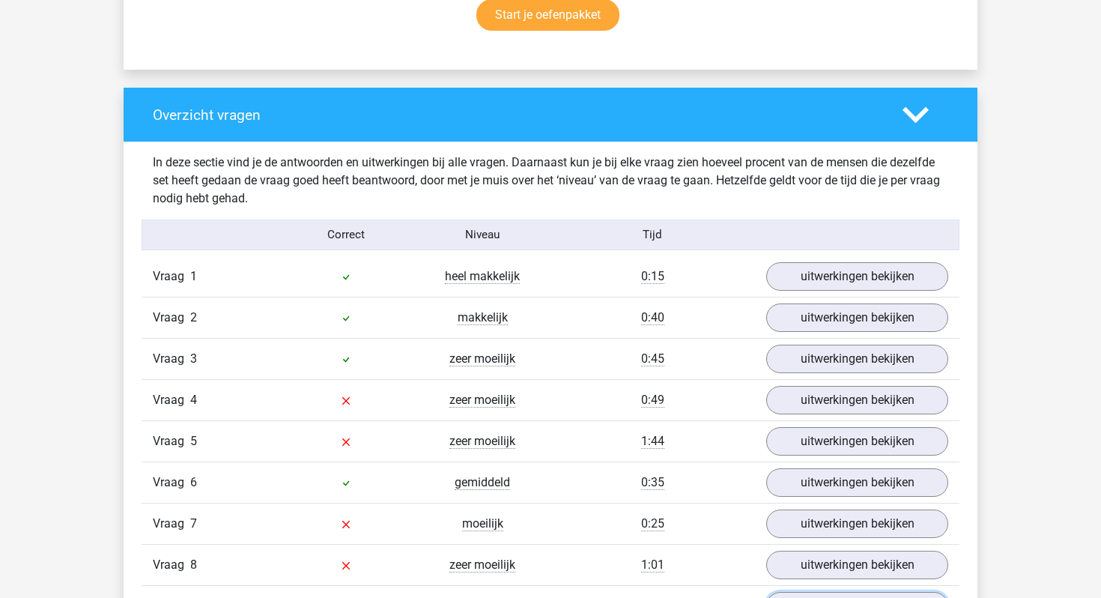
scroll to position [1047, 0]
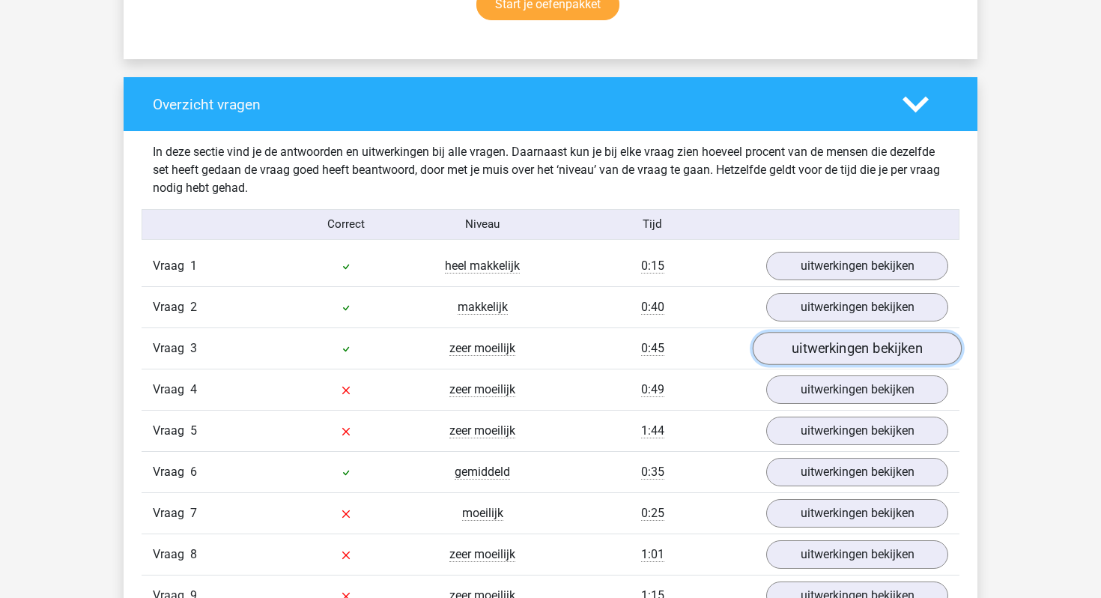
click at [804, 345] on link "uitwerkingen bekijken" at bounding box center [857, 348] width 209 height 33
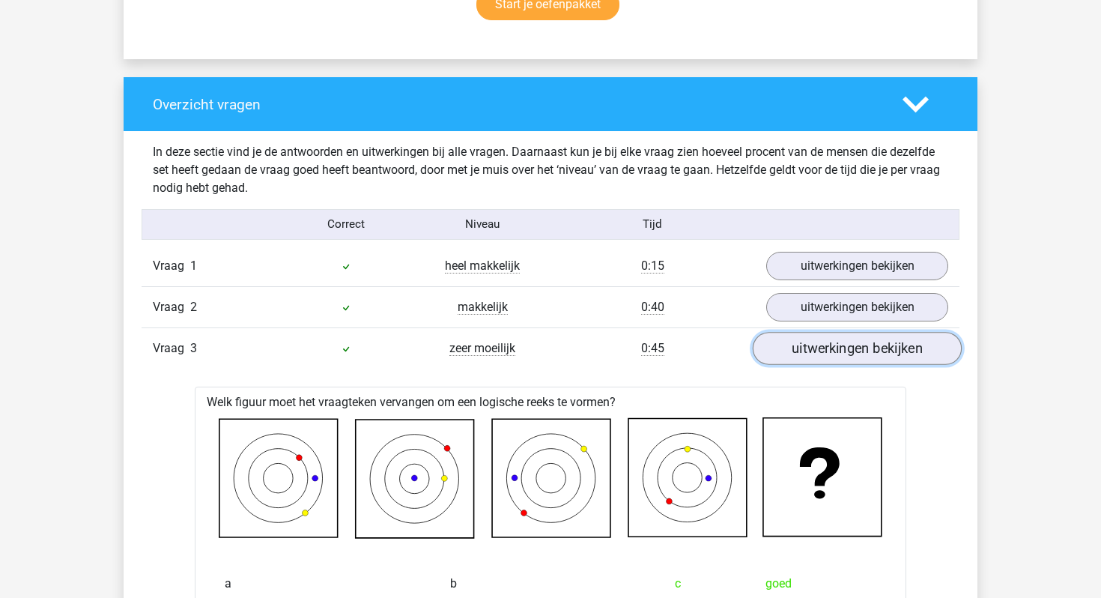
click at [804, 345] on link "uitwerkingen bekijken" at bounding box center [857, 348] width 209 height 33
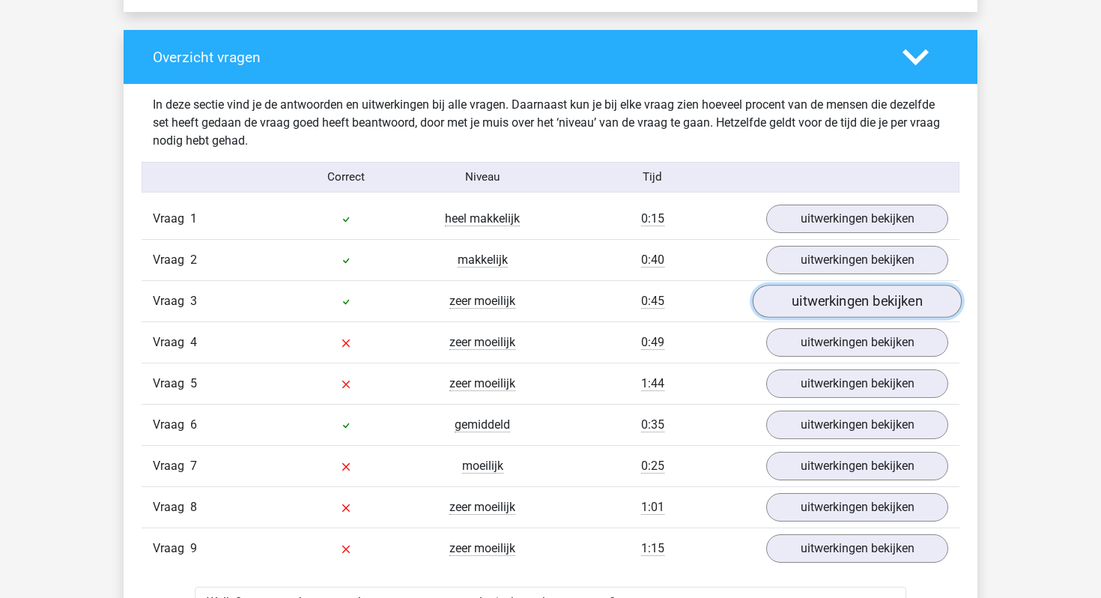
scroll to position [1116, 0]
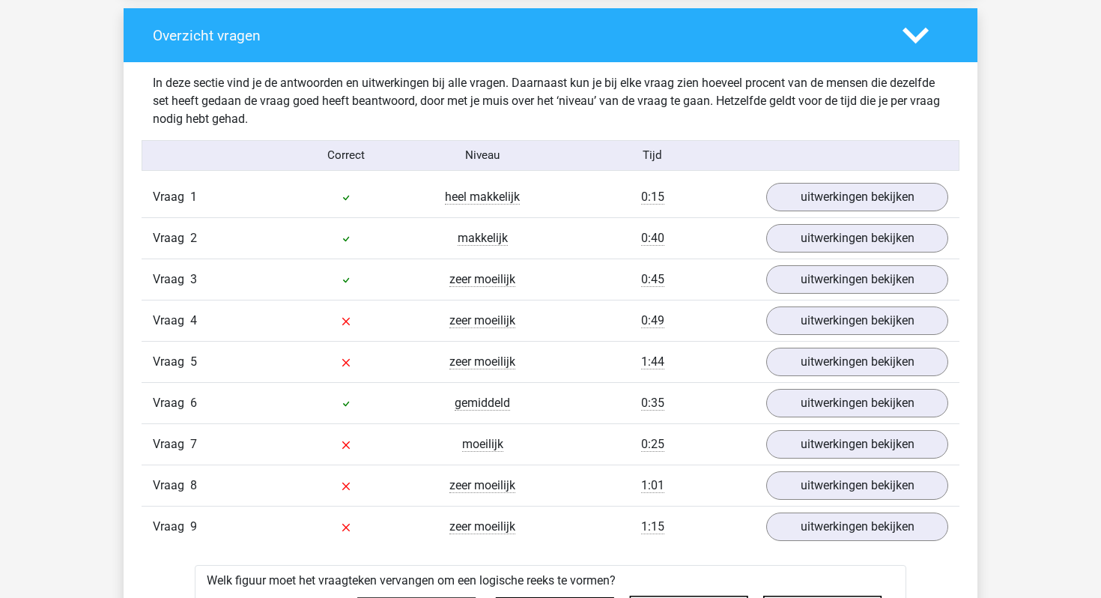
click at [804, 338] on div "Vraag 4 zeer moeilijk 0:49 uitwerkingen bekijken" at bounding box center [551, 320] width 818 height 41
click at [803, 332] on link "uitwerkingen bekijken" at bounding box center [857, 320] width 209 height 33
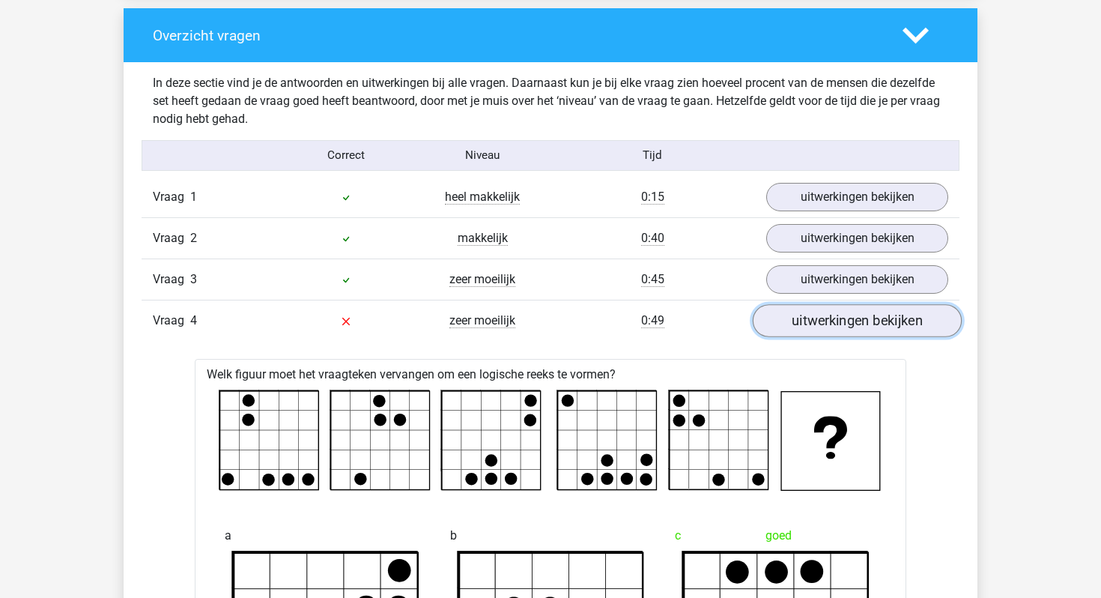
click at [803, 331] on link "uitwerkingen bekijken" at bounding box center [857, 320] width 209 height 33
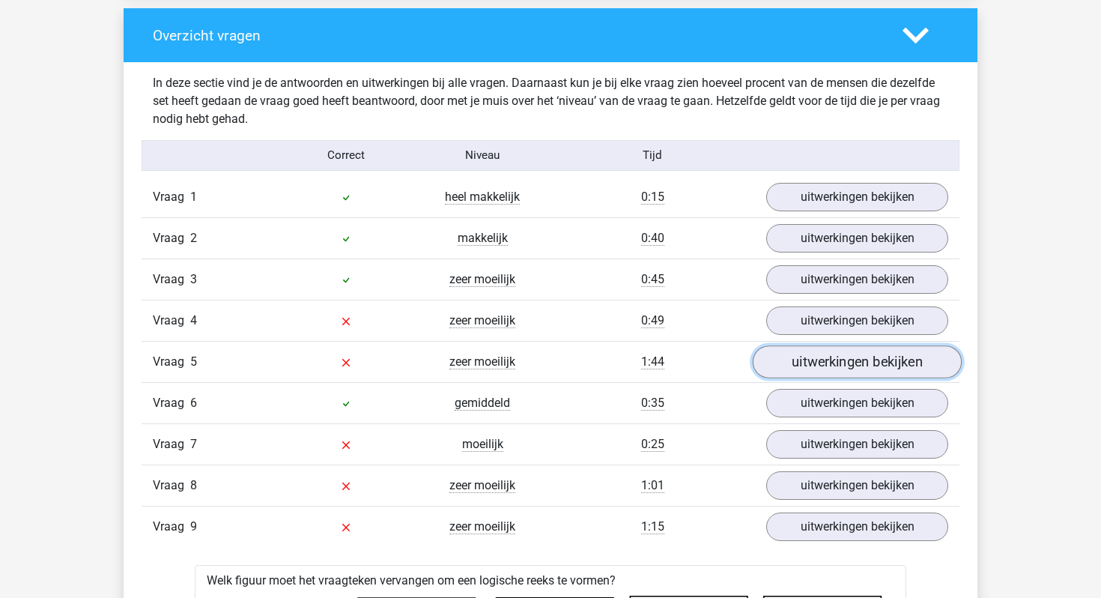
click at [801, 360] on link "uitwerkingen bekijken" at bounding box center [857, 361] width 209 height 33
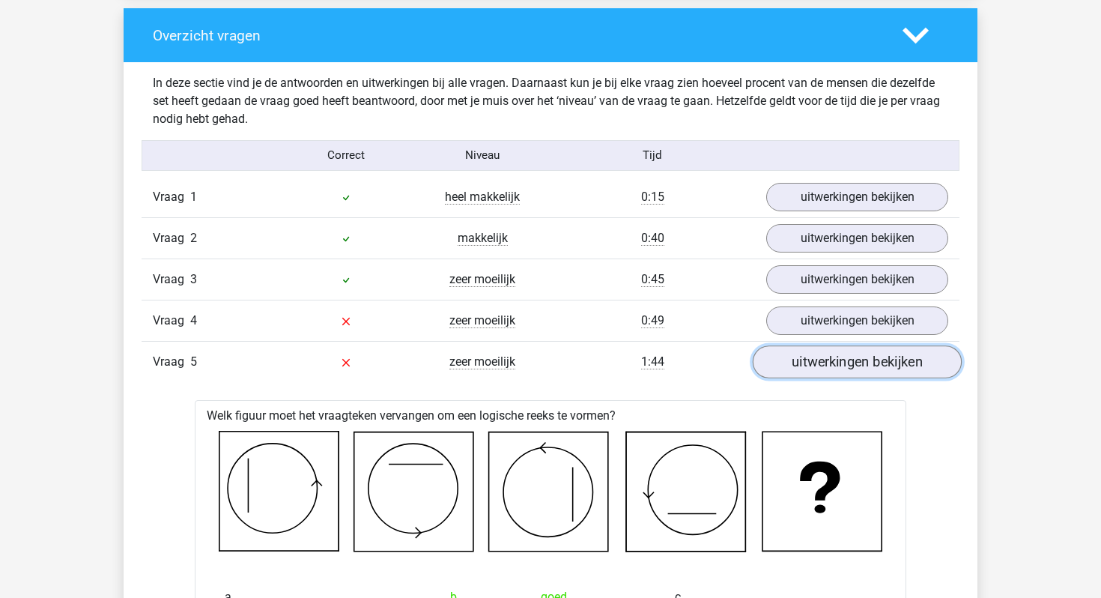
click at [801, 360] on link "uitwerkingen bekijken" at bounding box center [857, 361] width 209 height 33
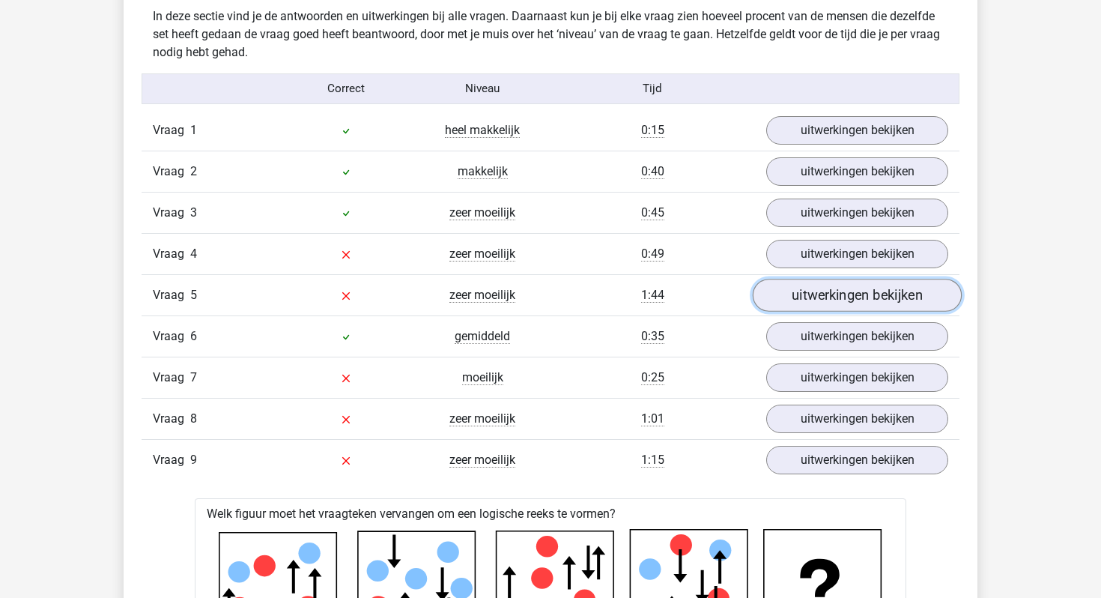
scroll to position [1191, 0]
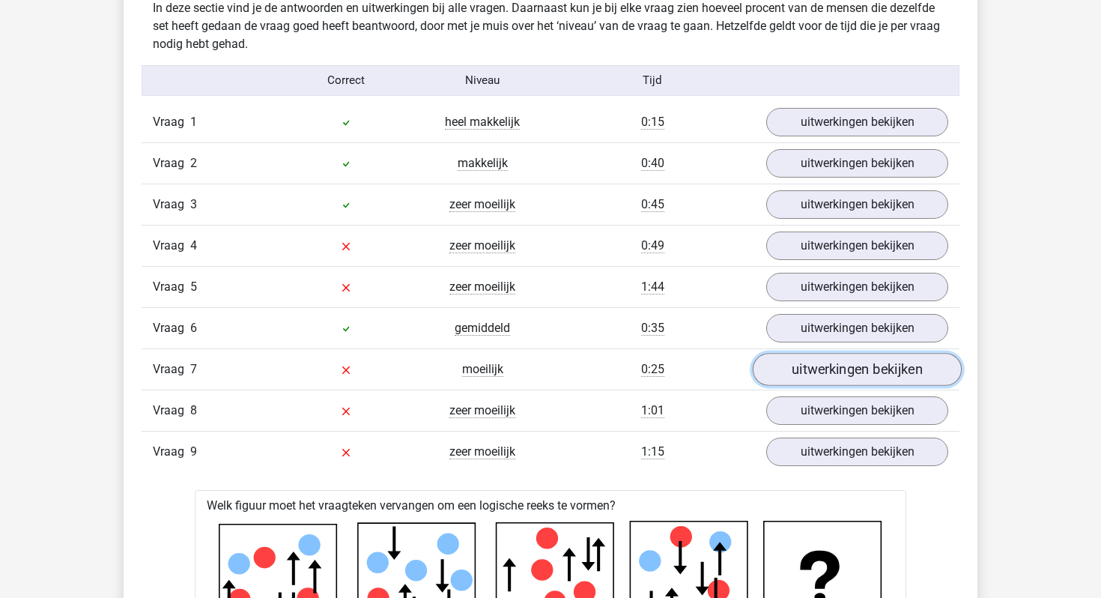
click at [822, 363] on link "uitwerkingen bekijken" at bounding box center [857, 369] width 209 height 33
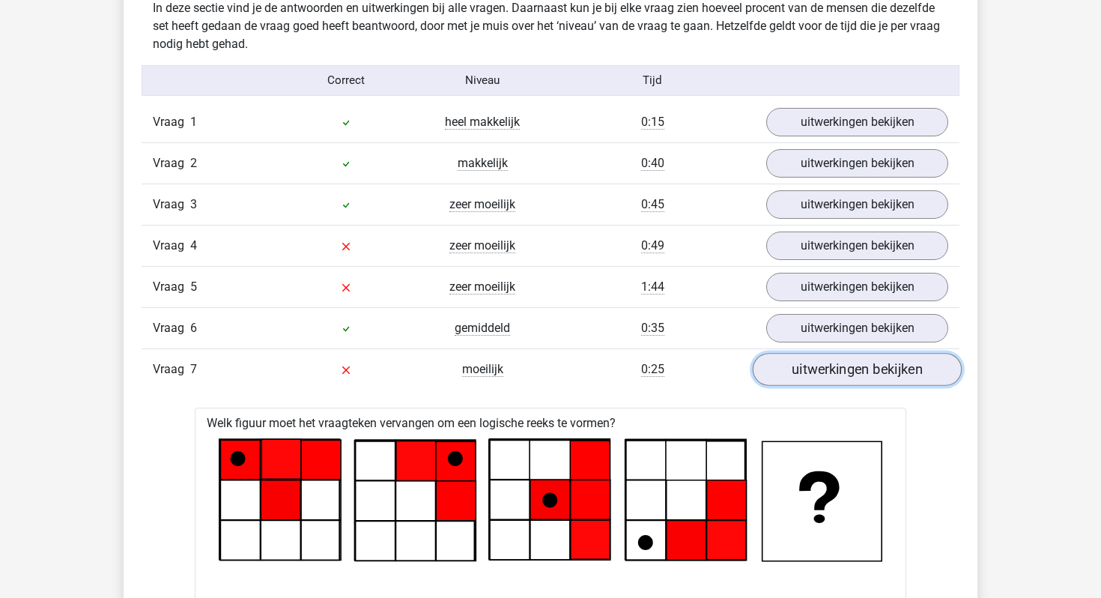
click at [822, 363] on link "uitwerkingen bekijken" at bounding box center [857, 369] width 209 height 33
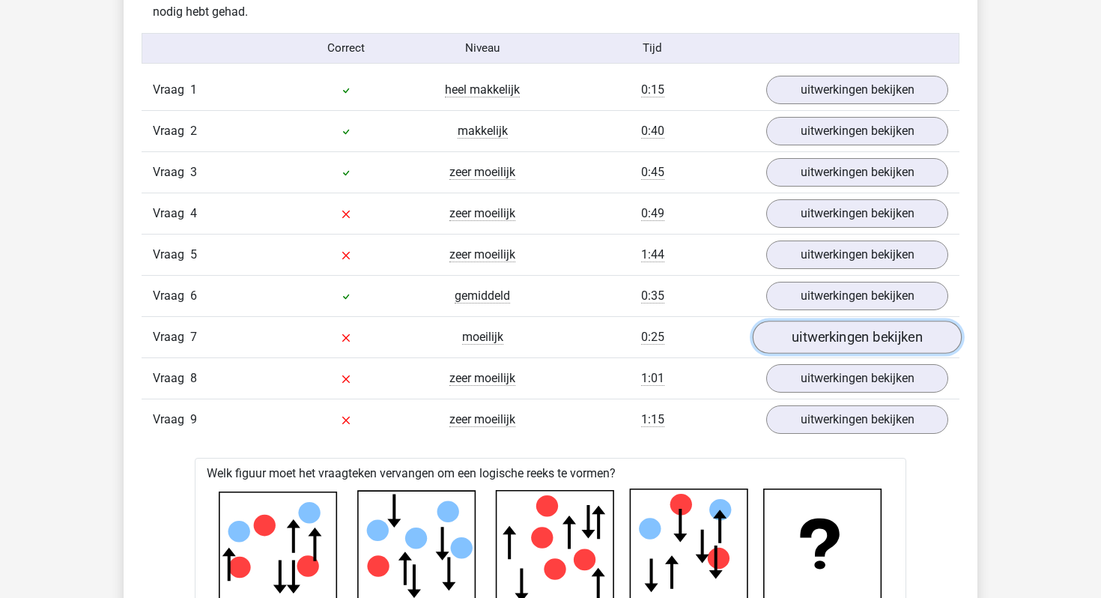
scroll to position [1227, 0]
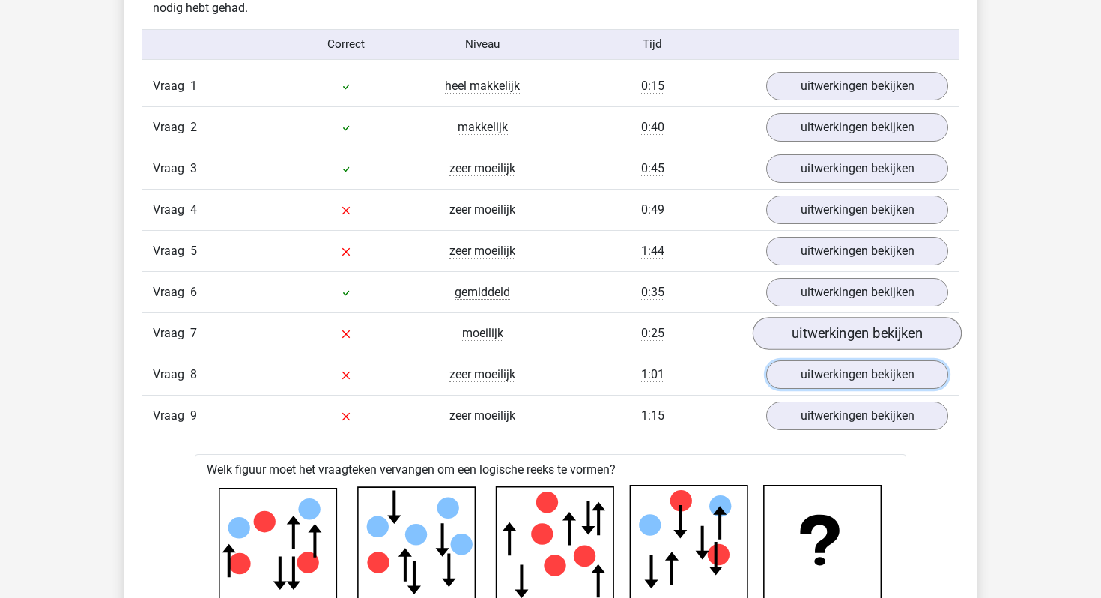
click at [822, 363] on link "uitwerkingen bekijken" at bounding box center [857, 374] width 182 height 28
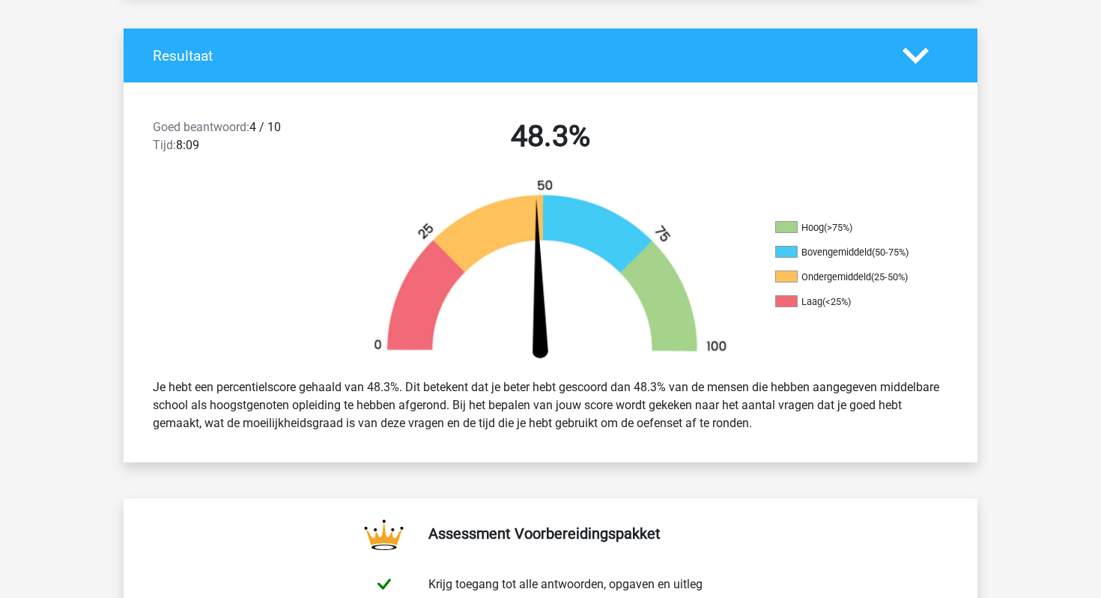
scroll to position [0, 0]
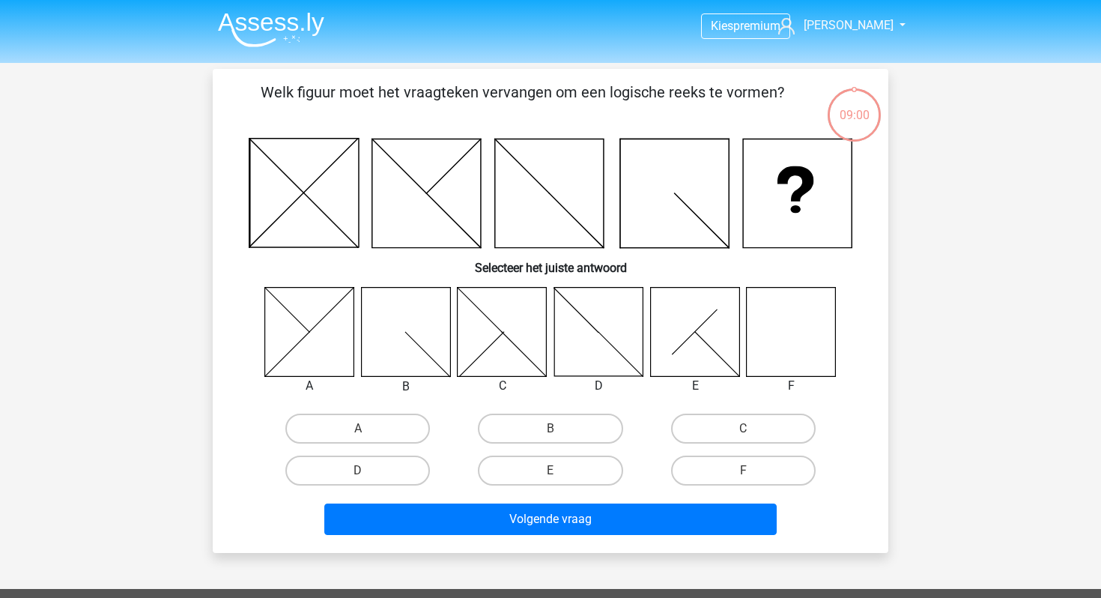
scroll to position [69, 0]
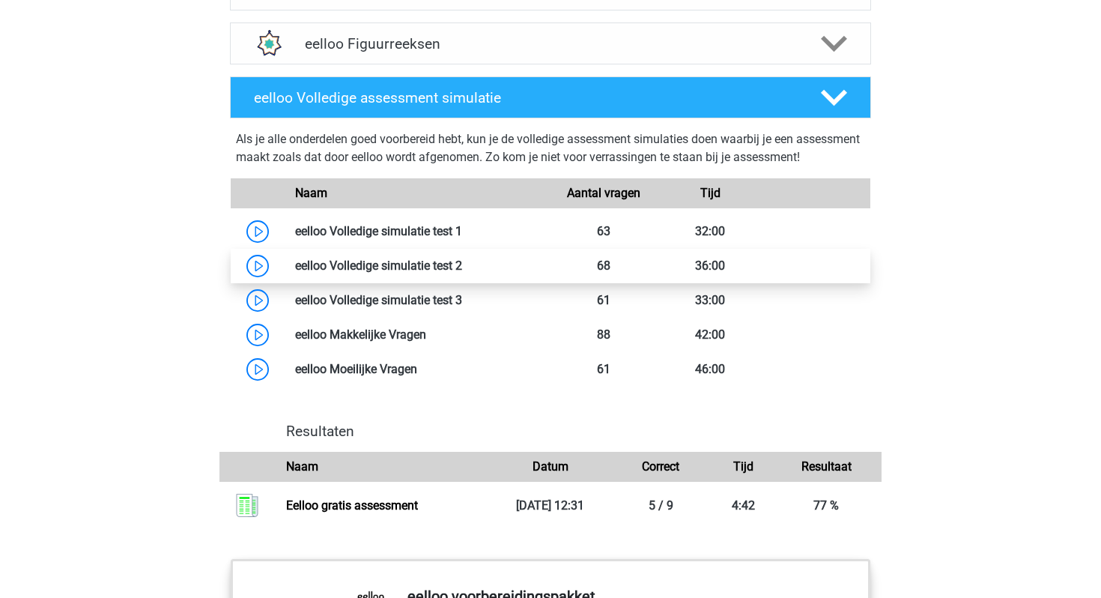
scroll to position [995, 0]
